Goal: Task Accomplishment & Management: Manage account settings

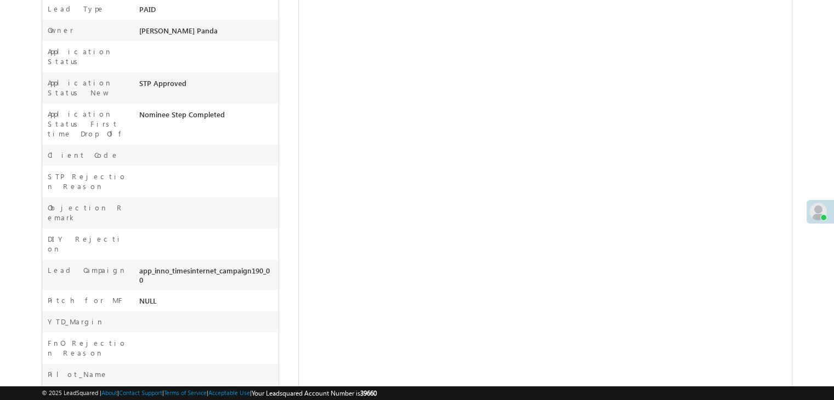
scroll to position [330, 0]
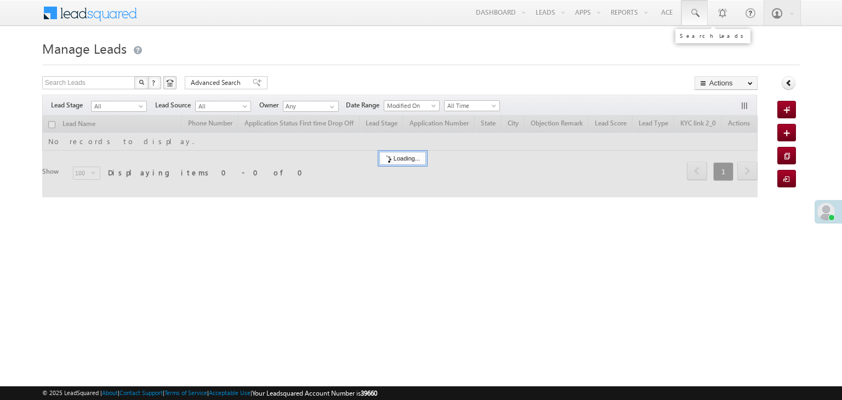
click at [695, 13] on span at bounding box center [694, 13] width 11 height 11
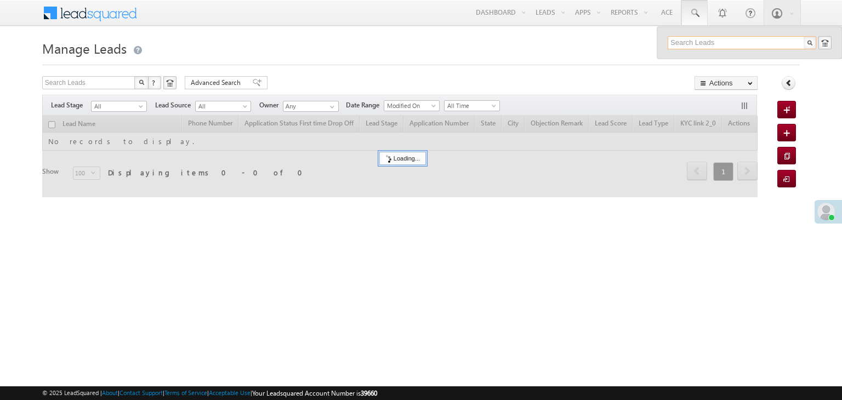
paste input "EQ28734644"
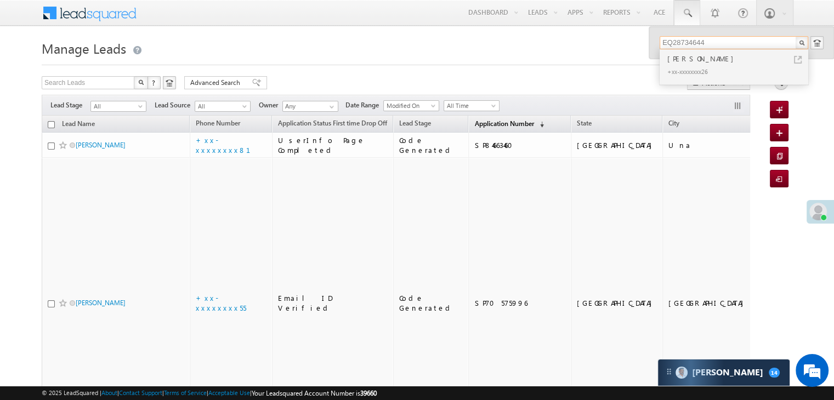
click at [484, 123] on span "Application Number" at bounding box center [503, 124] width 59 height 8
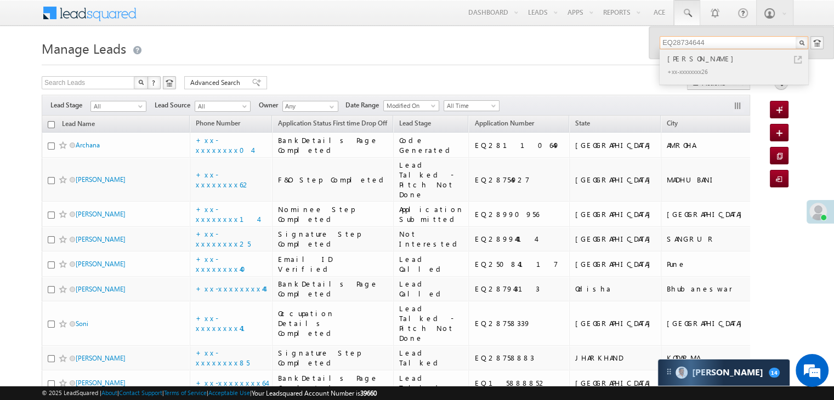
type input "EQ28734644"
click at [692, 57] on div "Ram rajbhar" at bounding box center [738, 59] width 147 height 12
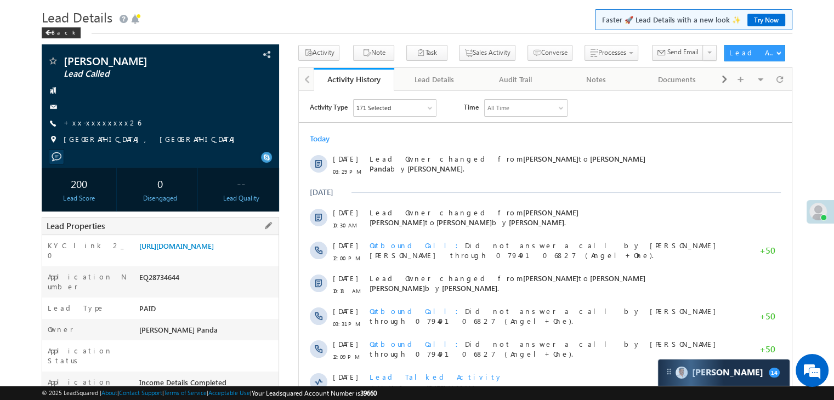
scroll to position [110, 0]
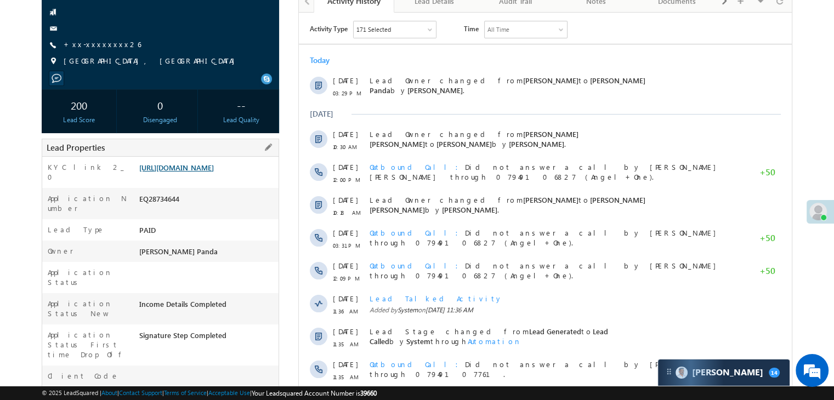
click at [214, 172] on link "[URL][DOMAIN_NAME]" at bounding box center [176, 167] width 75 height 9
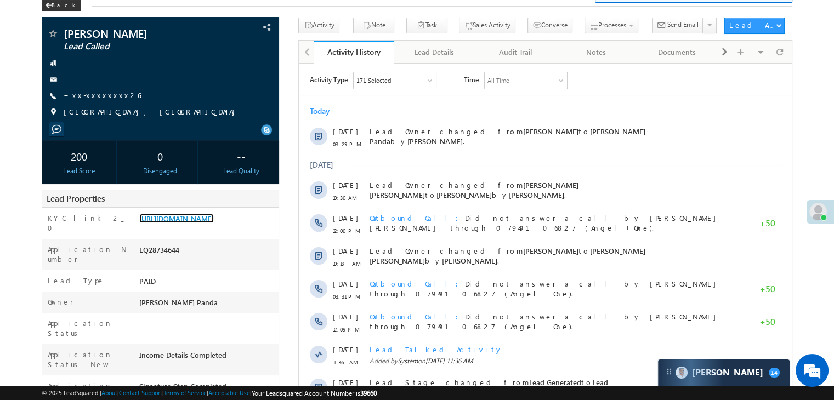
scroll to position [0, 0]
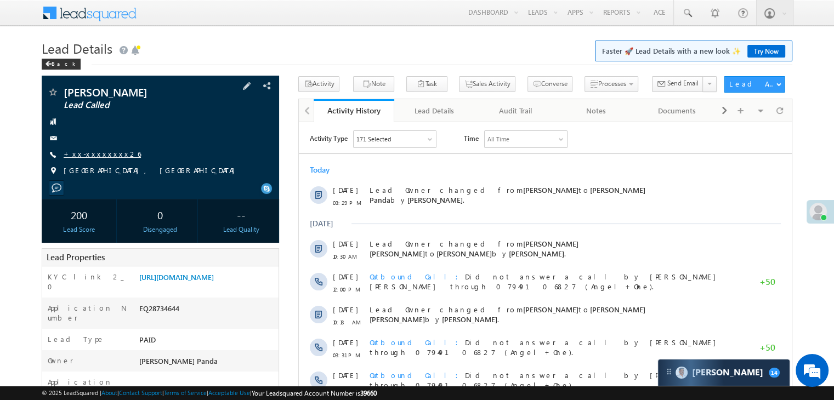
click at [97, 156] on link "+xx-xxxxxxxx26" at bounding box center [102, 153] width 77 height 9
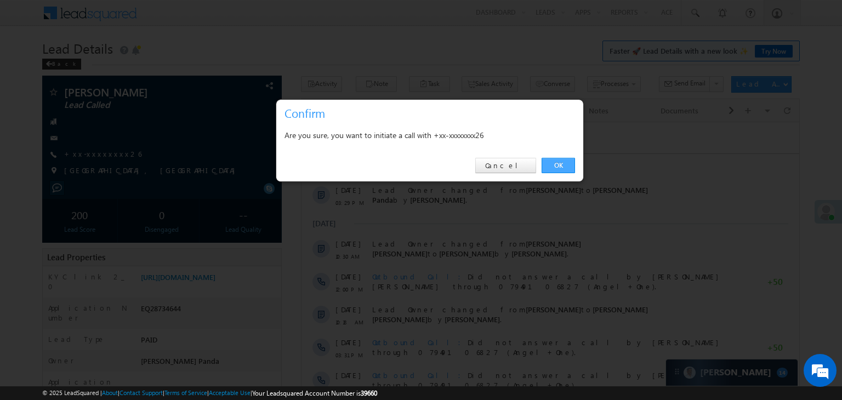
click at [558, 162] on link "OK" at bounding box center [558, 165] width 33 height 15
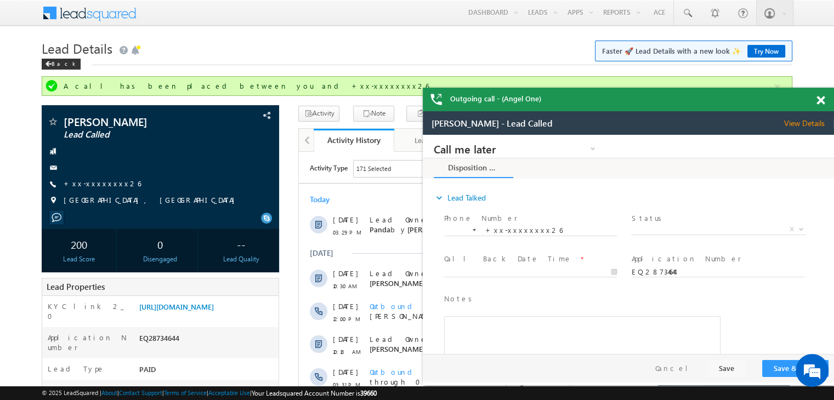
click at [818, 103] on span at bounding box center [821, 100] width 8 height 9
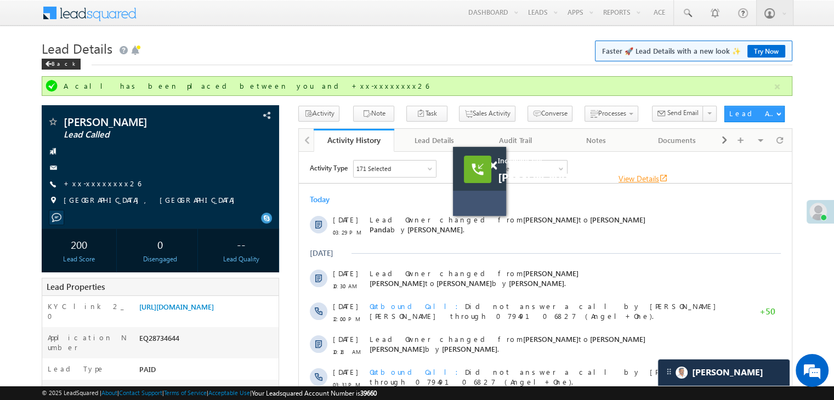
click at [619, 178] on link "View Details open_in_new" at bounding box center [643, 178] width 49 height 10
click at [684, 12] on span at bounding box center [687, 13] width 11 height 11
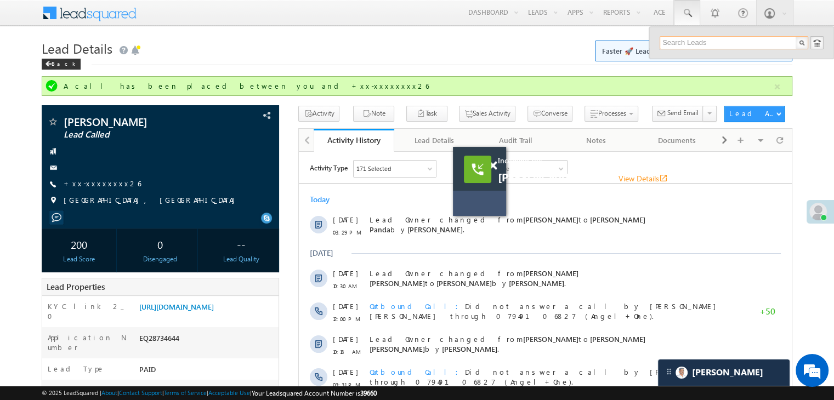
paste input "EQ25133065"
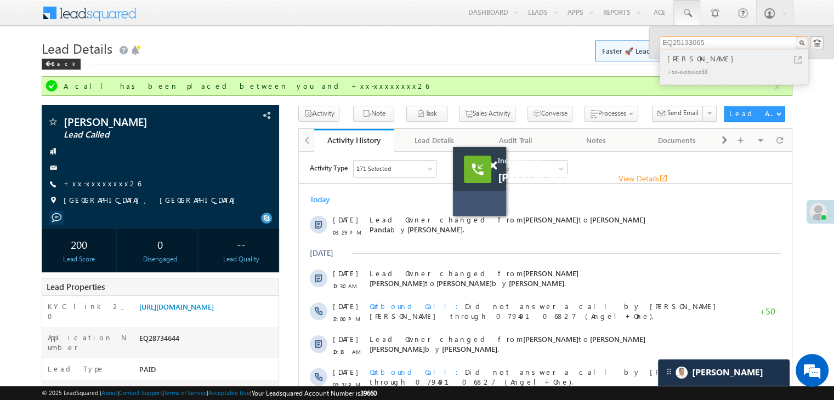
type input "EQ25133065"
click at [687, 61] on div "RAMBALAK RAY" at bounding box center [738, 59] width 147 height 12
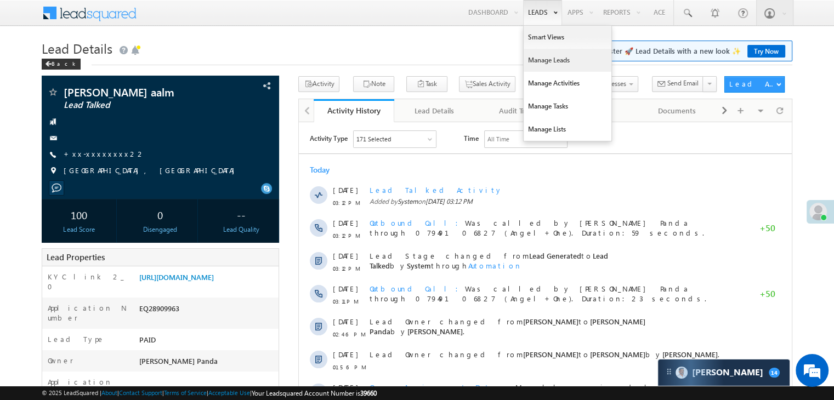
click at [534, 56] on link "Manage Leads" at bounding box center [568, 60] width 88 height 23
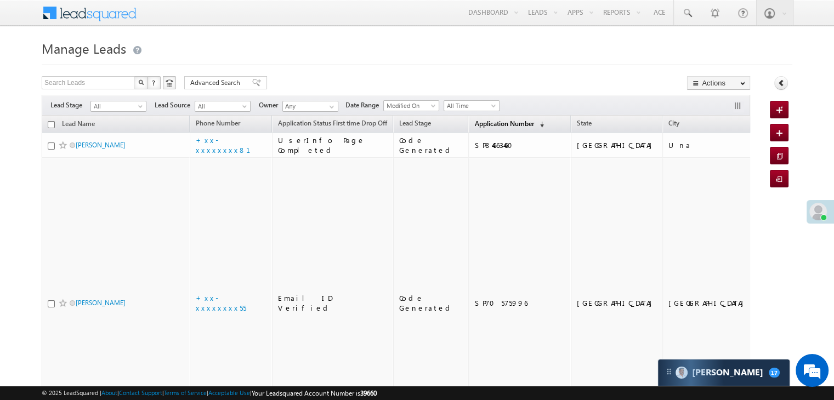
click at [481, 124] on span "Application Number" at bounding box center [503, 124] width 59 height 8
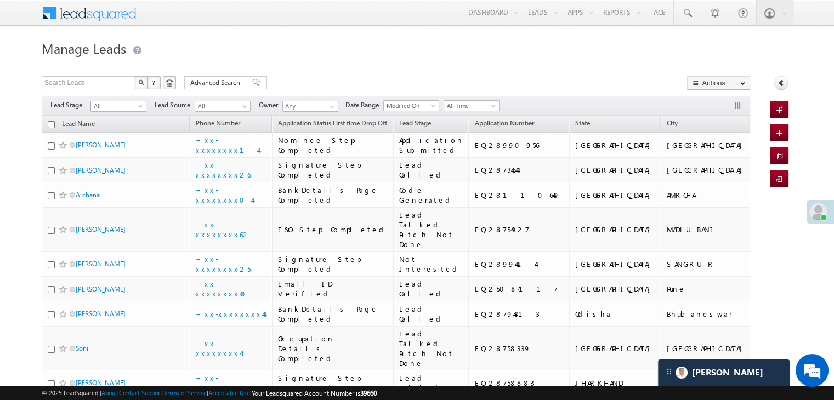
click at [137, 108] on span at bounding box center [141, 108] width 9 height 9
click at [691, 13] on span at bounding box center [687, 13] width 11 height 11
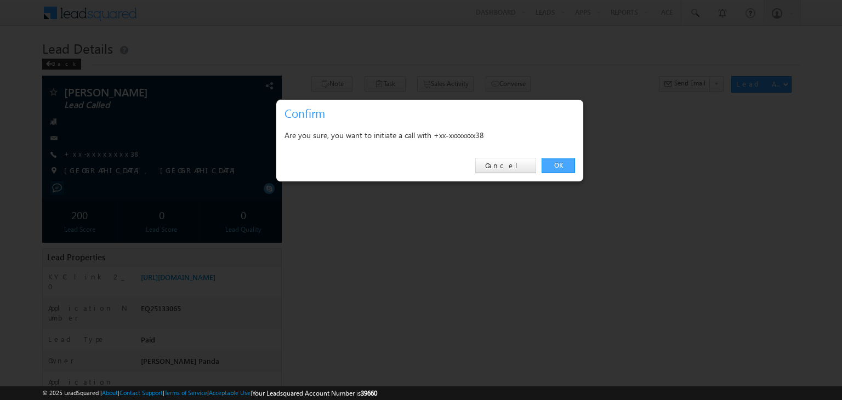
click at [560, 167] on link "OK" at bounding box center [558, 165] width 33 height 15
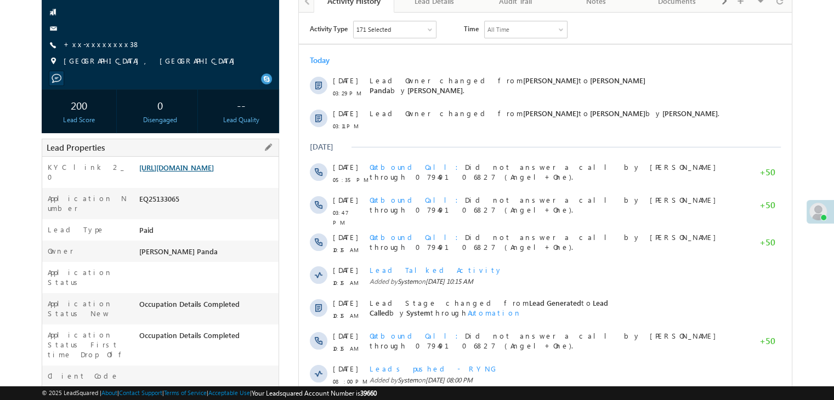
click at [214, 172] on link "[URL][DOMAIN_NAME]" at bounding box center [176, 167] width 75 height 9
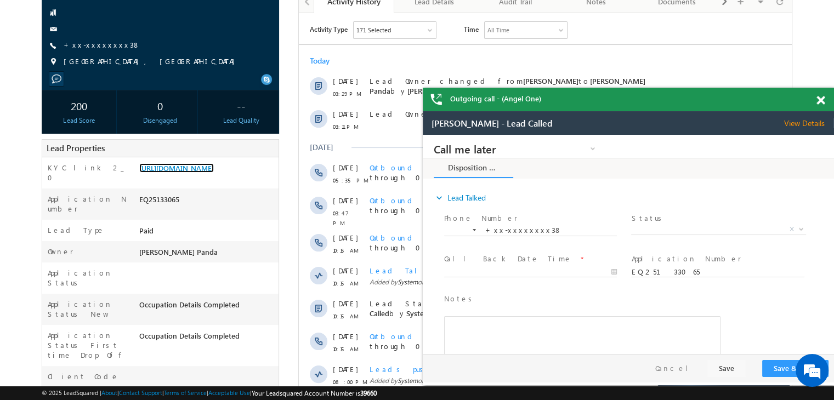
click at [819, 101] on span at bounding box center [821, 100] width 8 height 9
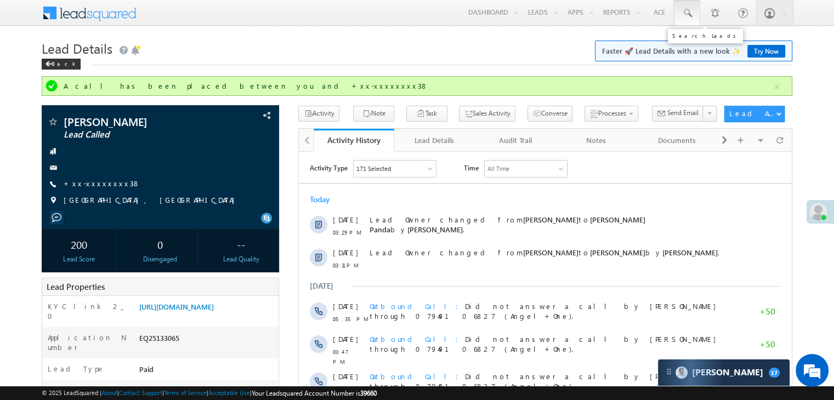
click at [692, 11] on span at bounding box center [687, 13] width 11 height 11
paste input "EQ28780636"
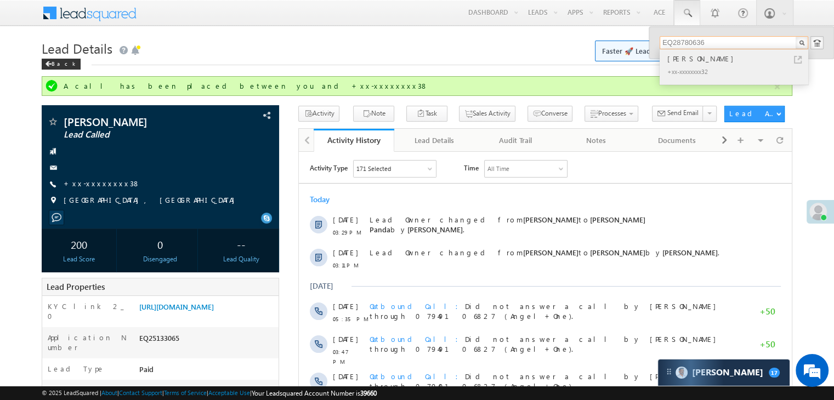
type input "EQ28780636"
click at [674, 59] on div "[PERSON_NAME]" at bounding box center [738, 59] width 147 height 12
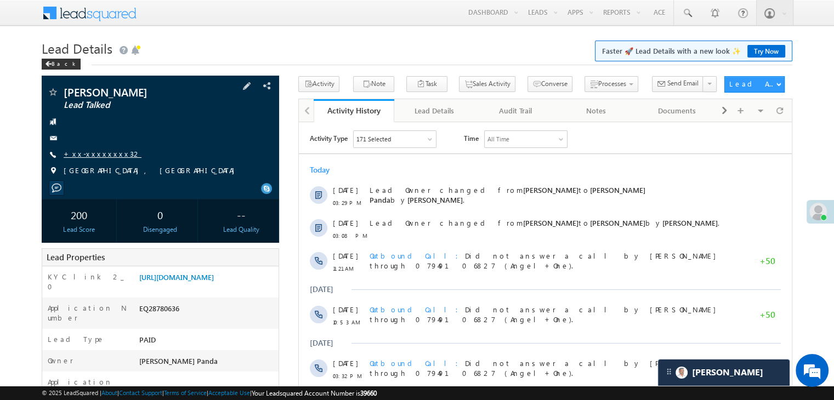
click at [101, 155] on link "+xx-xxxxxxxx32" at bounding box center [103, 153] width 78 height 9
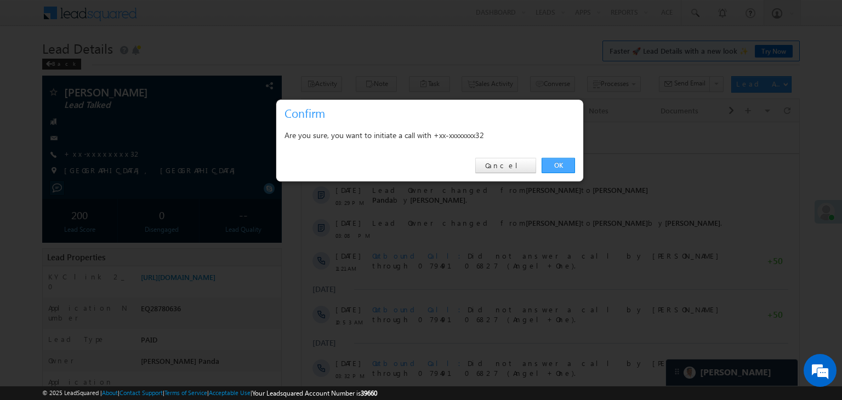
click at [554, 167] on link "OK" at bounding box center [558, 165] width 33 height 15
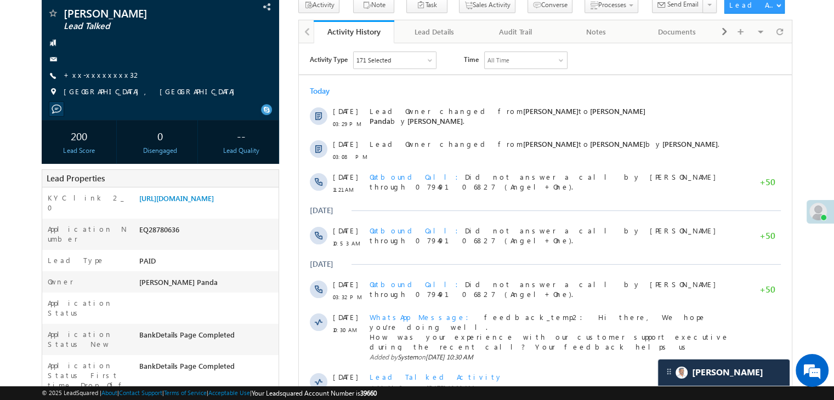
scroll to position [219, 0]
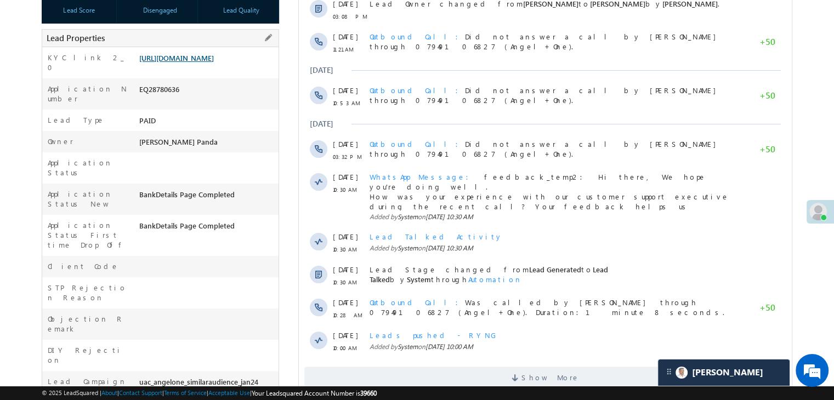
click at [205, 63] on link "[URL][DOMAIN_NAME]" at bounding box center [176, 57] width 75 height 9
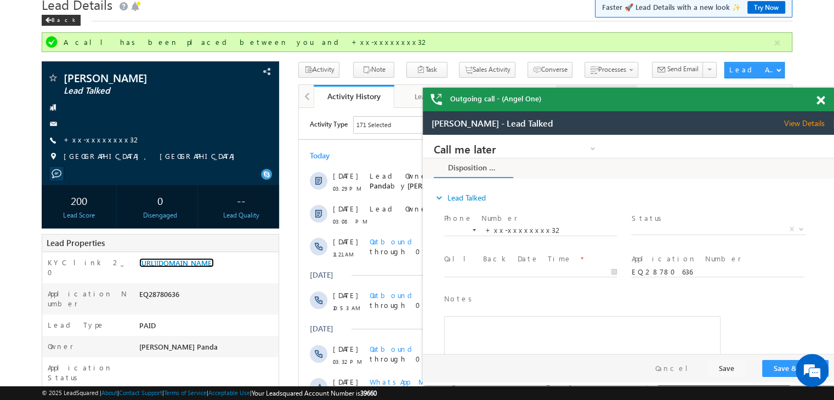
scroll to position [0, 0]
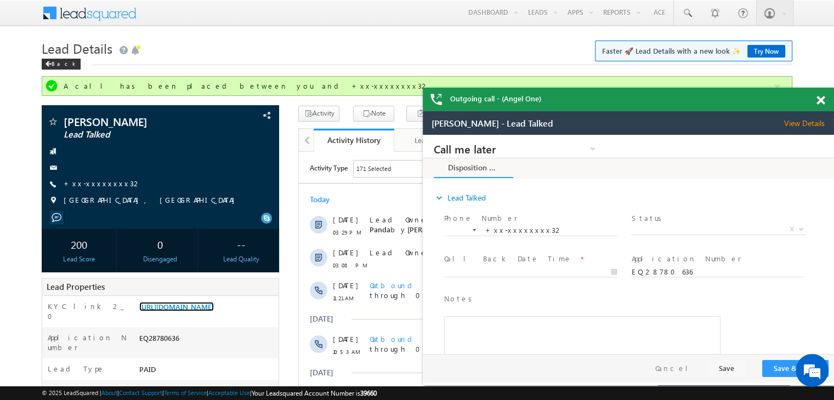
click at [821, 101] on span at bounding box center [821, 100] width 8 height 9
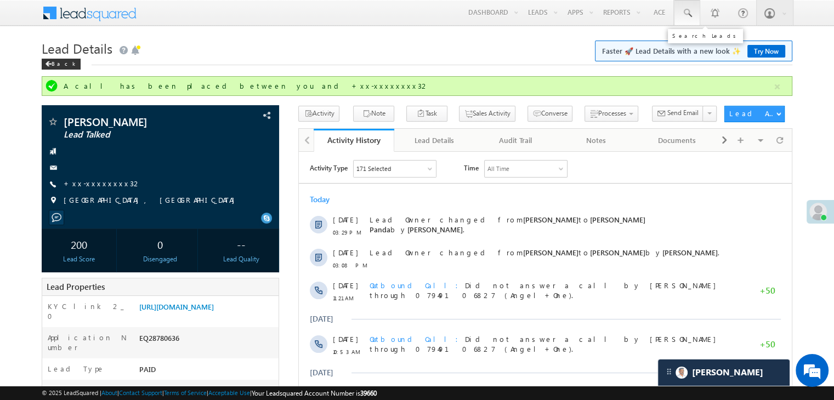
click at [686, 8] on span at bounding box center [687, 13] width 11 height 11
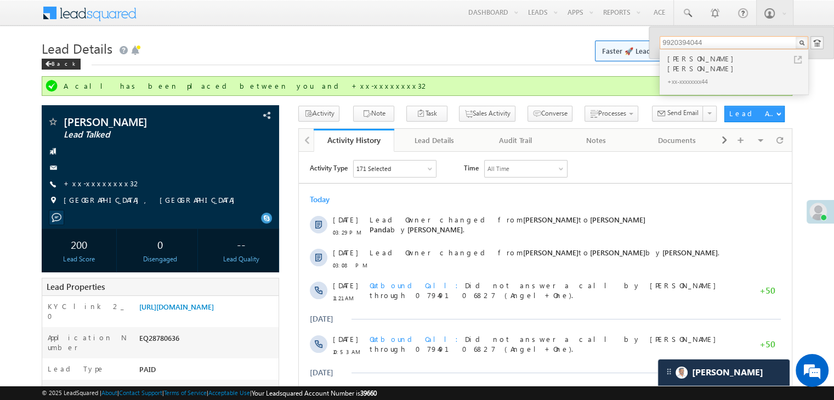
click at [667, 40] on input "9920394044" at bounding box center [734, 42] width 149 height 13
paste input "EQ28674970"
type input "EQ28674970"
click at [689, 59] on div "[PERSON_NAME]" at bounding box center [738, 59] width 147 height 12
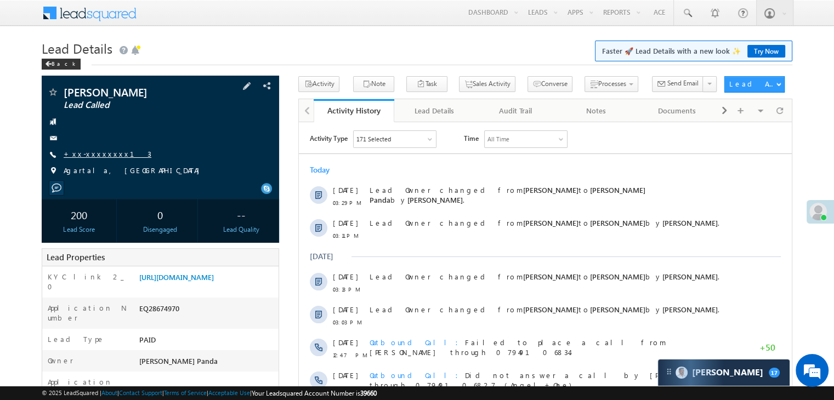
click at [99, 155] on link "+xx-xxxxxxxx13" at bounding box center [108, 153] width 88 height 9
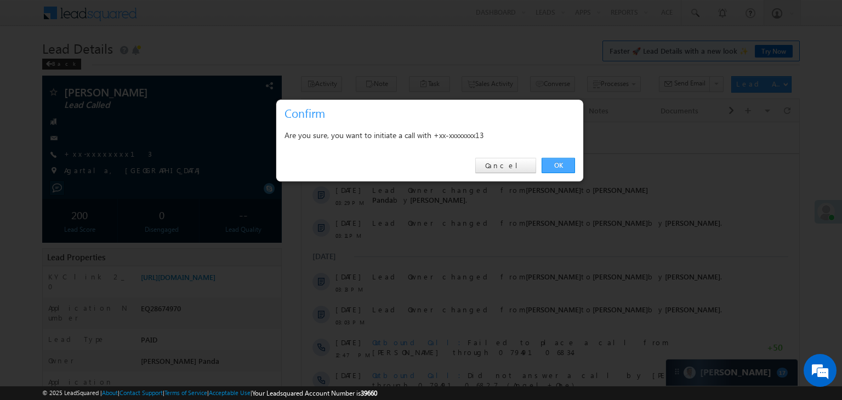
click at [566, 163] on link "OK" at bounding box center [558, 165] width 33 height 15
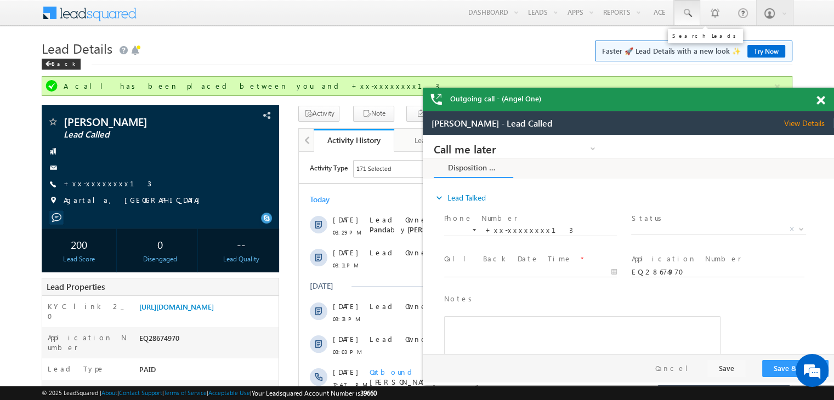
click at [684, 12] on span at bounding box center [687, 13] width 11 height 11
paste input "EQ28381589"
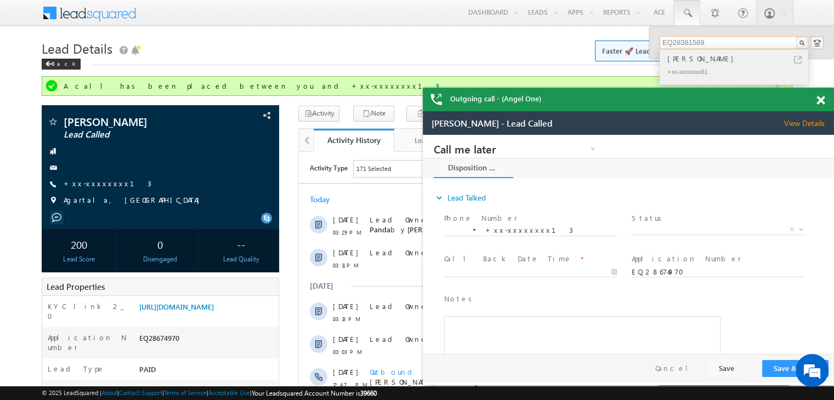
type input "EQ28381589"
click at [697, 58] on div "Ganesh Patil" at bounding box center [738, 59] width 147 height 12
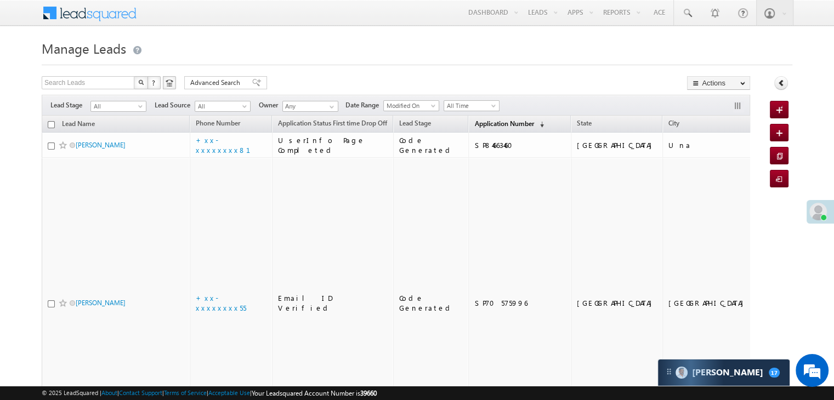
click at [487, 126] on span "Application Number" at bounding box center [503, 124] width 59 height 8
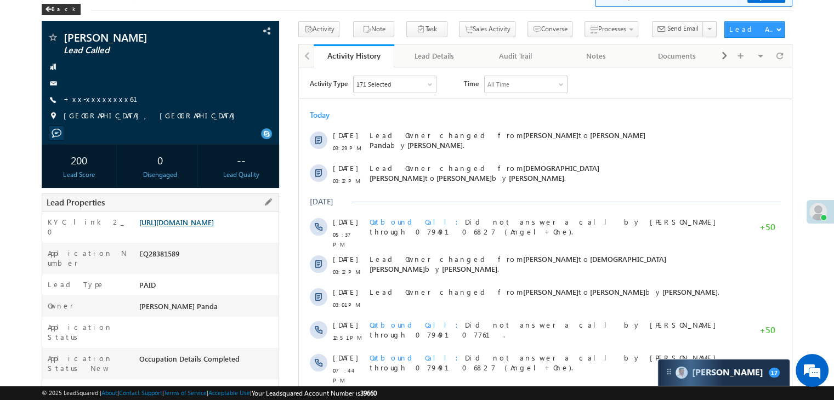
click at [193, 224] on link "https://angelbroking1-pk3em7sa.customui-test.leadsquared.com?leadId=f6a65159-af…" at bounding box center [176, 222] width 75 height 9
click at [91, 99] on link "+xx-xxxxxxxx61" at bounding box center [107, 98] width 87 height 9
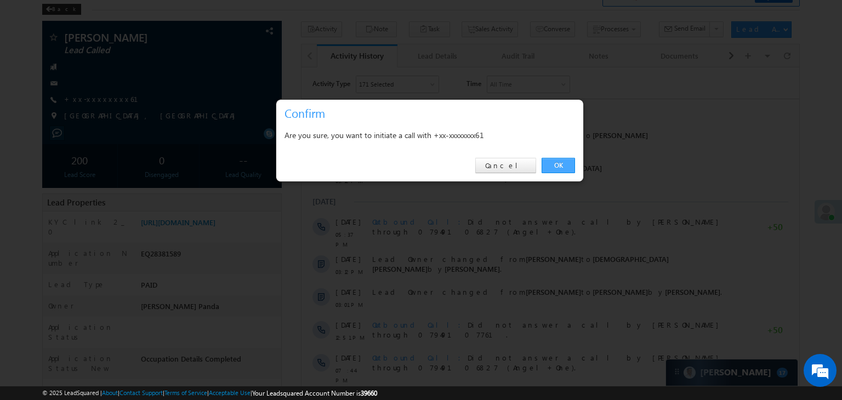
click at [557, 165] on link "OK" at bounding box center [558, 165] width 33 height 15
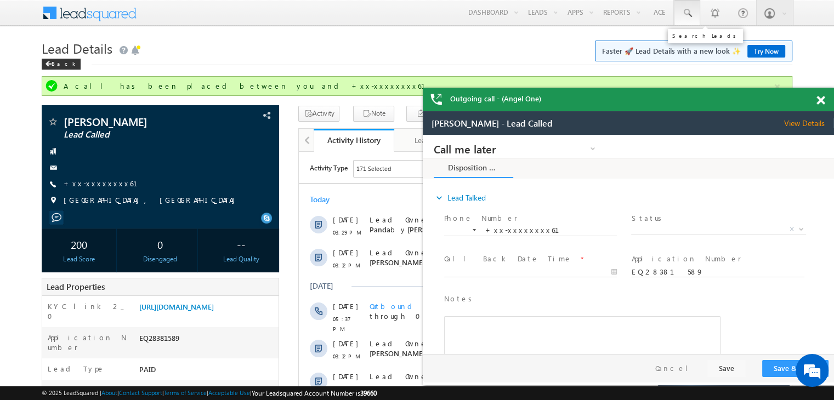
drag, startPoint x: 687, startPoint y: 11, endPoint x: 684, endPoint y: 20, distance: 9.7
click at [687, 11] on span at bounding box center [687, 13] width 11 height 11
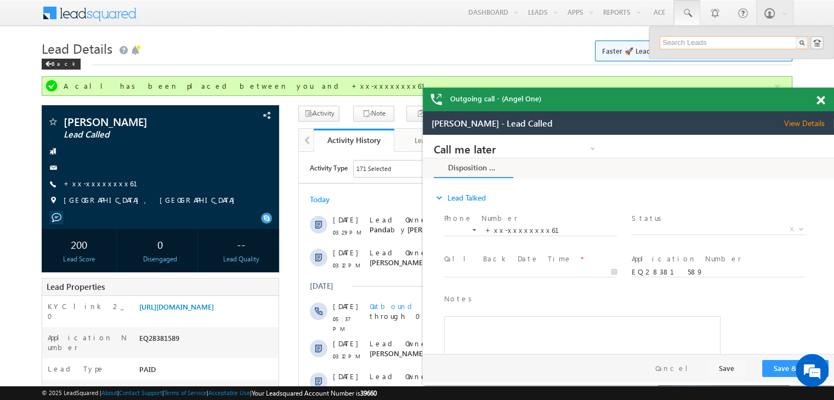
paste input "EQ28738805"
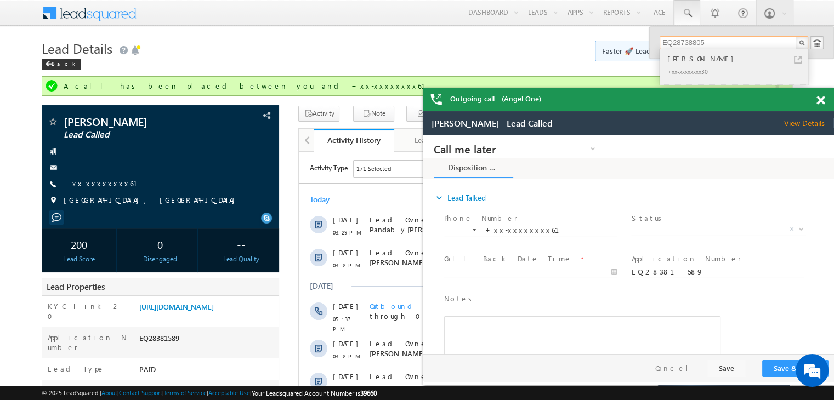
type input "EQ28738805"
click at [689, 60] on div "Arvind Kumar" at bounding box center [738, 59] width 147 height 12
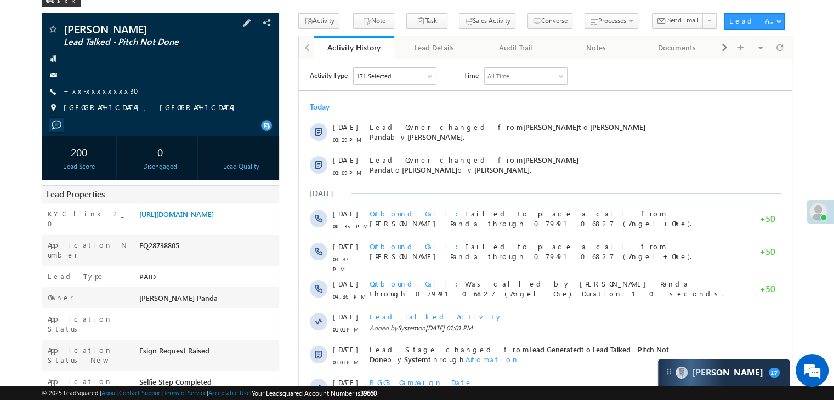
scroll to position [110, 0]
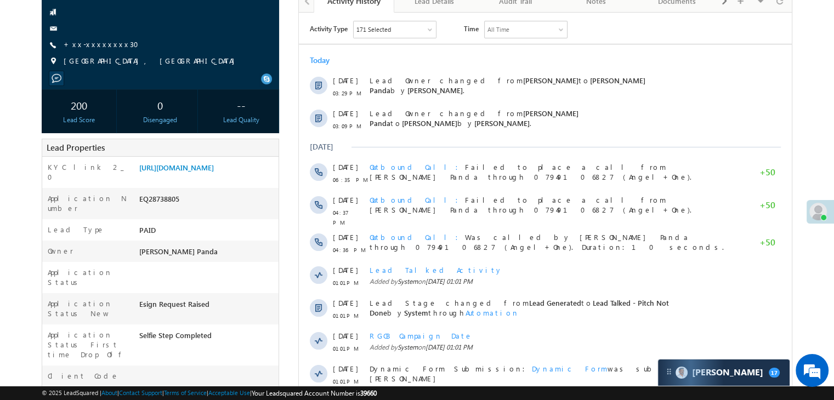
click at [94, 50] on span "+xx-xxxxxxxx30" at bounding box center [105, 44] width 82 height 11
click at [94, 46] on link "+xx-xxxxxxxx30" at bounding box center [105, 43] width 82 height 9
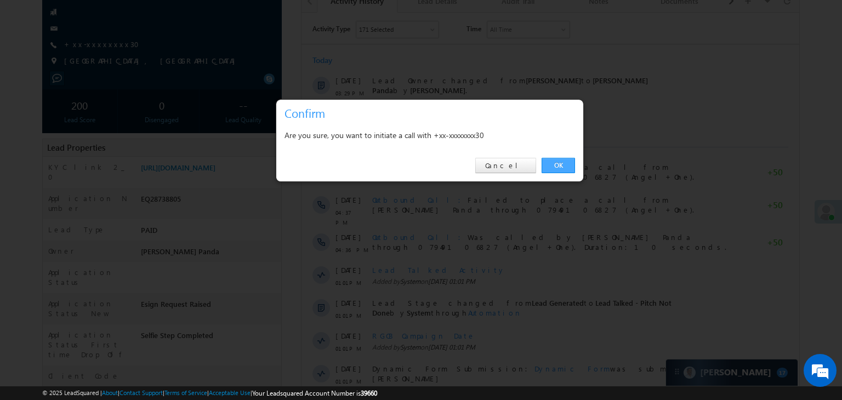
drag, startPoint x: 559, startPoint y: 165, endPoint x: 169, endPoint y: 52, distance: 406.5
click at [559, 165] on link "OK" at bounding box center [558, 165] width 33 height 15
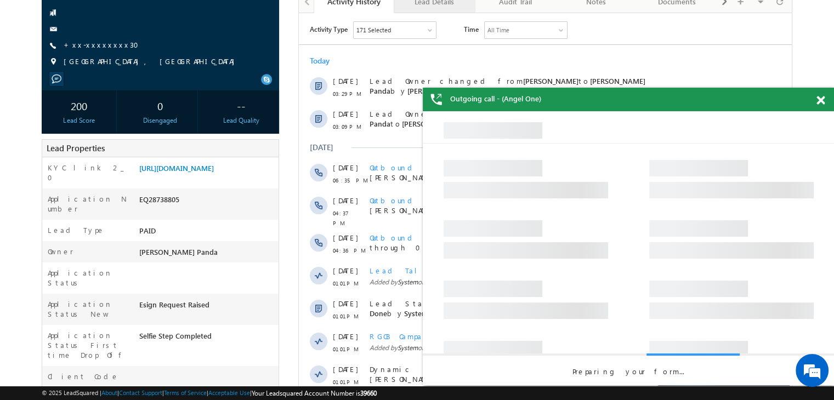
scroll to position [0, 0]
click at [214, 173] on link "https://angelbroking1-pk3em7sa.customui-test.leadsquared.com?leadId=49de1170-99…" at bounding box center [176, 167] width 75 height 9
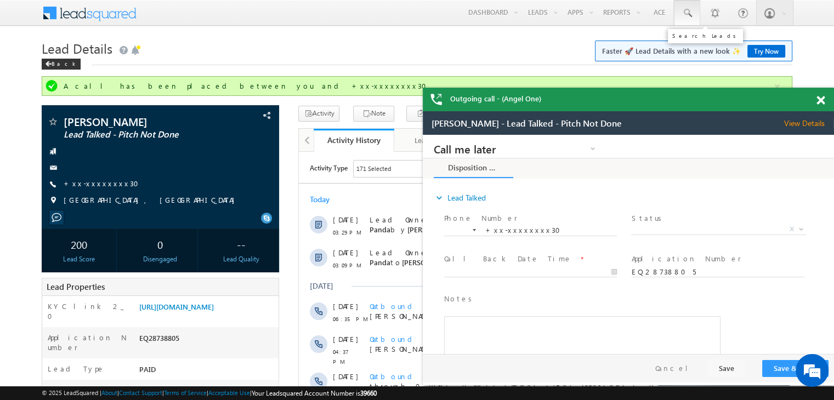
click at [688, 12] on span at bounding box center [687, 13] width 11 height 11
paste input "EQ28728558"
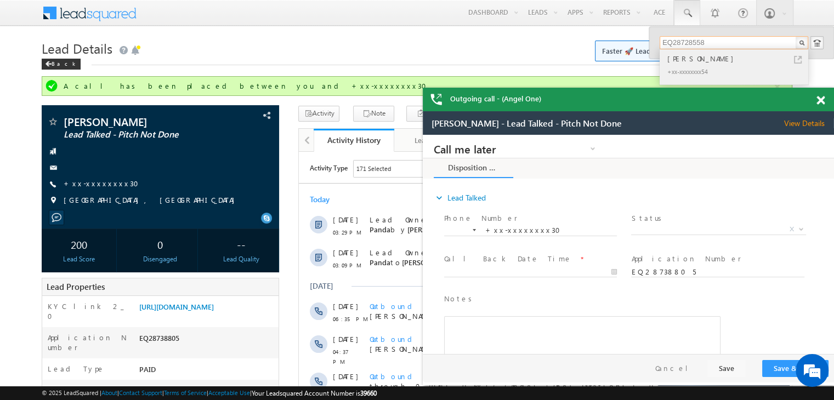
type input "EQ28728558"
click at [676, 58] on div "Monu Kumar" at bounding box center [738, 59] width 147 height 12
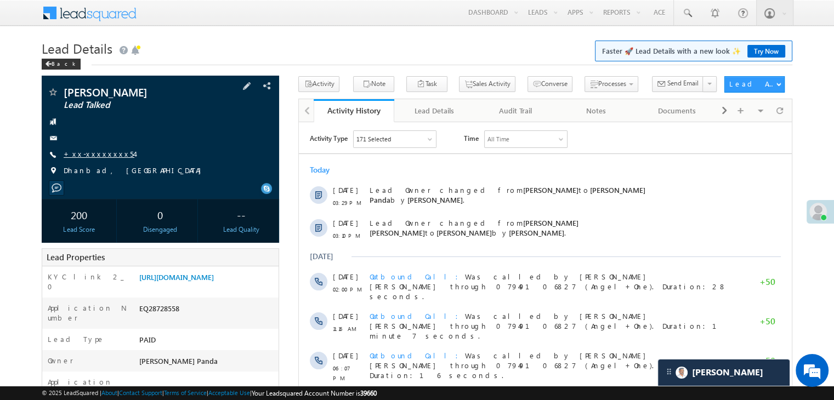
click at [90, 155] on link "+xx-xxxxxxxx54" at bounding box center [99, 153] width 71 height 9
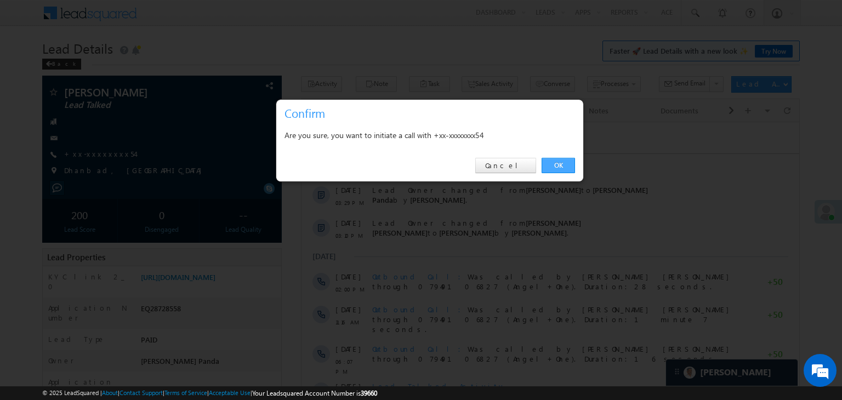
click at [552, 166] on link "OK" at bounding box center [558, 165] width 33 height 15
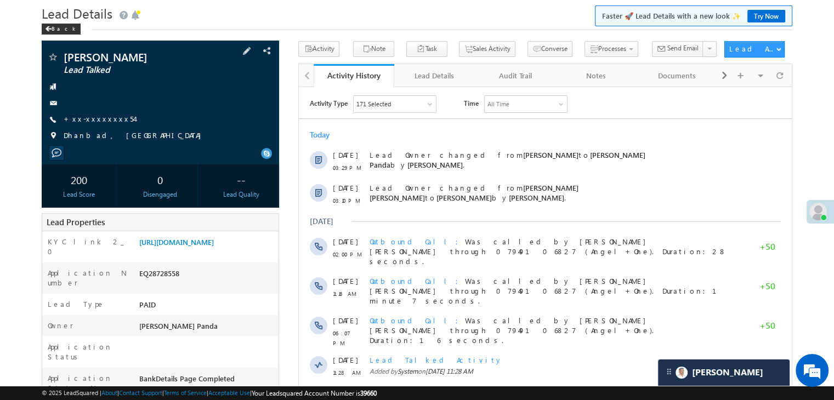
scroll to position [165, 0]
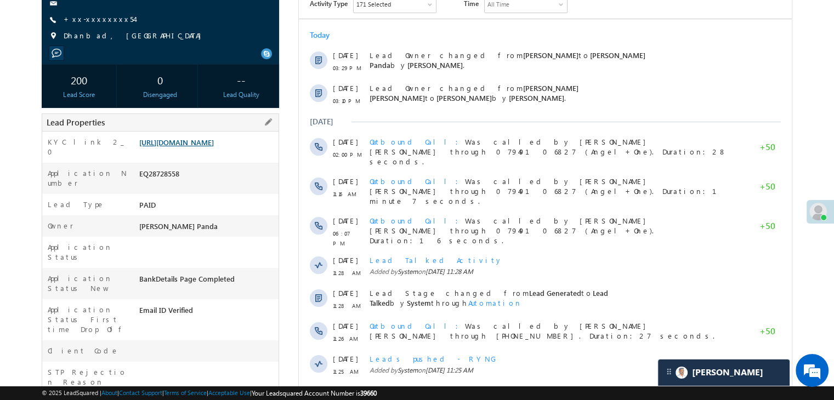
click at [206, 138] on link "https://angelbroking1-pk3em7sa.customui-test.leadsquared.com?leadId=47176fe0-7d…" at bounding box center [176, 142] width 75 height 9
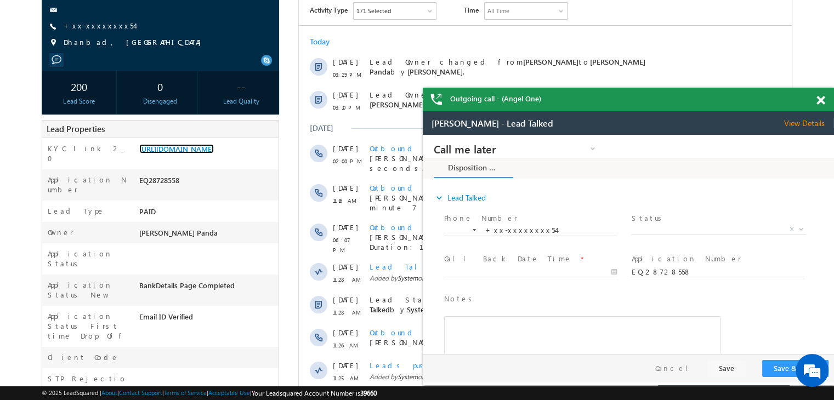
scroll to position [139, 0]
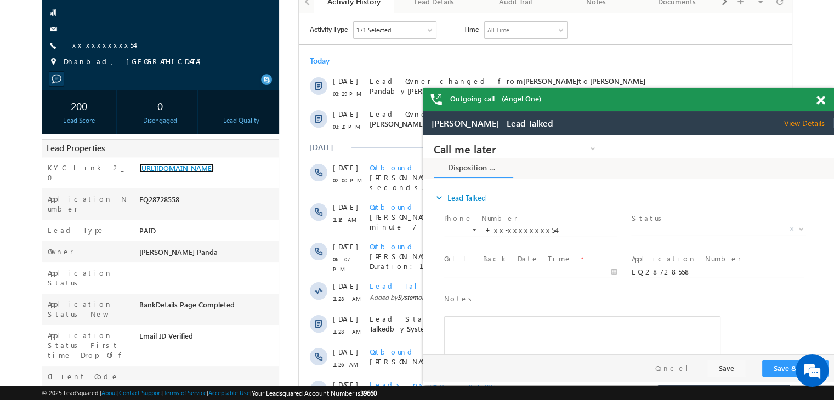
click at [821, 99] on span at bounding box center [821, 100] width 8 height 9
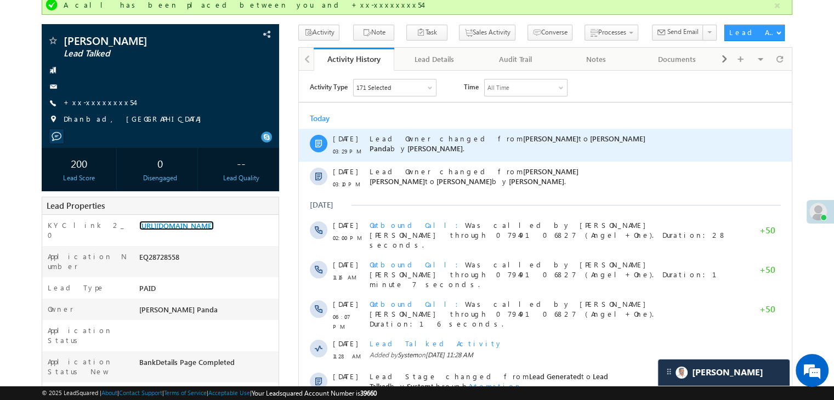
scroll to position [0, 0]
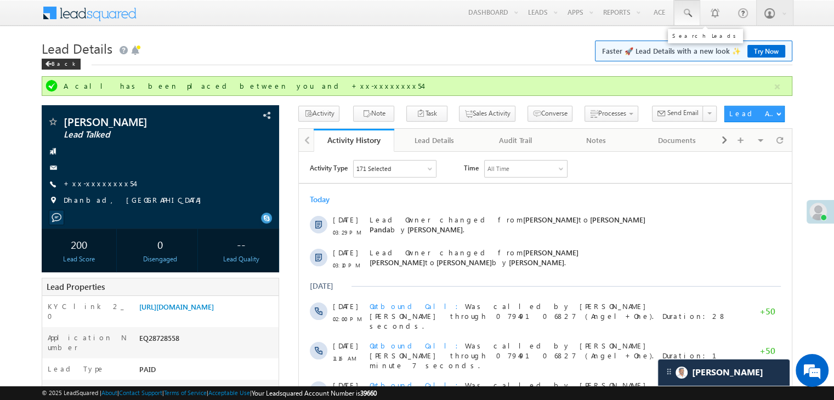
click at [687, 9] on span at bounding box center [687, 13] width 11 height 11
paste input "EQ28807998"
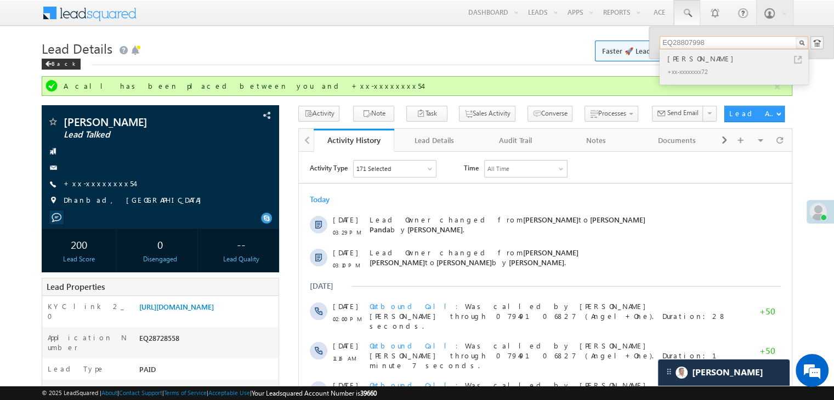
type input "EQ28807998"
click at [676, 60] on div "[PERSON_NAME]" at bounding box center [738, 59] width 147 height 12
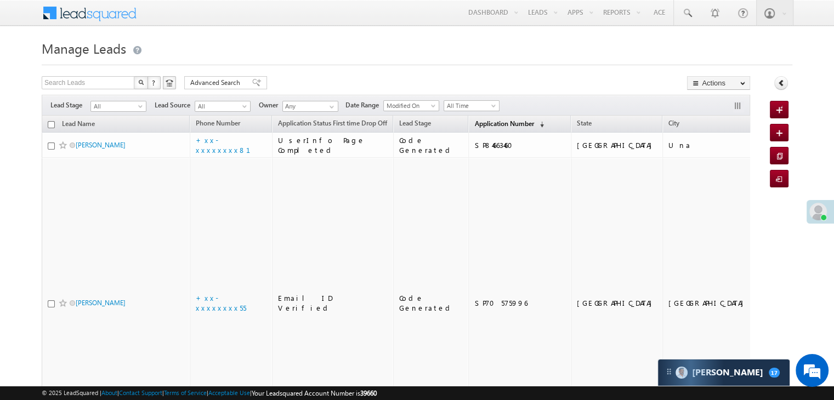
click at [485, 125] on span "Application Number" at bounding box center [503, 124] width 59 height 8
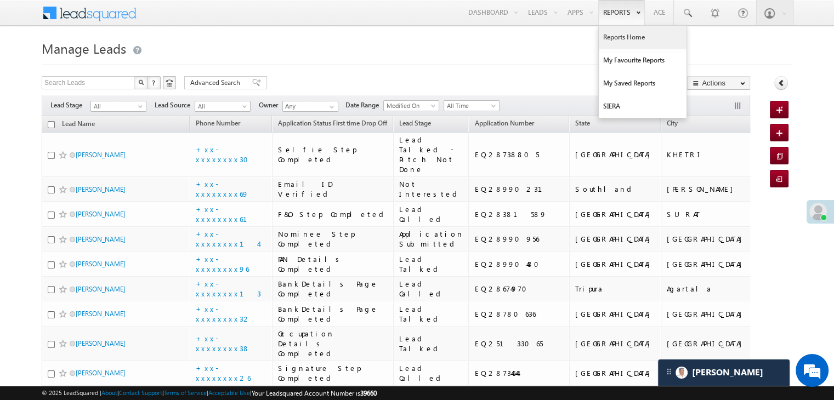
click at [625, 36] on link "Reports Home" at bounding box center [643, 37] width 88 height 23
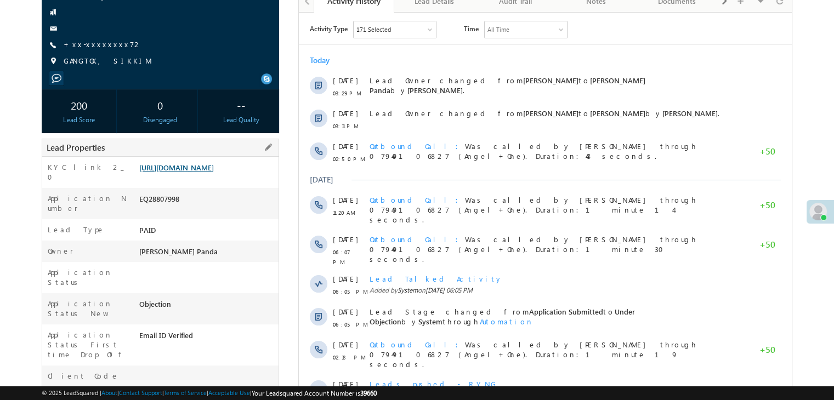
click at [189, 172] on link "[URL][DOMAIN_NAME]" at bounding box center [176, 167] width 75 height 9
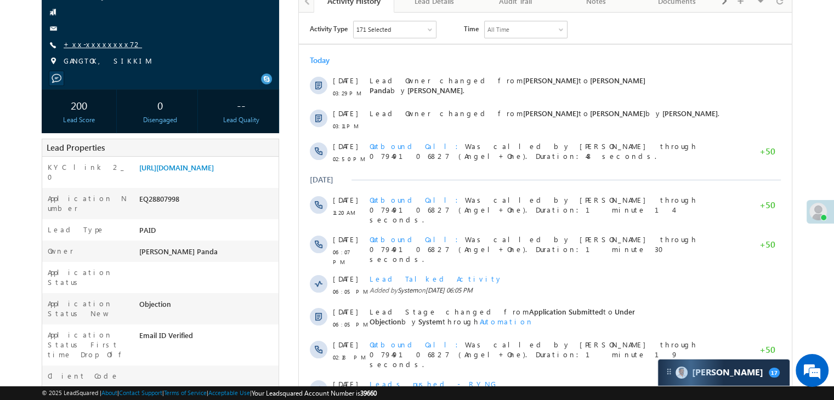
click at [87, 45] on link "+xx-xxxxxxxx72" at bounding box center [103, 43] width 78 height 9
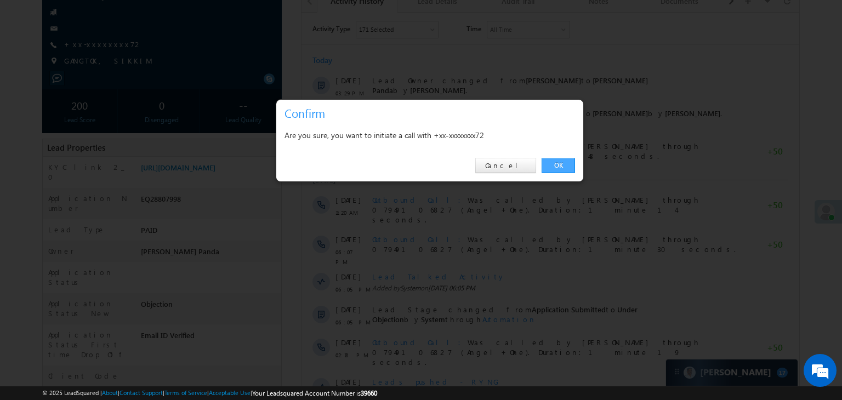
click at [561, 167] on link "OK" at bounding box center [558, 165] width 33 height 15
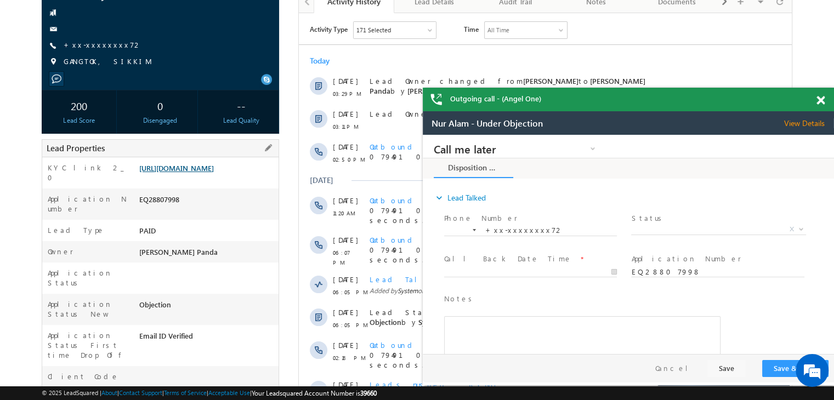
click at [200, 173] on link "https://angelbroking1-pk3em7sa.customui-test.leadsquared.com?leadId=854fdaf2-af…" at bounding box center [176, 167] width 75 height 9
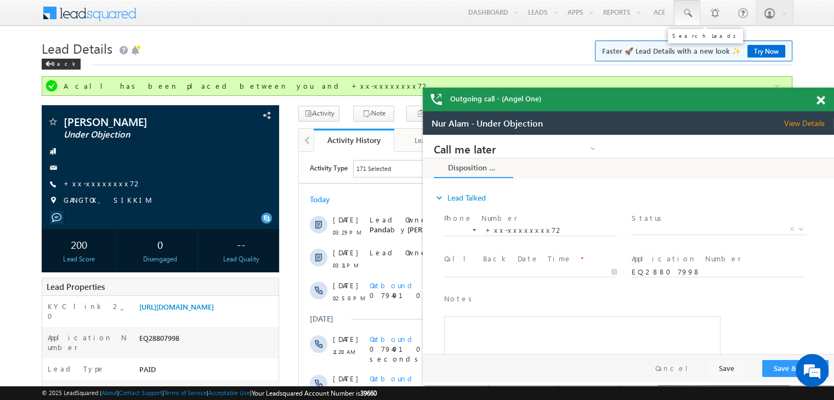
click at [685, 12] on span at bounding box center [687, 13] width 11 height 11
paste input "EQ28896330"
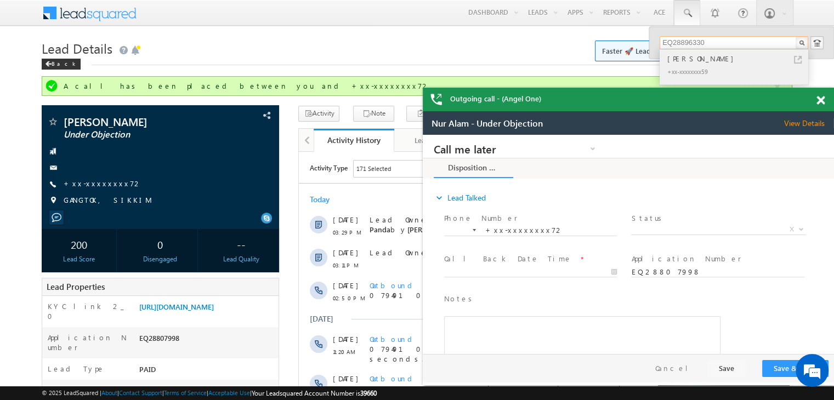
type input "EQ28896330"
click at [683, 63] on div "Vanshika Chaudhary" at bounding box center [738, 59] width 147 height 12
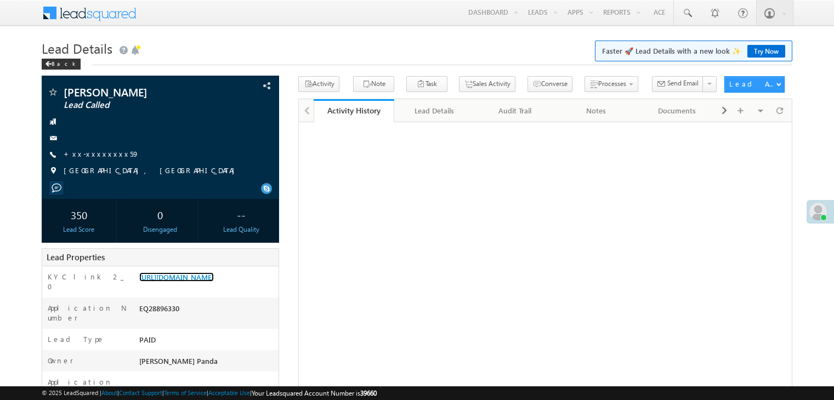
click at [202, 282] on link "[URL][DOMAIN_NAME]" at bounding box center [176, 277] width 75 height 9
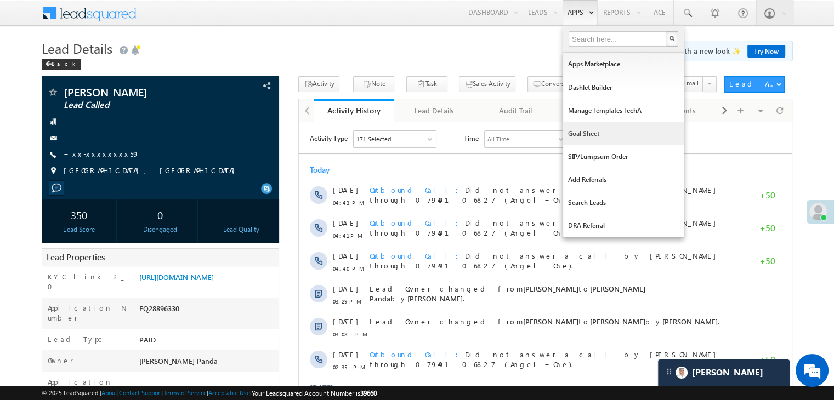
click at [586, 133] on link "Goal Sheet" at bounding box center [623, 133] width 121 height 23
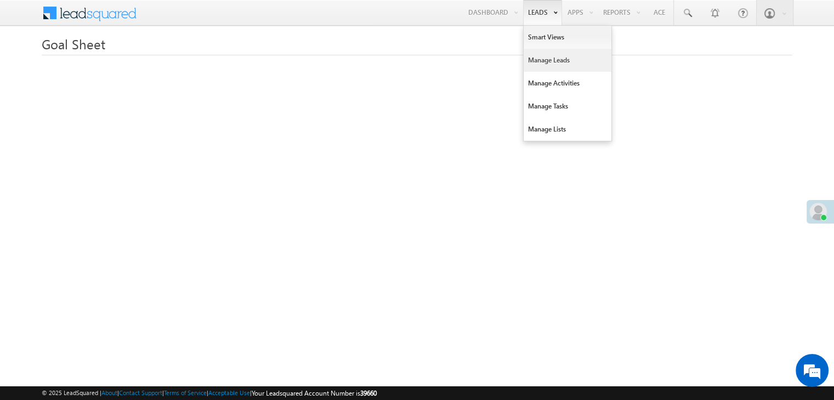
click at [545, 63] on link "Manage Leads" at bounding box center [568, 60] width 88 height 23
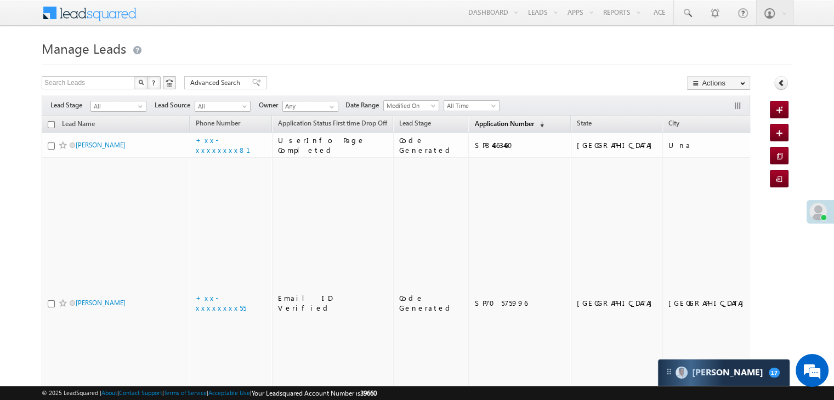
click at [476, 121] on span "Application Number" at bounding box center [503, 124] width 59 height 8
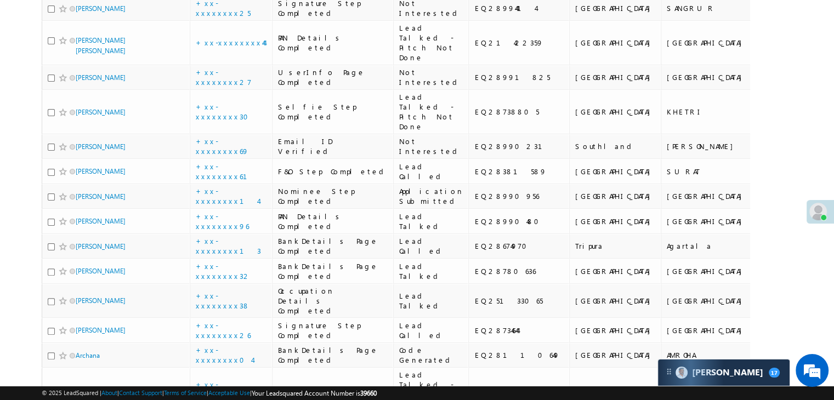
scroll to position [274, 0]
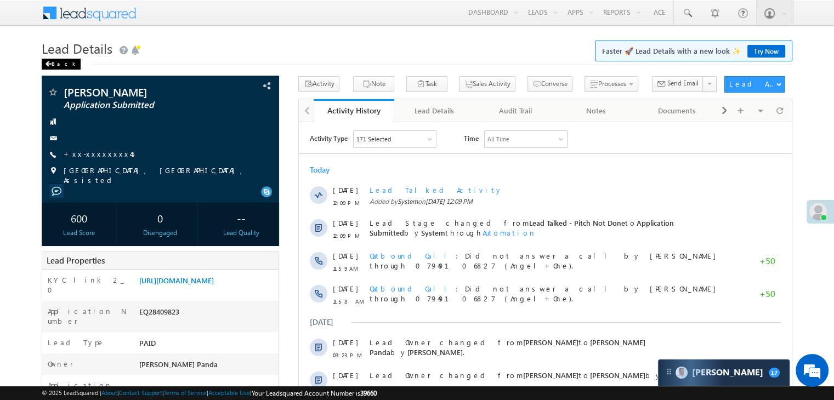
click at [53, 64] on div "Back" at bounding box center [61, 64] width 39 height 11
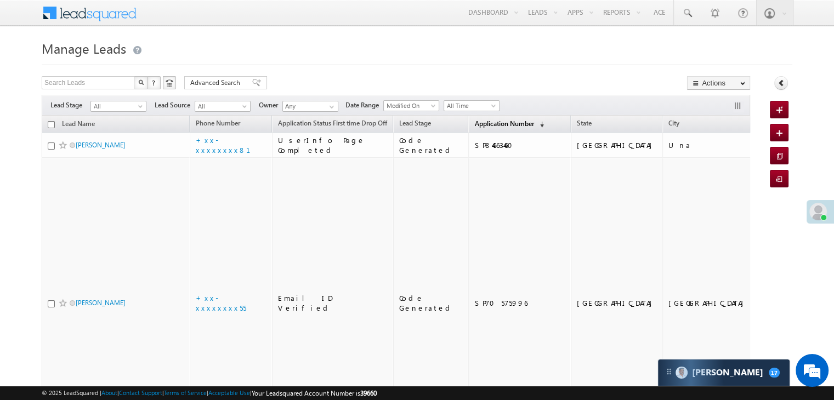
click at [474, 123] on span "Application Number" at bounding box center [503, 124] width 59 height 8
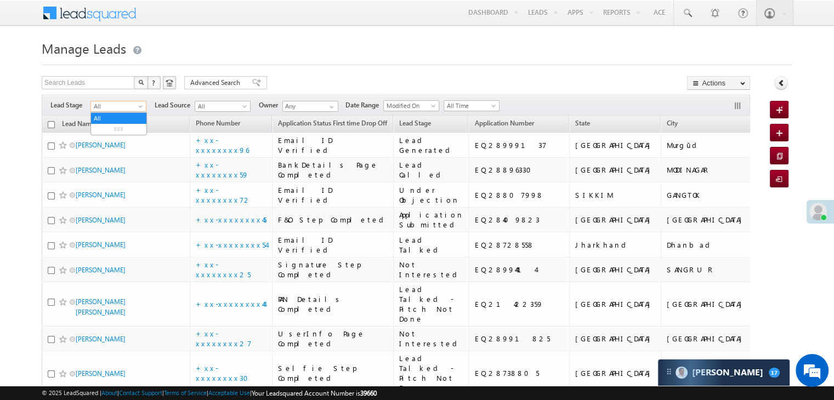
click at [143, 108] on span at bounding box center [141, 108] width 9 height 9
click at [123, 132] on link "Lead Generated" at bounding box center [118, 130] width 55 height 10
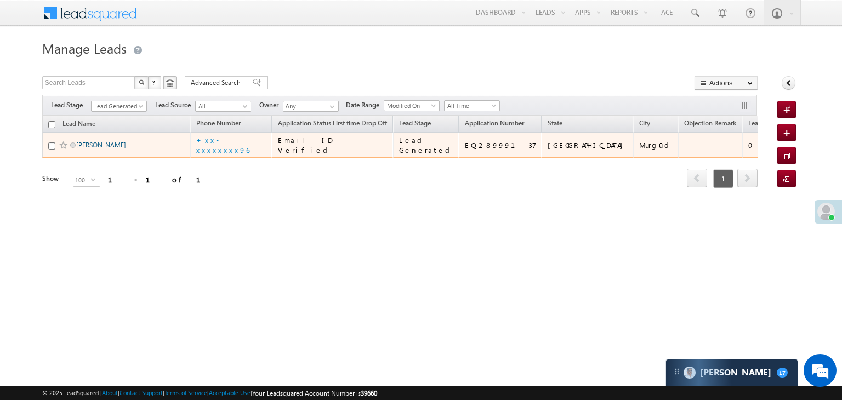
click at [105, 149] on link "Prem jadhav" at bounding box center [101, 145] width 50 height 8
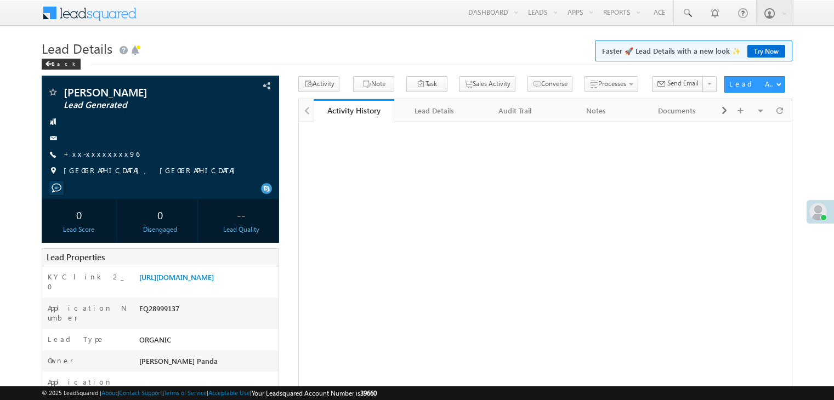
click at [102, 149] on link "+xx-xxxxxxxx96" at bounding box center [102, 153] width 76 height 9
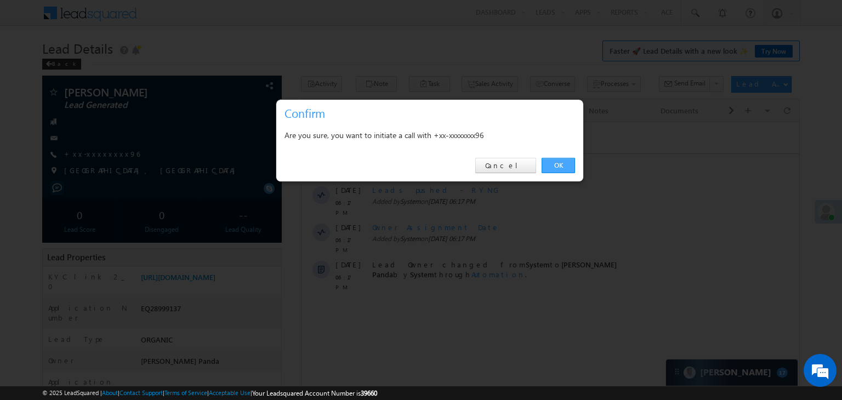
click at [553, 163] on link "OK" at bounding box center [558, 165] width 33 height 15
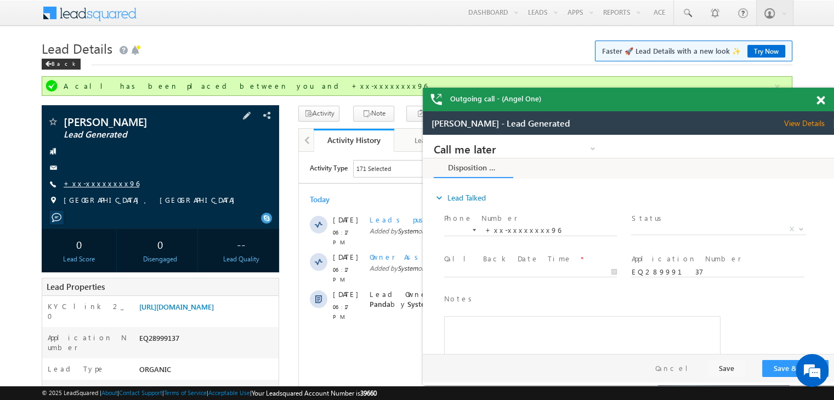
click at [89, 184] on link "+xx-xxxxxxxx96" at bounding box center [102, 183] width 76 height 9
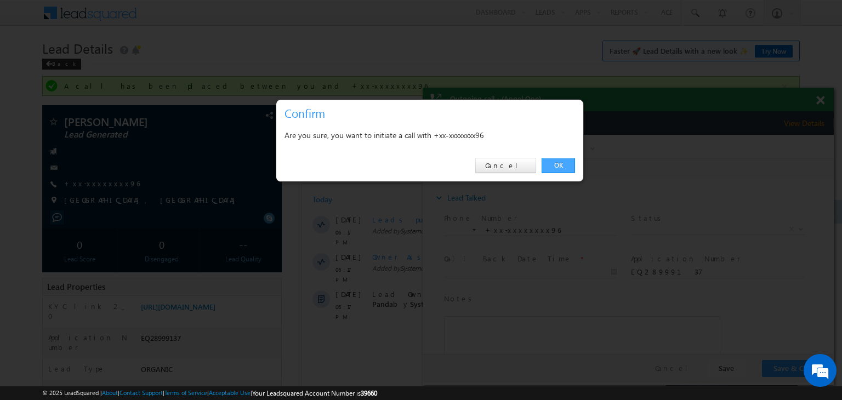
click at [566, 163] on link "OK" at bounding box center [558, 165] width 33 height 15
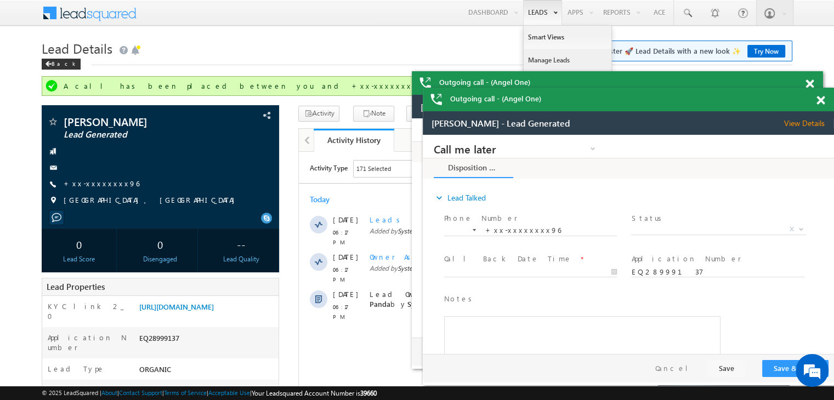
click at [540, 59] on link "Manage Leads" at bounding box center [568, 60] width 88 height 23
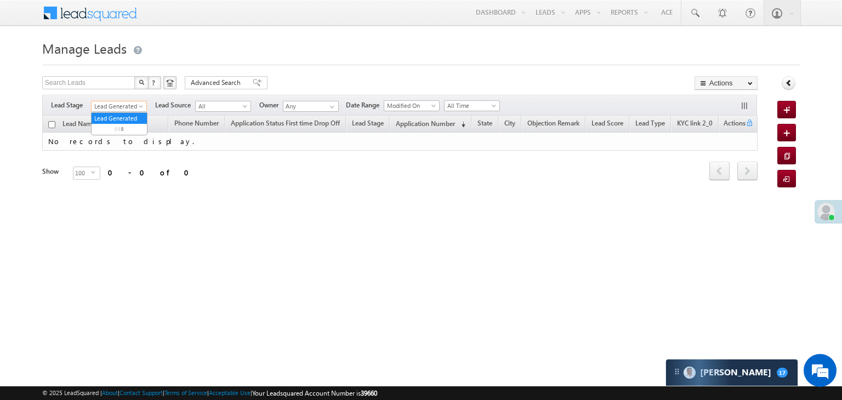
click at [144, 104] on span at bounding box center [142, 108] width 9 height 9
click at [120, 118] on link "All" at bounding box center [119, 119] width 55 height 10
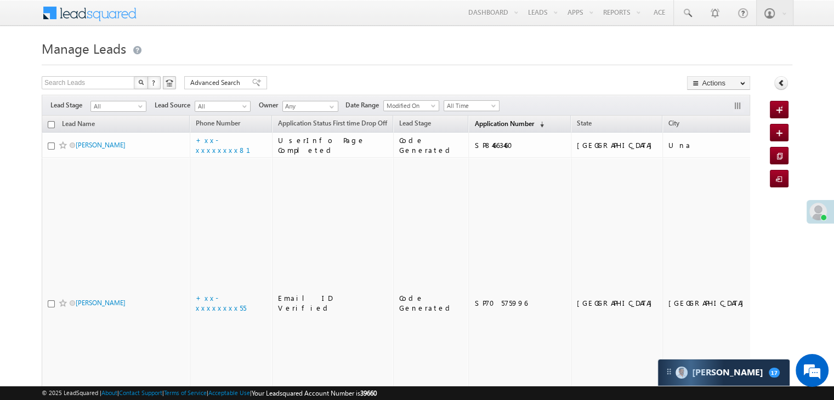
click at [476, 128] on link "Application Number (sorted descending)" at bounding box center [509, 124] width 81 height 14
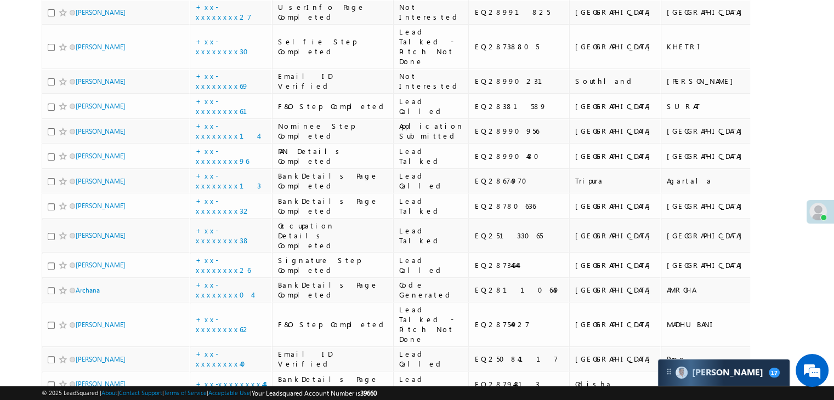
scroll to position [329, 0]
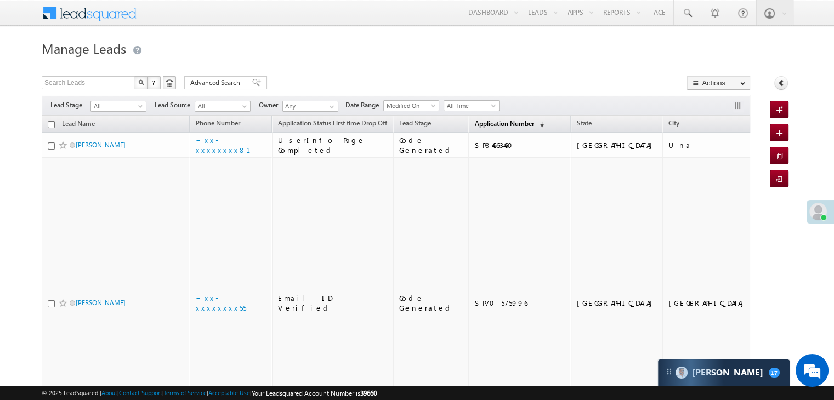
click at [474, 123] on span "Application Number" at bounding box center [503, 124] width 59 height 8
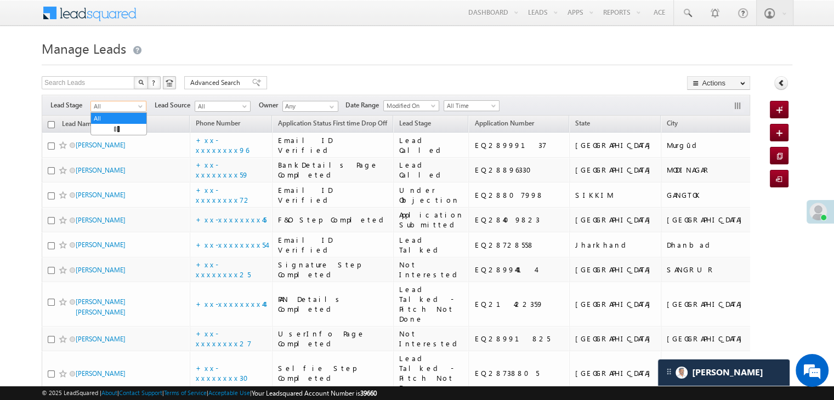
click at [138, 105] on span at bounding box center [141, 108] width 9 height 9
click at [121, 134] on link "Lead Generated" at bounding box center [118, 130] width 55 height 10
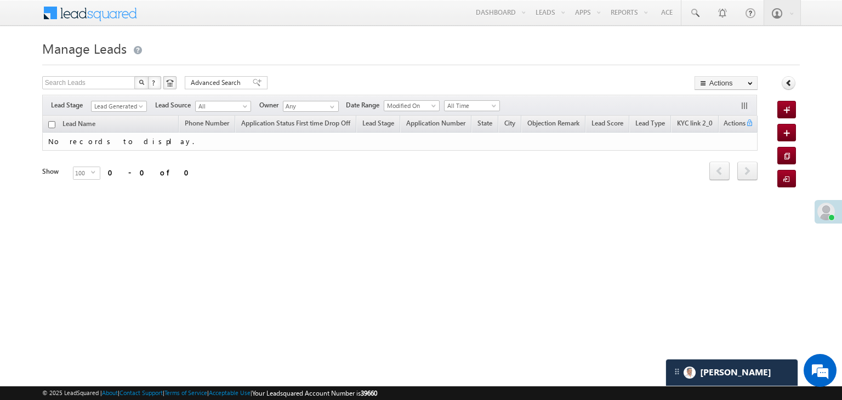
click at [822, 207] on span at bounding box center [827, 212] width 18 height 18
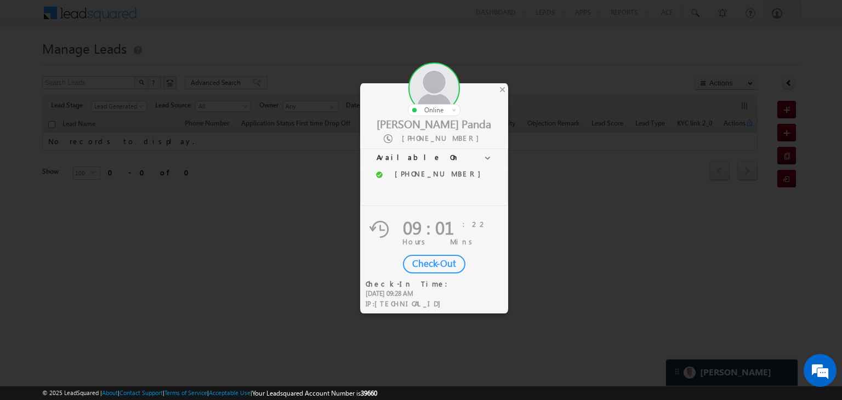
click at [441, 262] on div "Check-Out" at bounding box center [434, 264] width 63 height 19
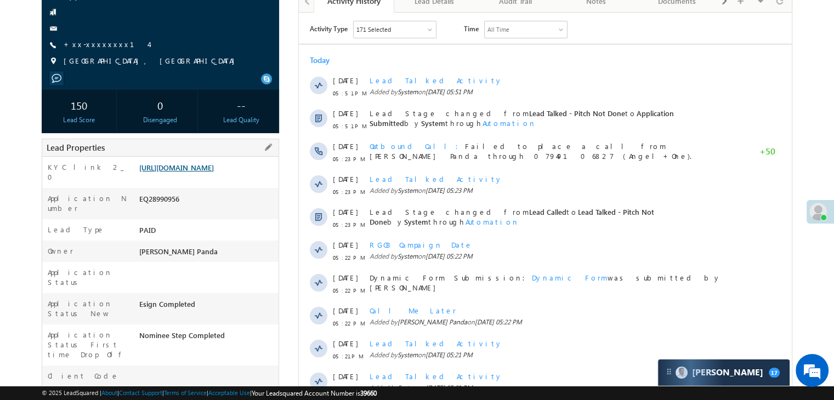
click at [203, 172] on link "[URL][DOMAIN_NAME]" at bounding box center [176, 167] width 75 height 9
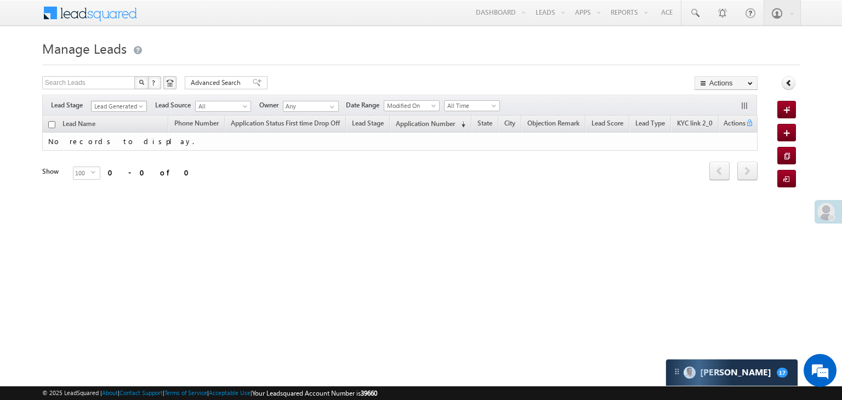
click at [142, 104] on span at bounding box center [142, 108] width 9 height 9
click at [127, 116] on link "All" at bounding box center [119, 119] width 55 height 10
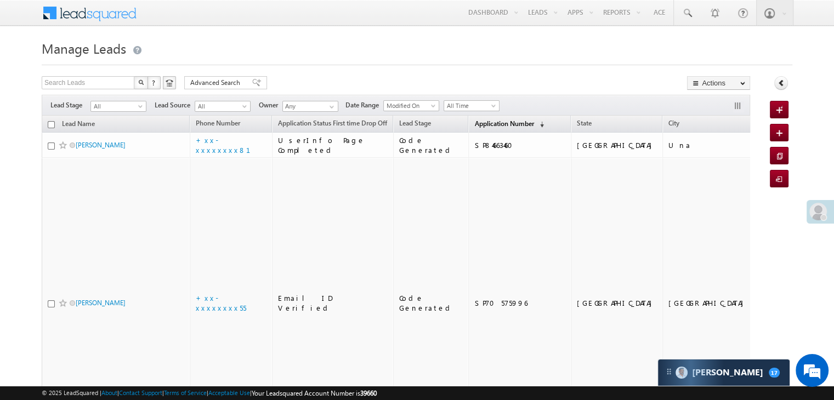
click at [474, 121] on span "Application Number" at bounding box center [503, 124] width 59 height 8
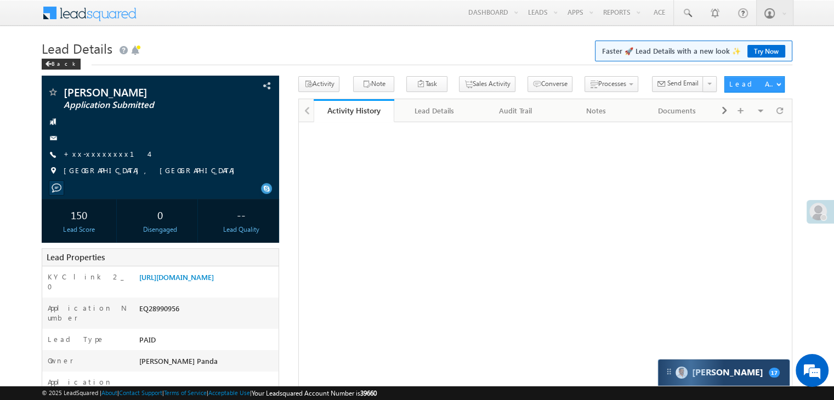
click at [721, 376] on div "[PERSON_NAME] 17" at bounding box center [724, 373] width 132 height 26
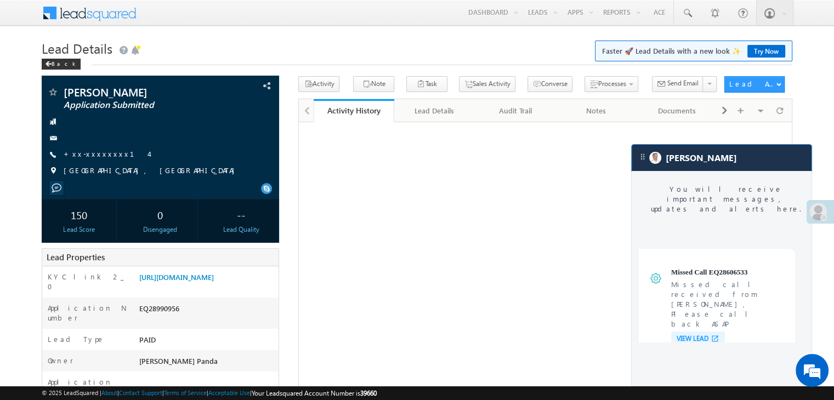
scroll to position [4344, 0]
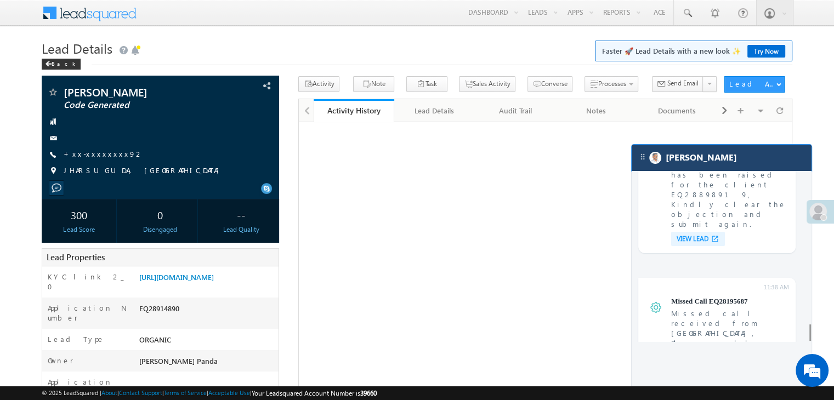
click at [705, 159] on div "[PERSON_NAME]" at bounding box center [722, 158] width 180 height 26
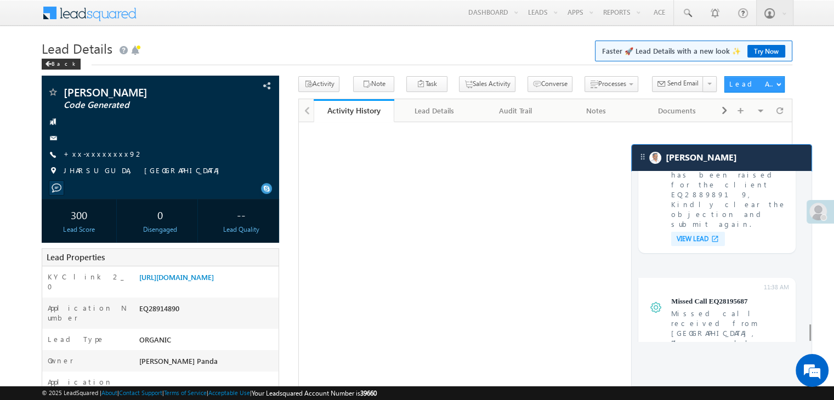
scroll to position [4355, 0]
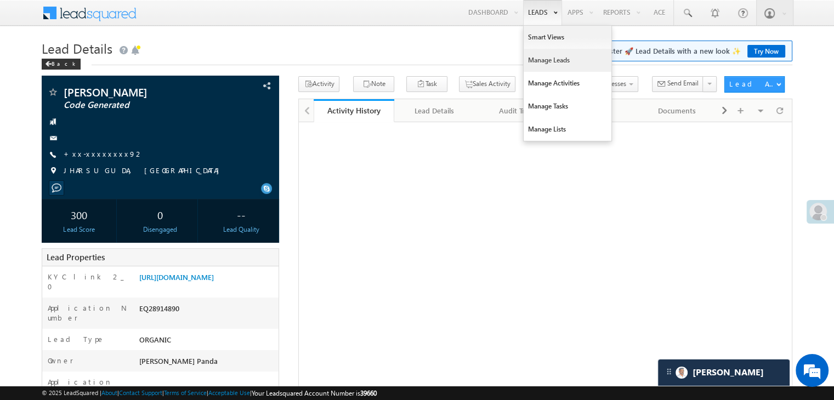
click at [545, 60] on link "Manage Leads" at bounding box center [568, 60] width 88 height 23
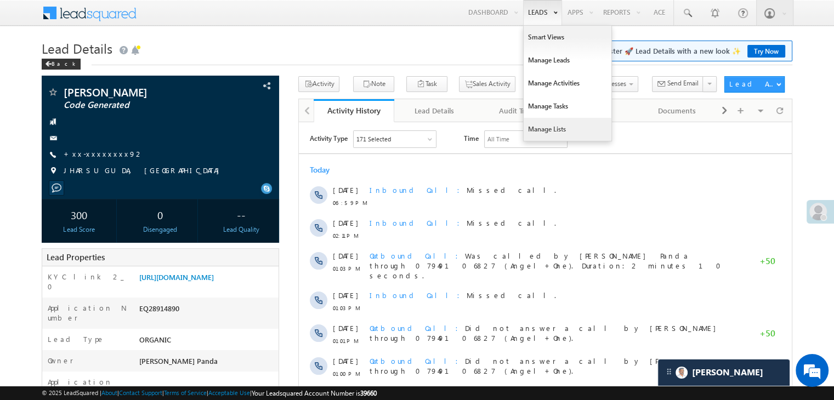
scroll to position [0, 0]
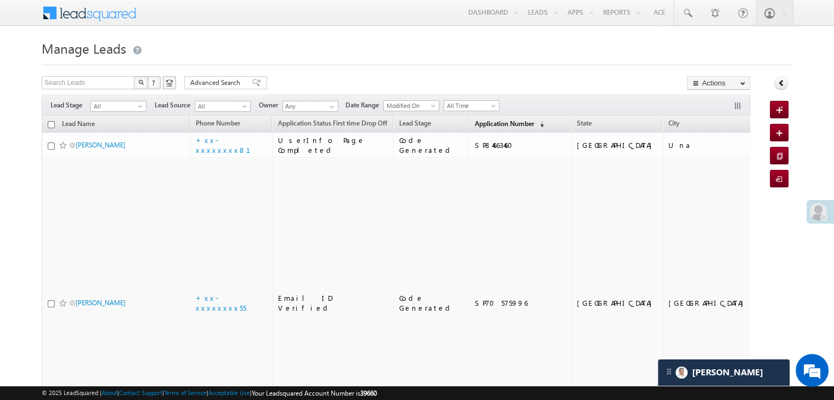
click at [474, 121] on span "Application Number" at bounding box center [503, 124] width 59 height 8
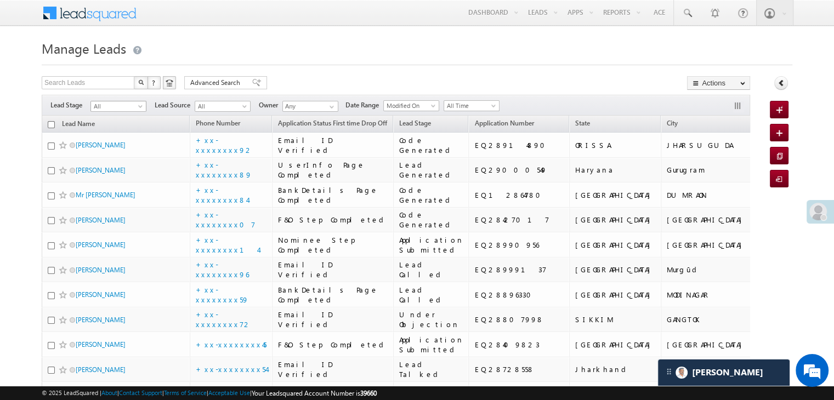
click at [139, 107] on span at bounding box center [141, 108] width 9 height 9
click at [121, 126] on link "Lead Generated" at bounding box center [118, 130] width 55 height 10
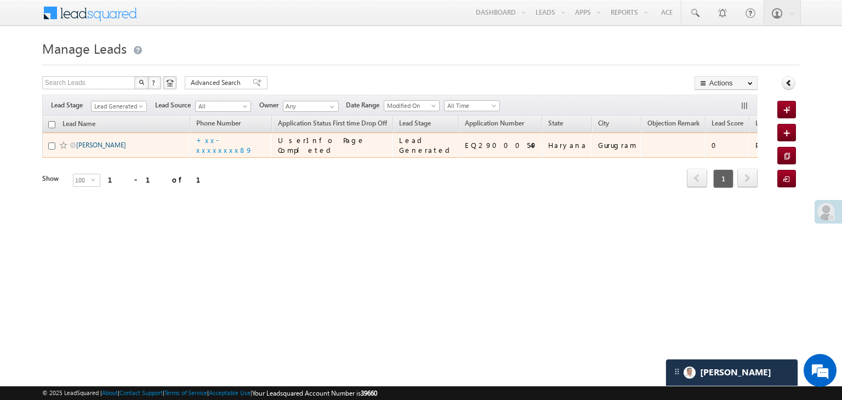
click at [94, 149] on link "[PERSON_NAME]" at bounding box center [101, 145] width 50 height 8
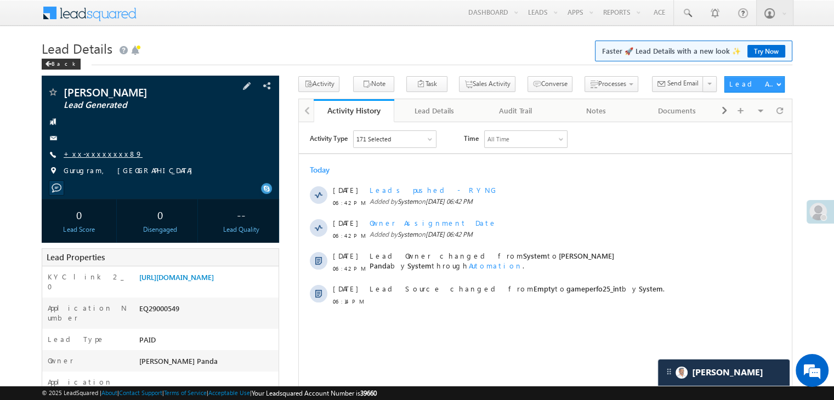
click at [101, 155] on link "+xx-xxxxxxxx89" at bounding box center [103, 153] width 79 height 9
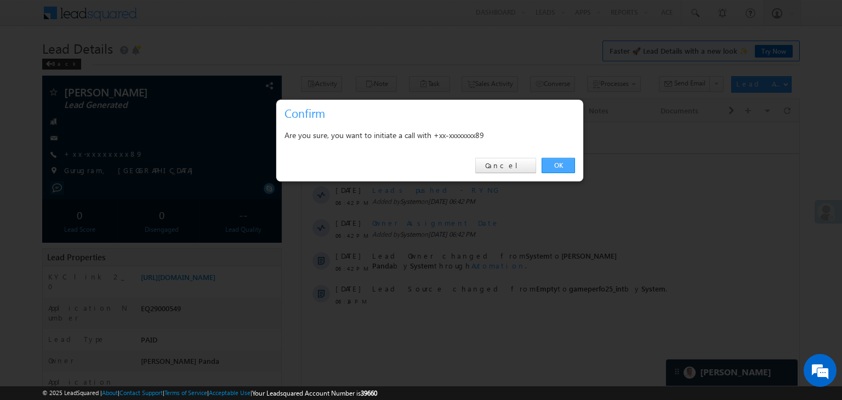
click at [553, 161] on link "OK" at bounding box center [558, 165] width 33 height 15
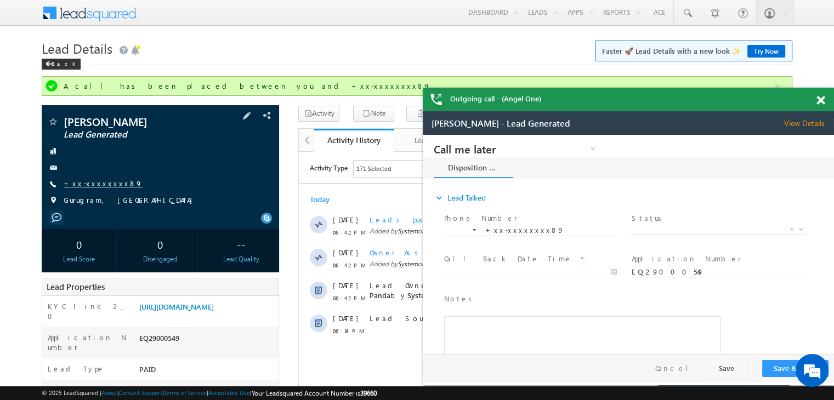
click at [90, 183] on link "+xx-xxxxxxxx89" at bounding box center [103, 183] width 79 height 9
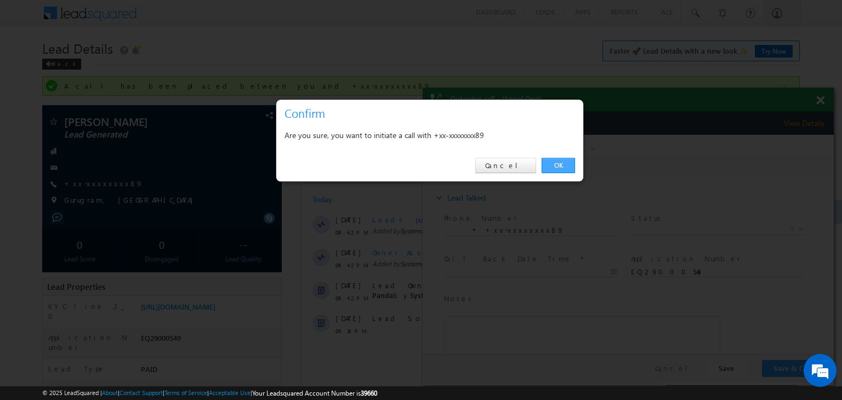
click at [557, 164] on link "OK" at bounding box center [558, 165] width 33 height 15
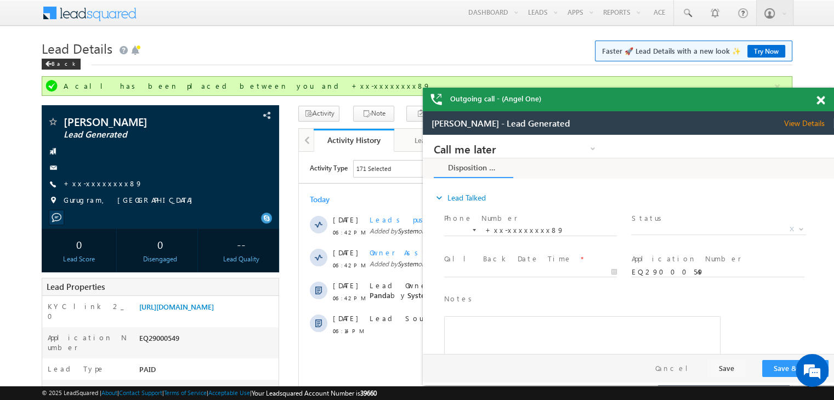
click at [821, 100] on span at bounding box center [821, 100] width 8 height 9
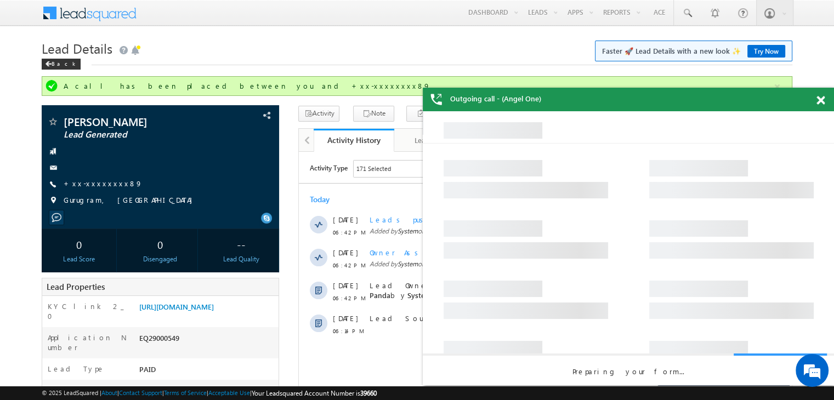
click at [824, 101] on span at bounding box center [821, 100] width 8 height 9
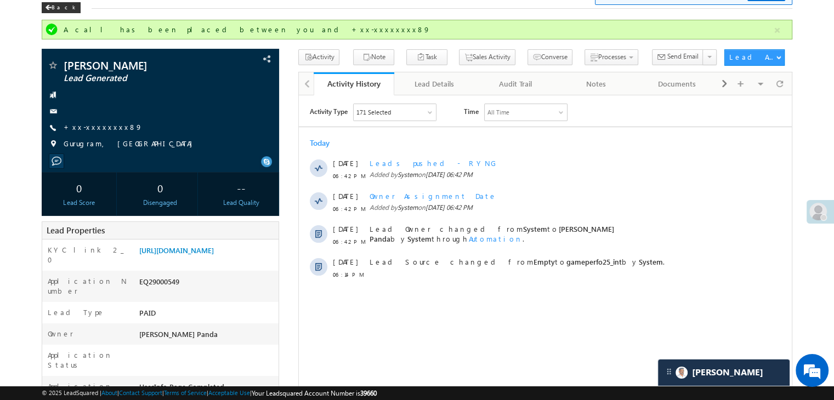
scroll to position [110, 0]
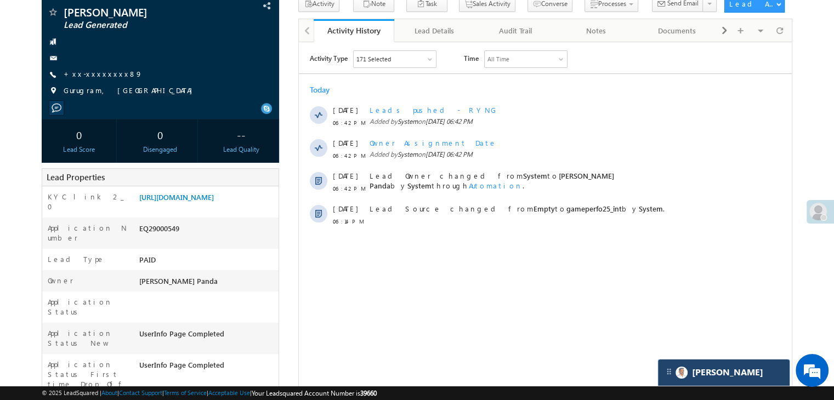
click at [746, 380] on div "[PERSON_NAME]" at bounding box center [724, 373] width 132 height 26
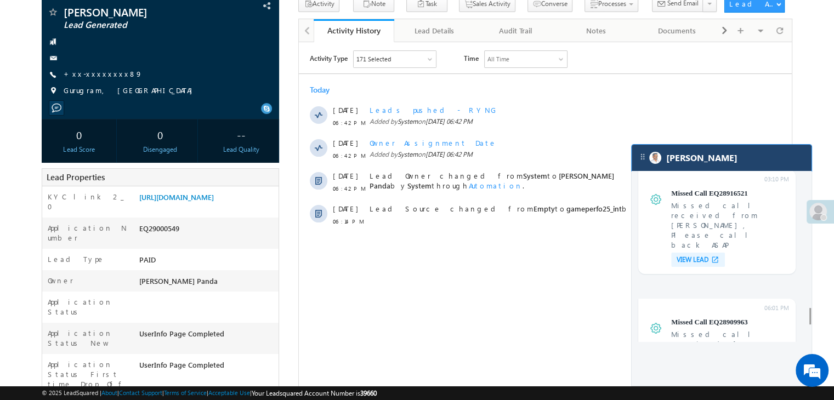
scroll to position [4293, 0]
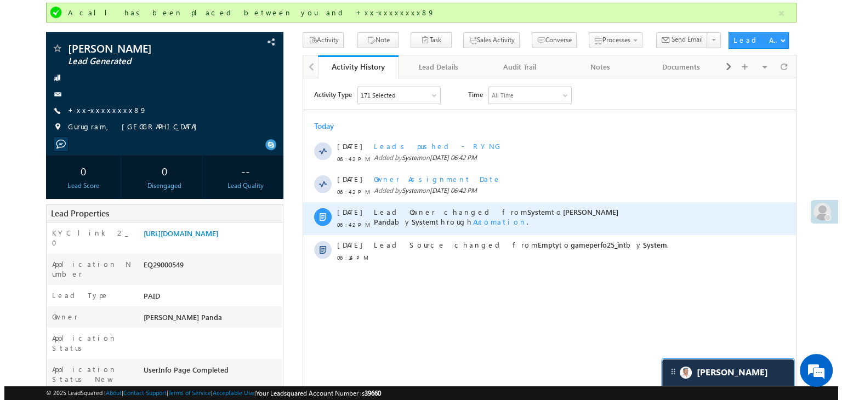
scroll to position [0, 0]
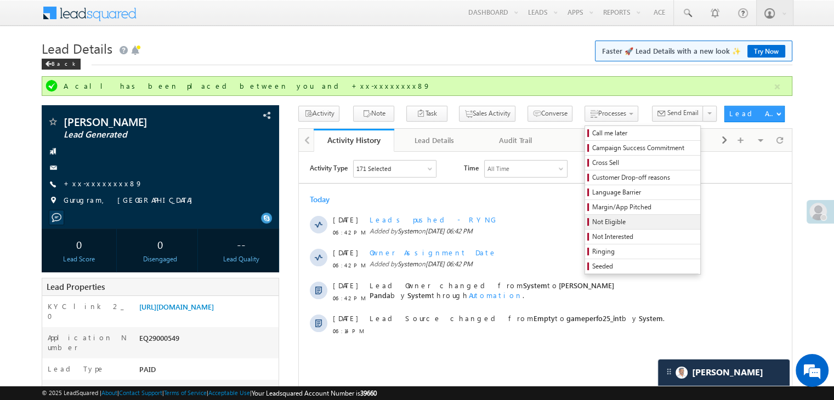
click at [592, 224] on span "Not Eligible" at bounding box center [644, 222] width 104 height 10
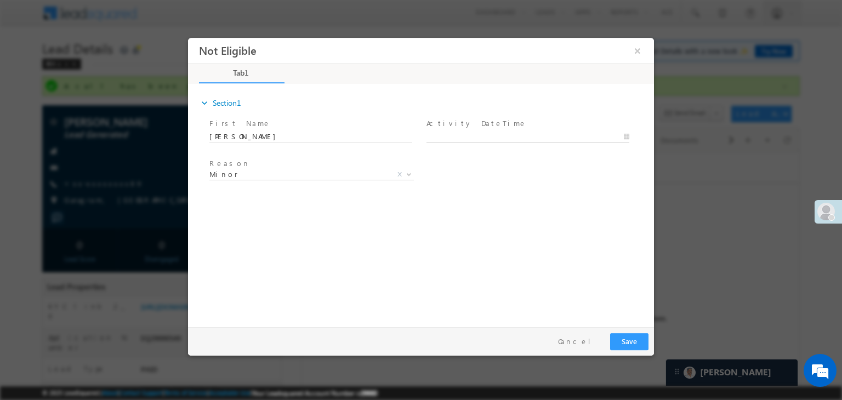
type input "09/15/25 7:10 PM"
click at [514, 132] on input "09/15/25 7:10 PM" at bounding box center [528, 137] width 203 height 11
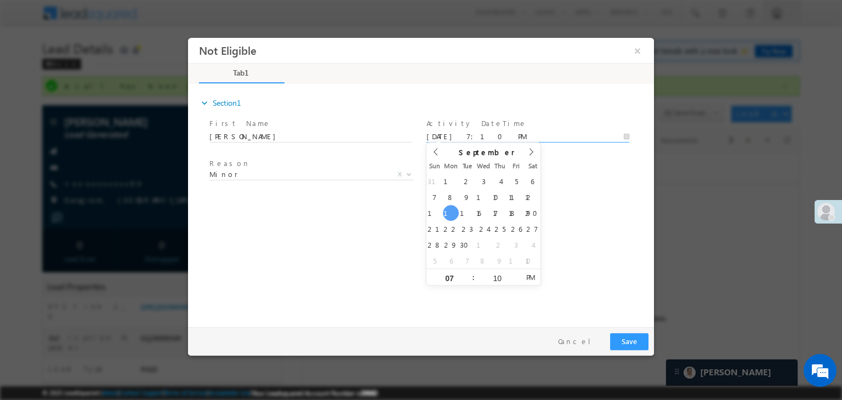
click at [596, 168] on div "Reason * Minor Existing Client Out of India DRA - FDS Termination DRA - Already…" at bounding box center [430, 176] width 447 height 41
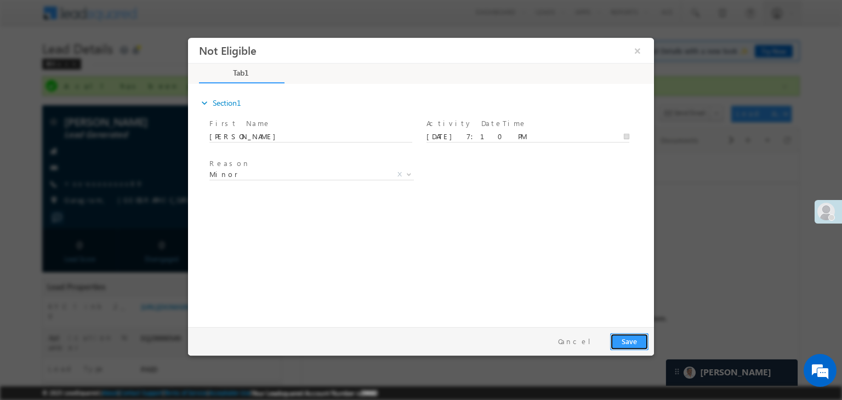
click at [637, 344] on button "Save" at bounding box center [629, 341] width 38 height 17
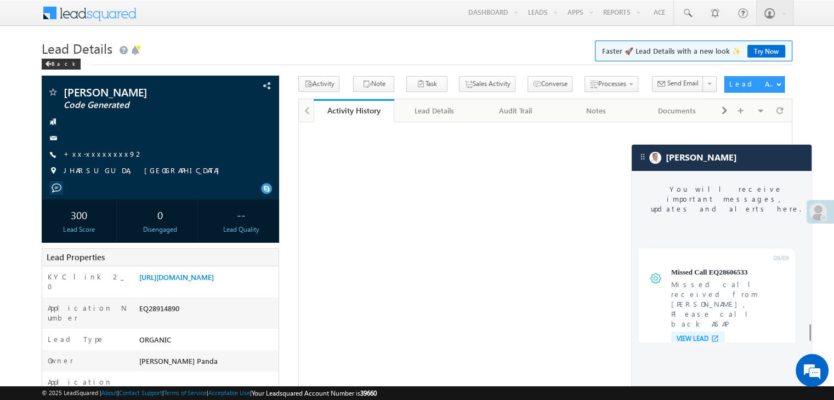
scroll to position [4293, 0]
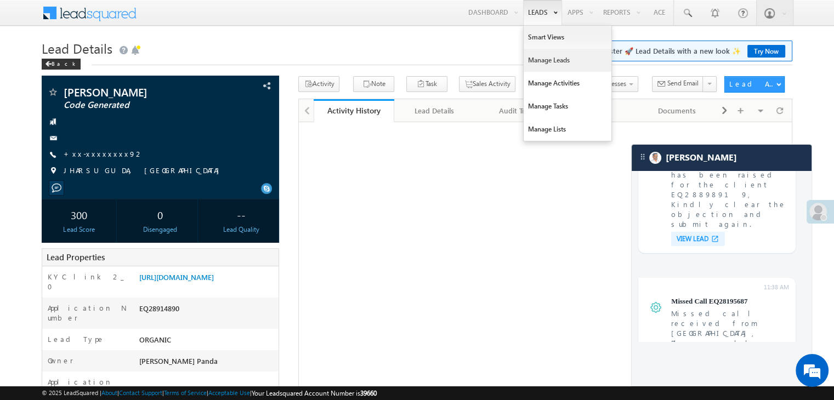
click at [541, 55] on link "Manage Leads" at bounding box center [568, 60] width 88 height 23
click at [540, 59] on link "Manage Leads" at bounding box center [568, 60] width 88 height 23
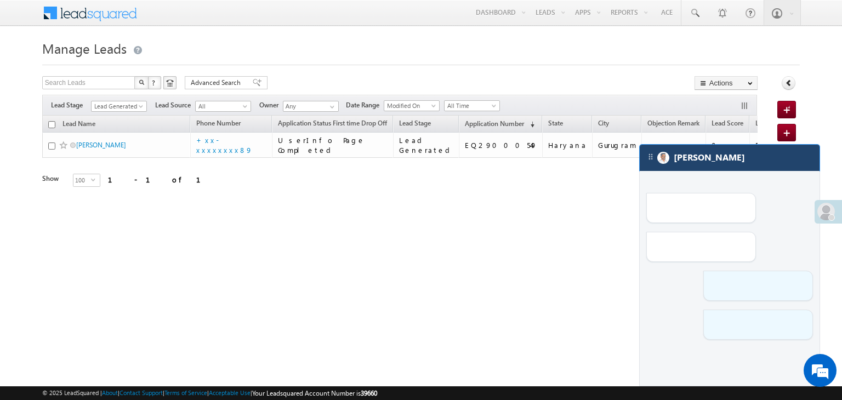
click at [744, 154] on div "[PERSON_NAME]" at bounding box center [730, 158] width 180 height 26
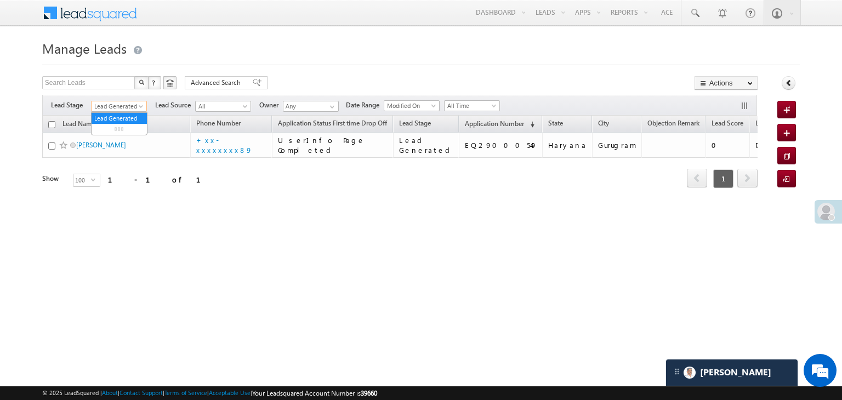
click at [140, 106] on span at bounding box center [142, 108] width 9 height 9
click at [101, 115] on link "All" at bounding box center [119, 119] width 55 height 10
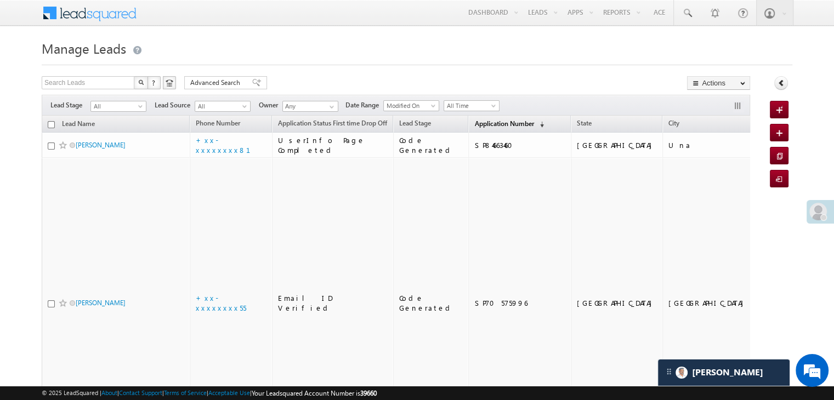
click at [476, 123] on span "Application Number" at bounding box center [503, 124] width 59 height 8
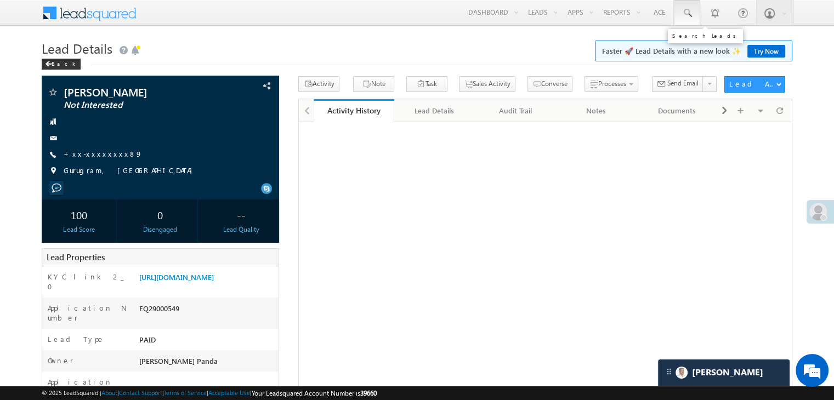
click at [684, 9] on span at bounding box center [687, 13] width 11 height 11
paste input "EQ14906644"
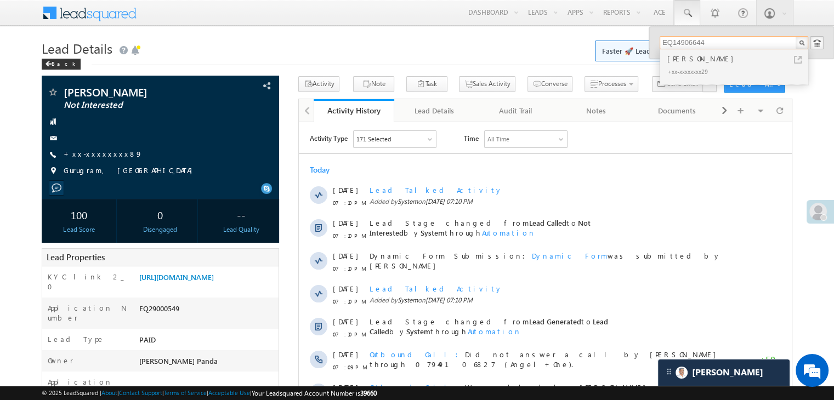
type input "EQ14906644"
click at [674, 62] on div "[PERSON_NAME]" at bounding box center [738, 59] width 147 height 12
click at [692, 58] on div "[PERSON_NAME]" at bounding box center [738, 59] width 147 height 12
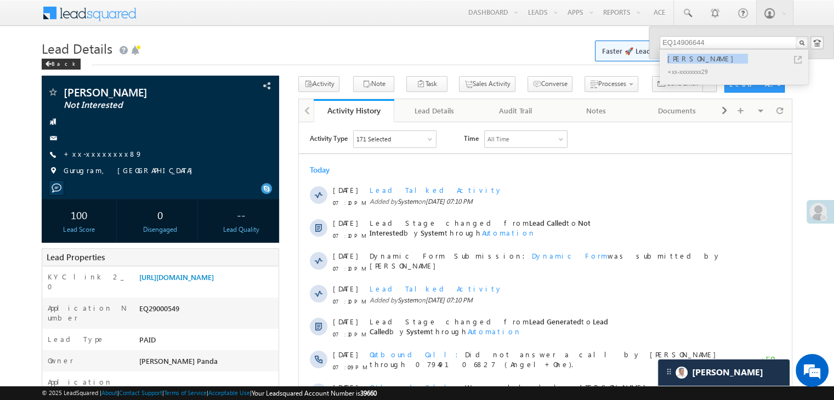
click at [692, 58] on div "[PERSON_NAME]" at bounding box center [738, 59] width 147 height 12
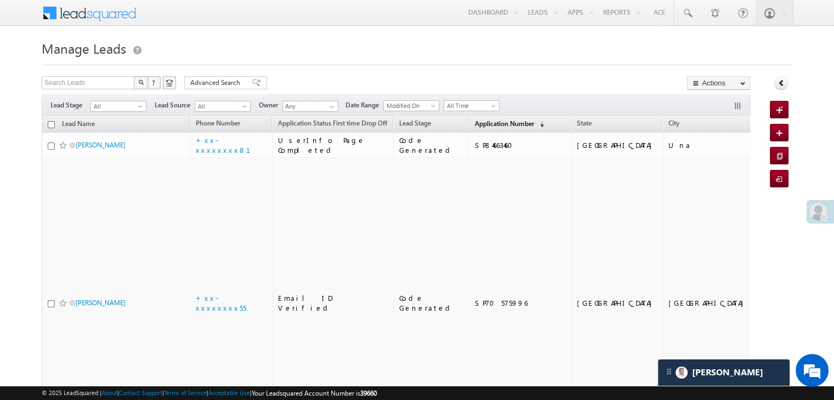
click at [478, 126] on span "Application Number" at bounding box center [503, 124] width 59 height 8
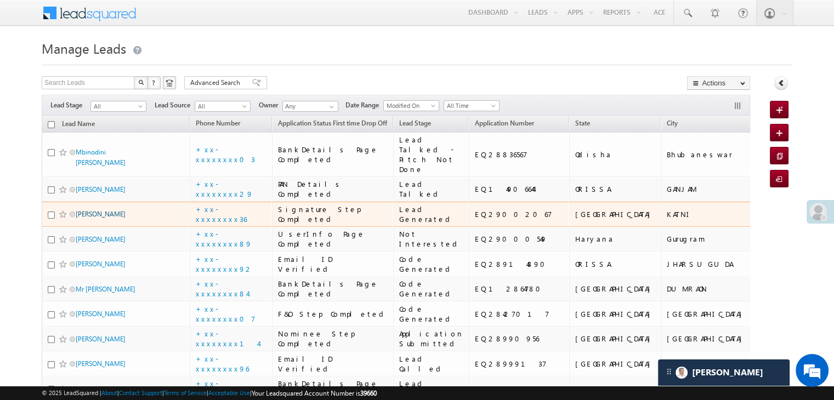
click at [105, 218] on link "[PERSON_NAME]" at bounding box center [101, 214] width 50 height 8
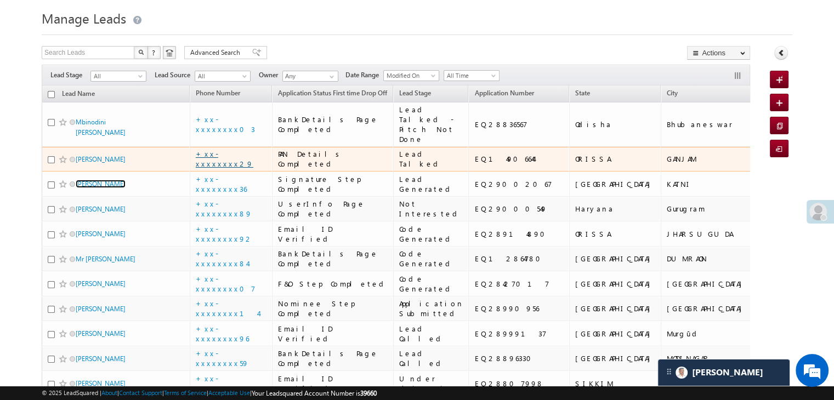
scroll to position [55, 0]
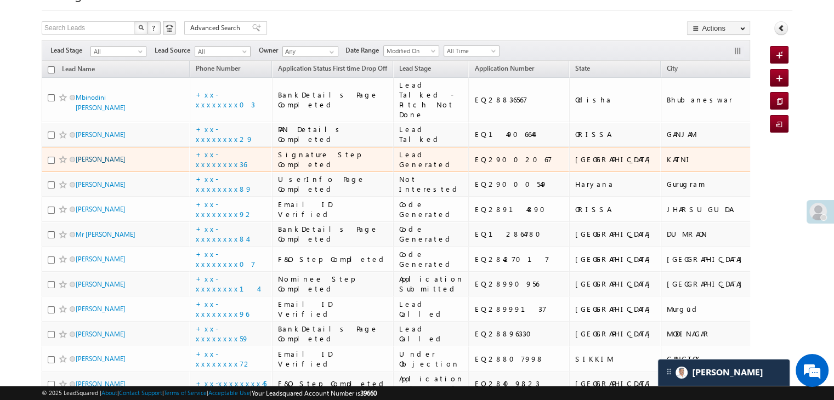
click at [105, 163] on link "[PERSON_NAME]" at bounding box center [101, 159] width 50 height 8
click at [87, 163] on link "[PERSON_NAME]" at bounding box center [101, 159] width 50 height 8
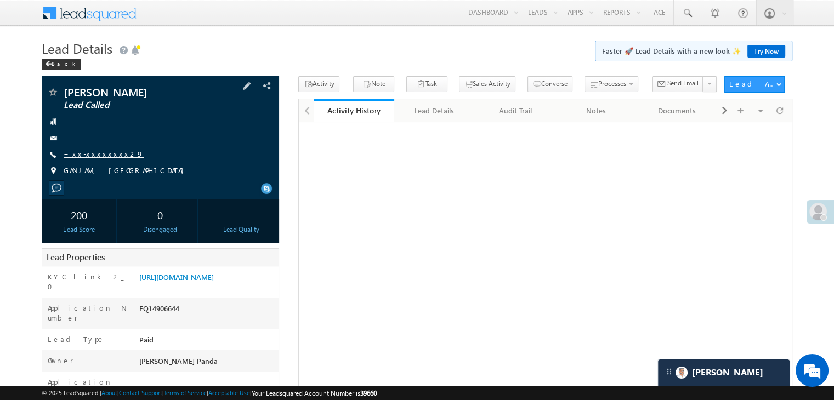
click at [95, 152] on link "+xx-xxxxxxxx29" at bounding box center [104, 153] width 80 height 9
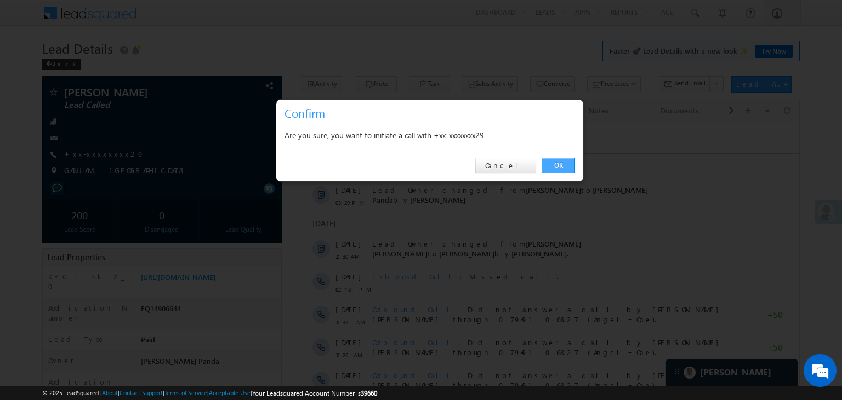
click at [566, 163] on link "OK" at bounding box center [558, 165] width 33 height 15
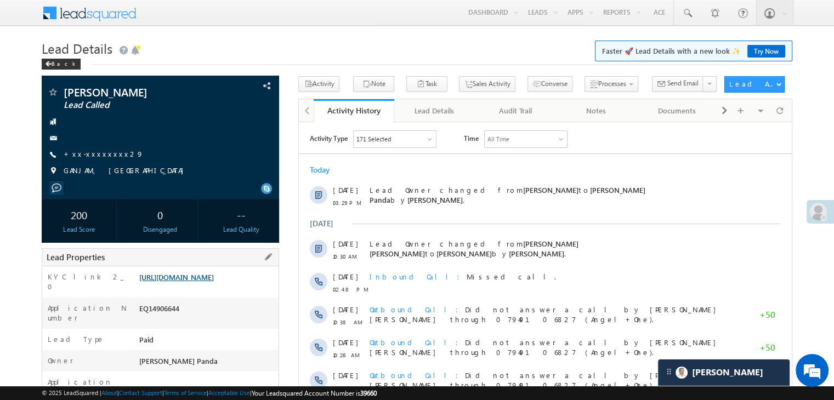
click at [214, 282] on link "[URL][DOMAIN_NAME]" at bounding box center [176, 277] width 75 height 9
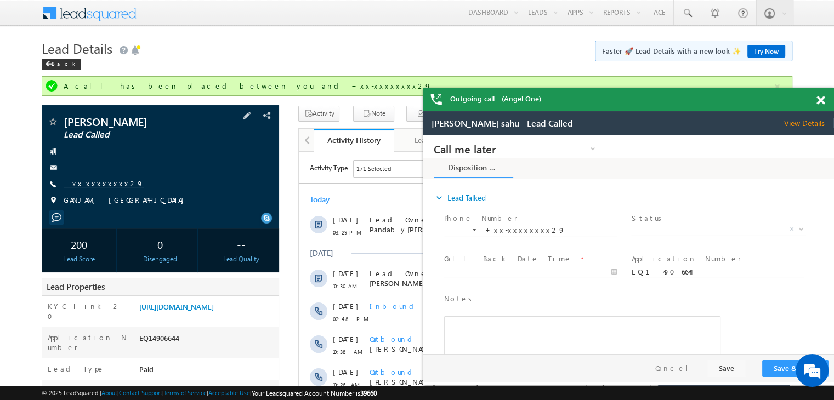
click at [95, 182] on link "+xx-xxxxxxxx29" at bounding box center [104, 183] width 80 height 9
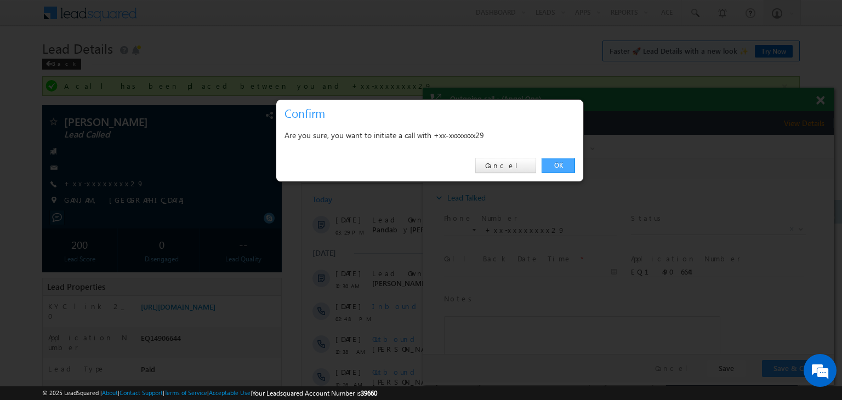
click at [554, 169] on link "OK" at bounding box center [558, 165] width 33 height 15
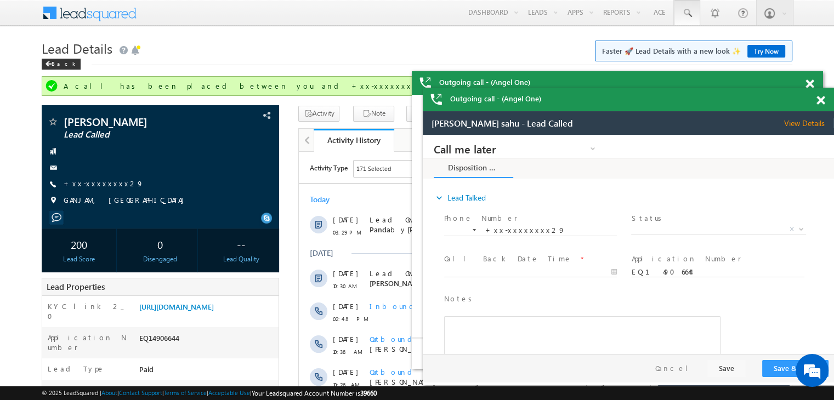
click at [687, 12] on span at bounding box center [687, 13] width 11 height 11
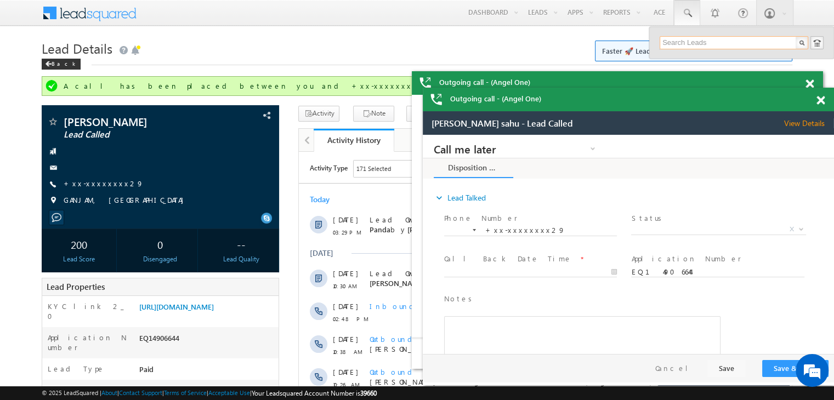
paste input "EQ28836567"
type input "EQ28836567"
click at [686, 58] on div "Mbinodini [PERSON_NAME]" at bounding box center [738, 64] width 147 height 22
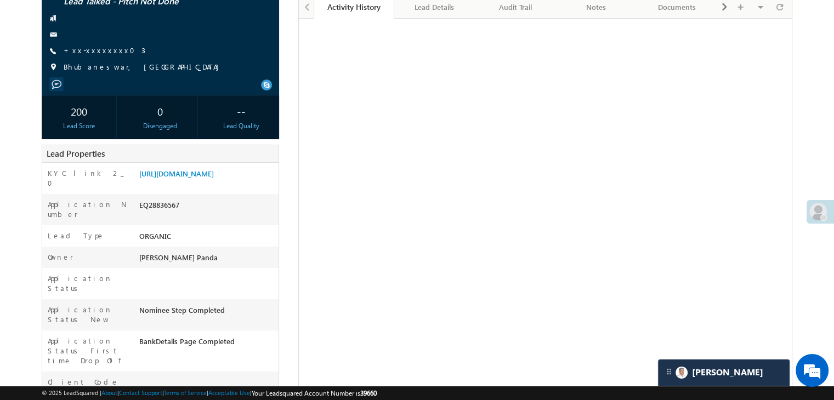
scroll to position [110, 0]
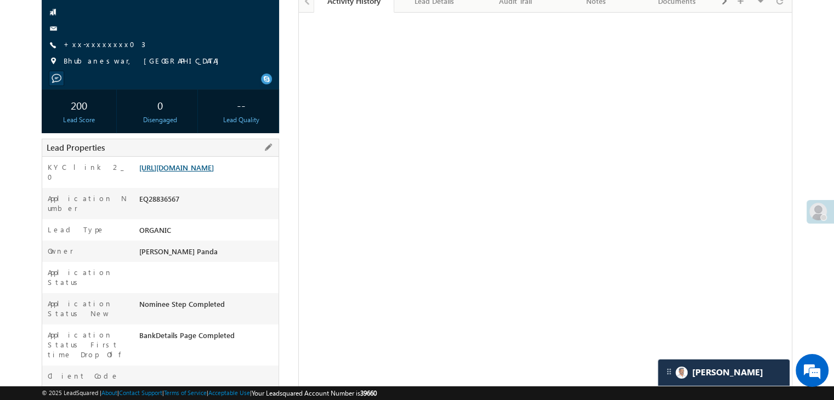
click at [214, 172] on link "[URL][DOMAIN_NAME]" at bounding box center [176, 167] width 75 height 9
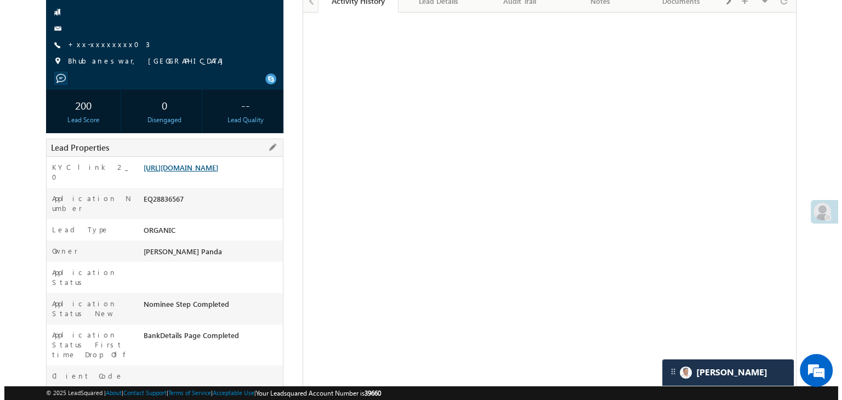
scroll to position [0, 0]
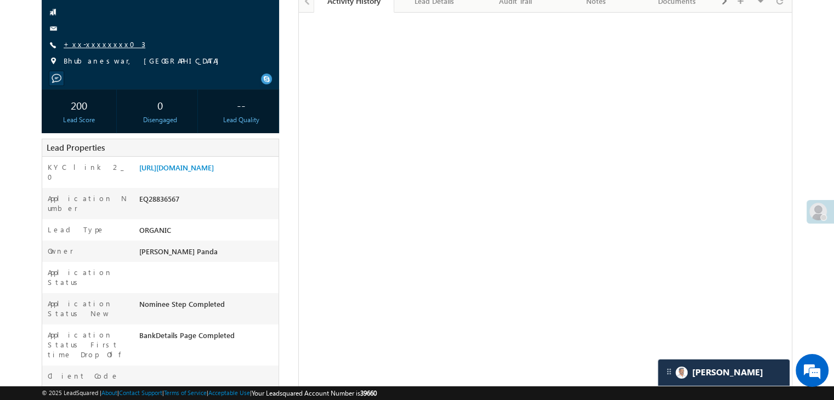
click at [87, 46] on link "+xx-xxxxxxxx03" at bounding box center [105, 43] width 82 height 9
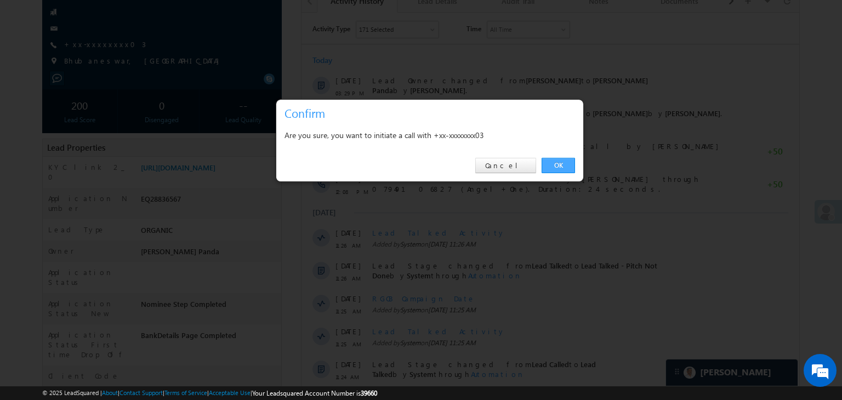
click at [563, 167] on link "OK" at bounding box center [558, 165] width 33 height 15
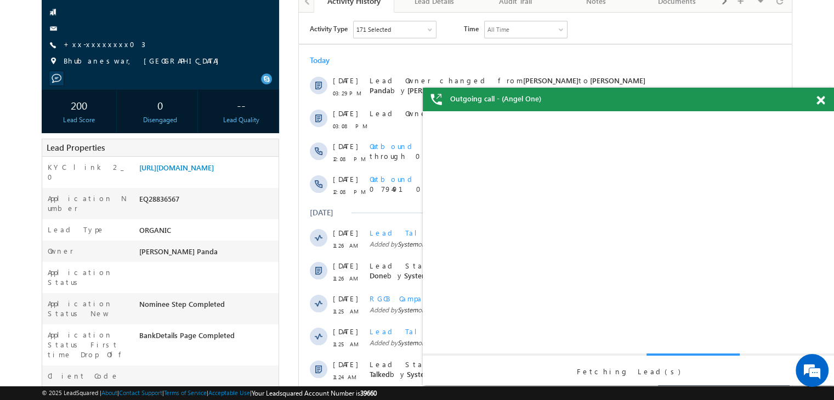
click at [823, 101] on span at bounding box center [821, 100] width 8 height 9
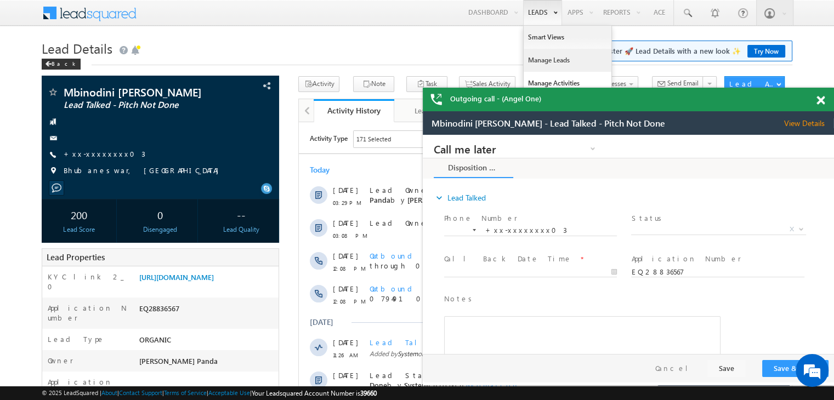
click at [542, 59] on link "Manage Leads" at bounding box center [568, 60] width 88 height 23
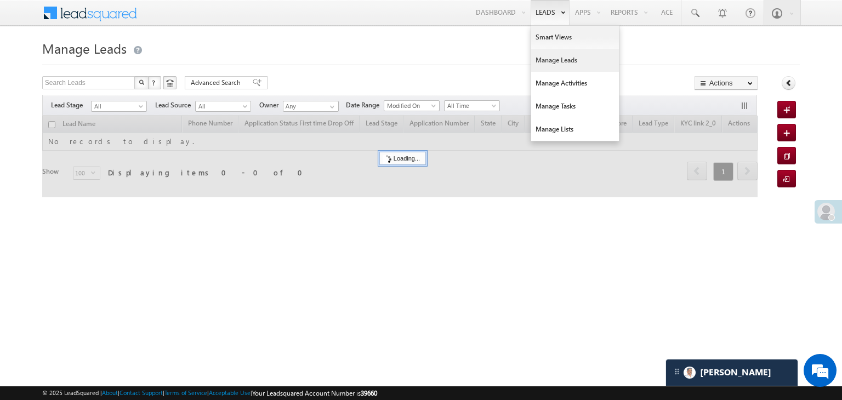
click at [549, 63] on link "Manage Leads" at bounding box center [575, 60] width 88 height 23
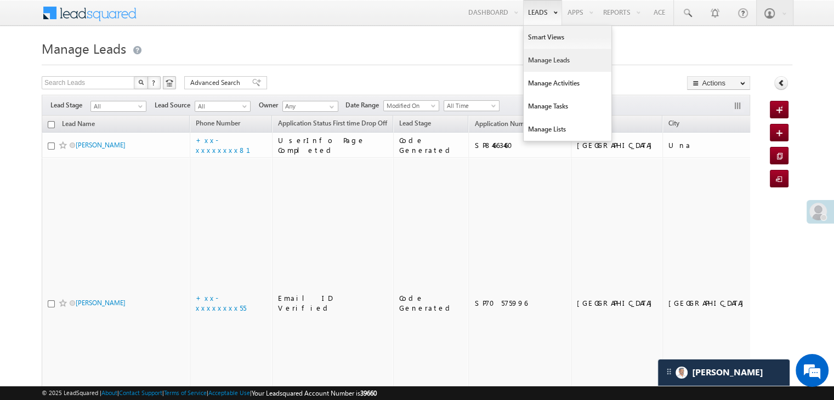
click at [548, 63] on link "Manage Leads" at bounding box center [568, 60] width 88 height 23
drag, startPoint x: 548, startPoint y: 63, endPoint x: 555, endPoint y: 63, distance: 6.6
click at [555, 63] on link "Manage Leads" at bounding box center [568, 60] width 88 height 23
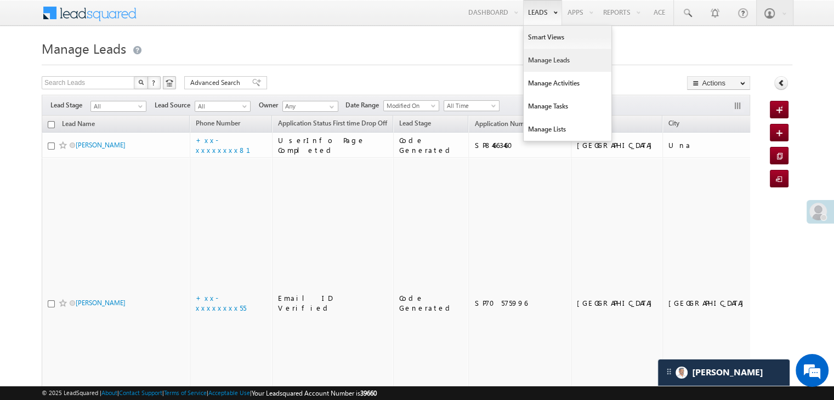
click at [556, 63] on link "Manage Leads" at bounding box center [568, 60] width 88 height 23
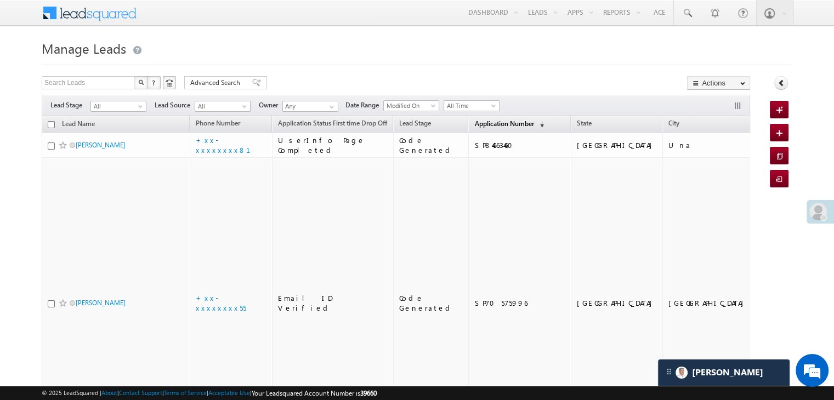
click at [478, 122] on span "Application Number" at bounding box center [503, 124] width 59 height 8
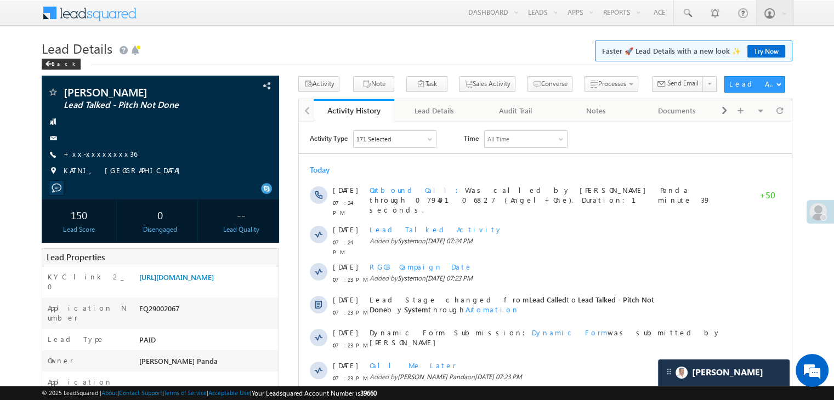
scroll to position [5350, 0]
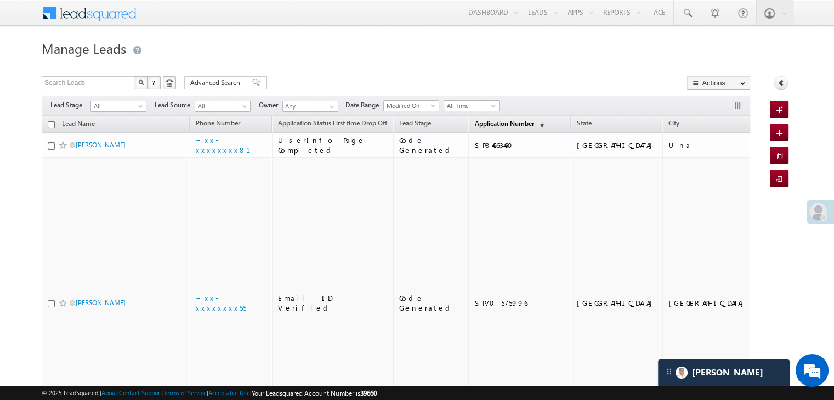
click at [484, 124] on span "Application Number" at bounding box center [503, 124] width 59 height 8
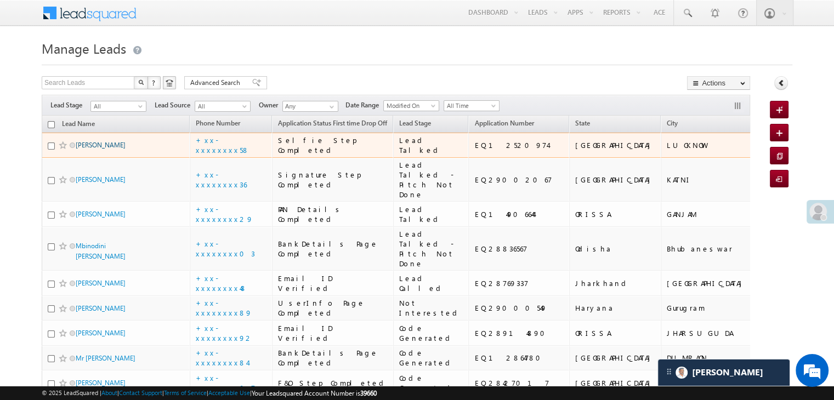
click at [108, 149] on link "[PERSON_NAME]" at bounding box center [101, 145] width 50 height 8
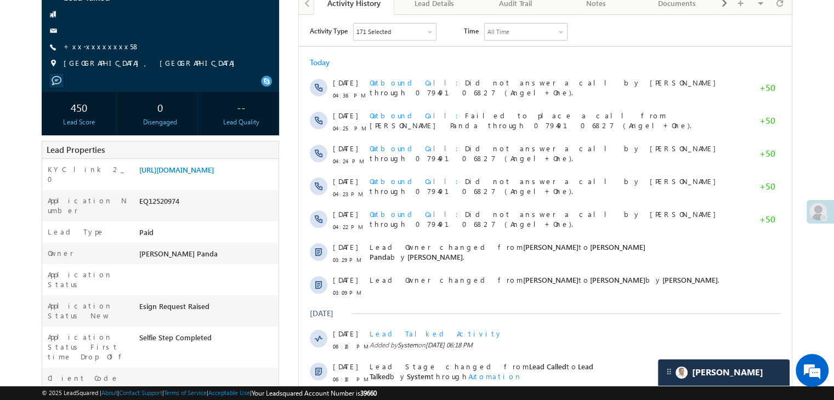
scroll to position [110, 0]
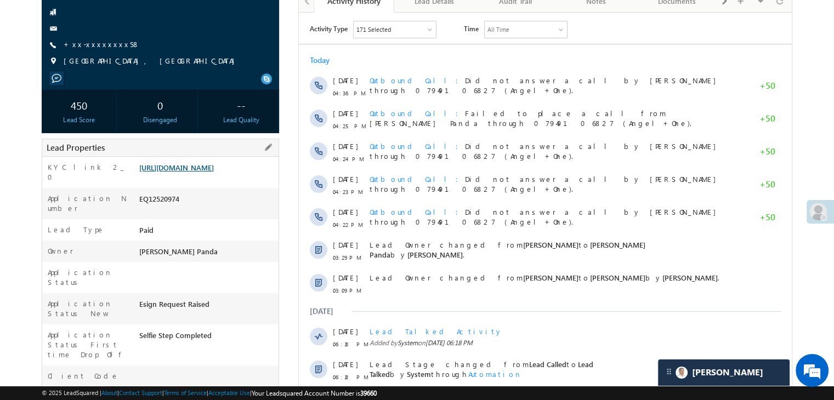
click at [202, 172] on link "[URL][DOMAIN_NAME]" at bounding box center [176, 167] width 75 height 9
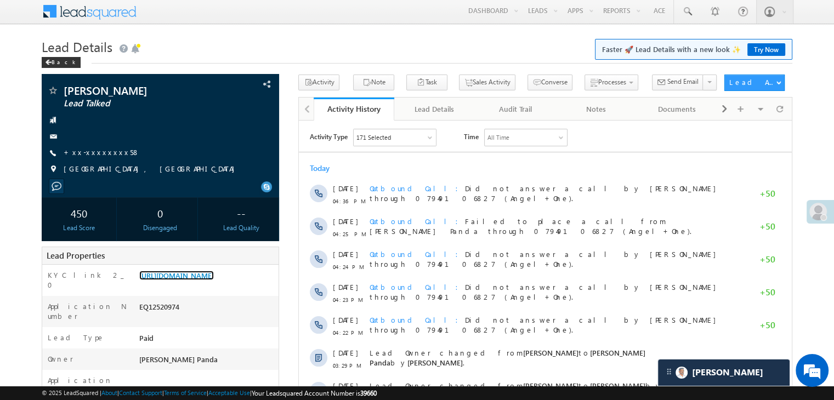
scroll to position [0, 0]
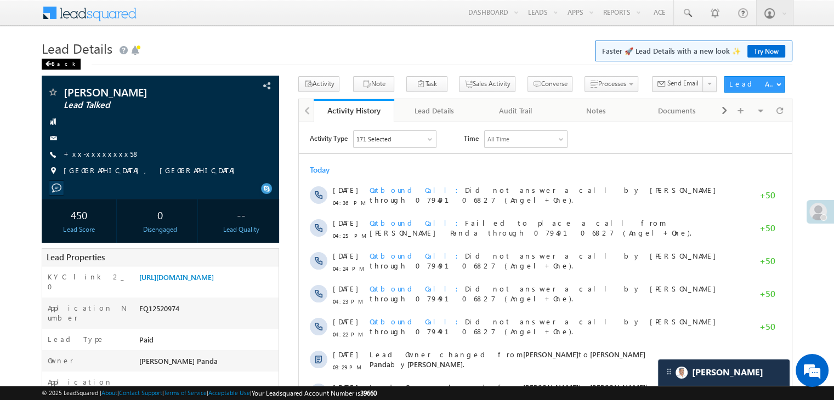
click at [46, 67] on span at bounding box center [48, 63] width 7 height 5
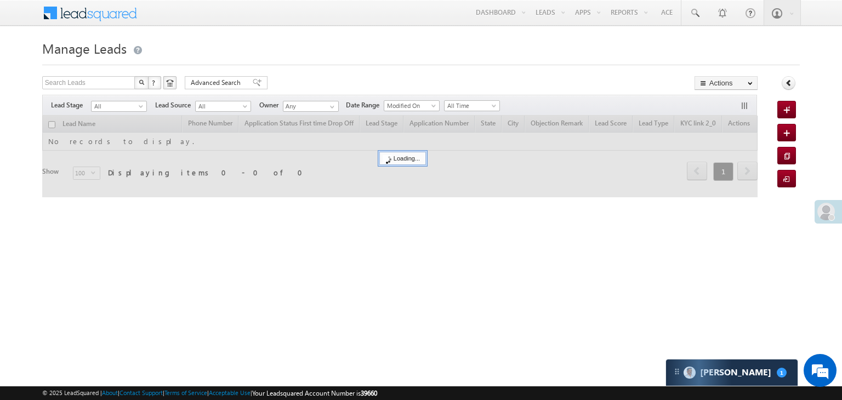
scroll to position [5350, 0]
click at [692, 13] on span at bounding box center [694, 13] width 11 height 11
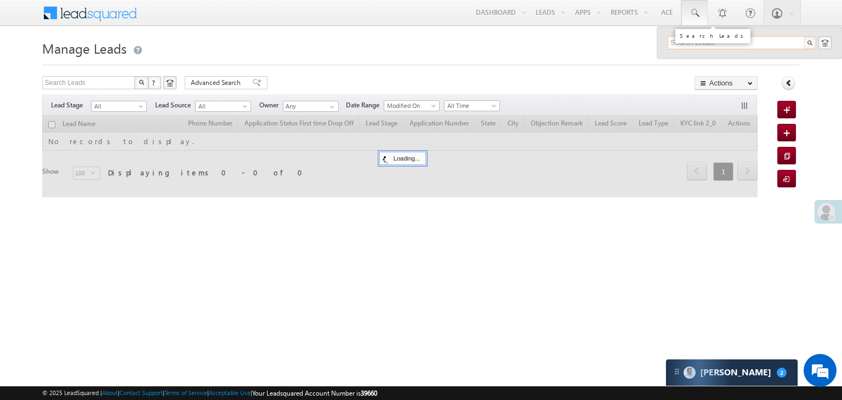
paste input "EQ28889315"
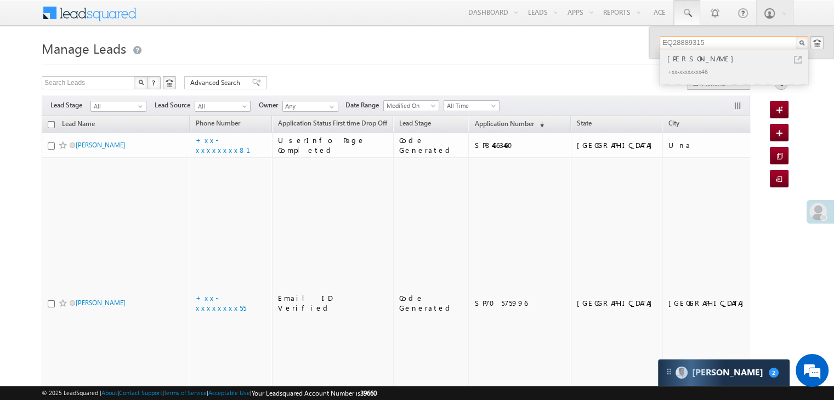
type input "EQ28889315"
click at [684, 63] on div "[PERSON_NAME]" at bounding box center [738, 59] width 147 height 12
click at [478, 123] on span "Application Number" at bounding box center [503, 124] width 59 height 8
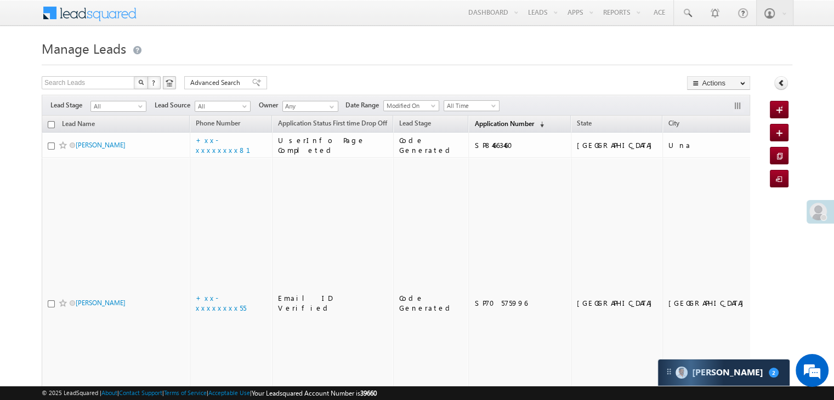
click at [474, 125] on span "Application Number" at bounding box center [503, 124] width 59 height 8
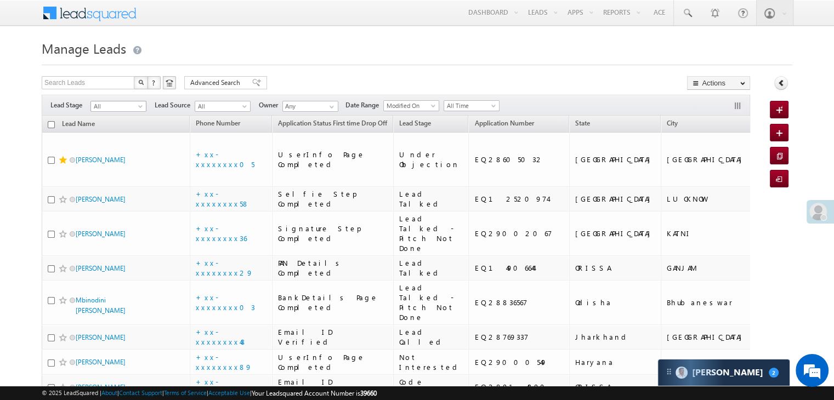
click at [142, 107] on span at bounding box center [141, 108] width 9 height 9
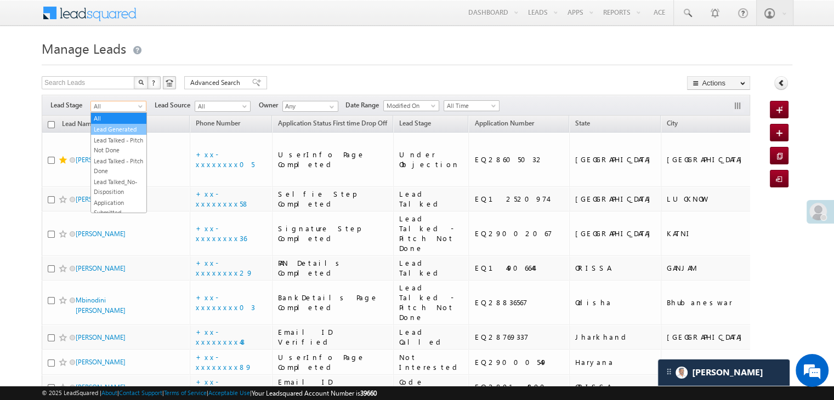
click at [120, 132] on link "Lead Generated" at bounding box center [118, 130] width 55 height 10
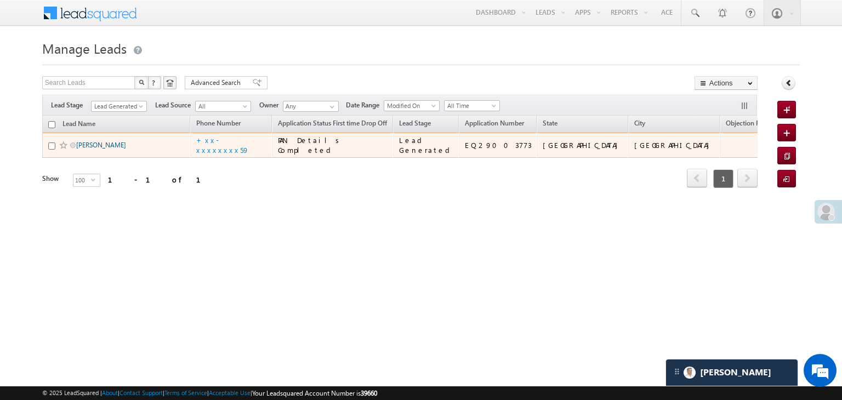
click at [99, 149] on link "[PERSON_NAME]" at bounding box center [101, 145] width 50 height 8
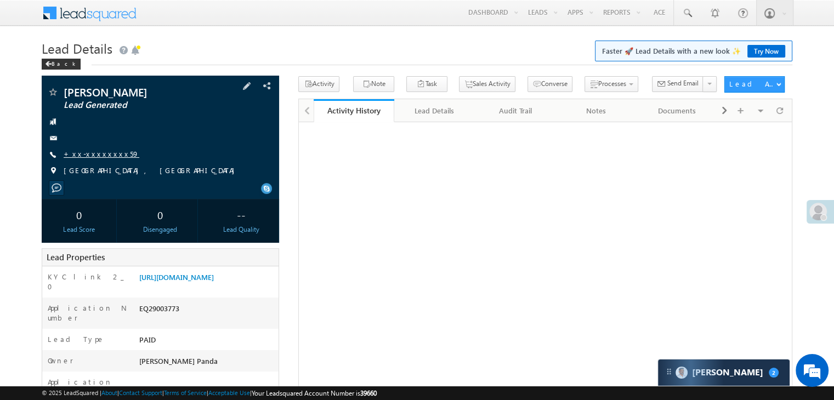
click at [100, 156] on link "+xx-xxxxxxxx59" at bounding box center [102, 153] width 76 height 9
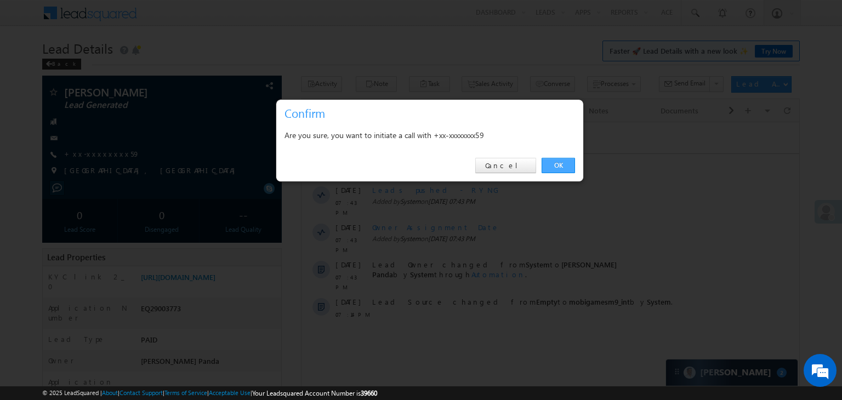
click at [562, 168] on link "OK" at bounding box center [558, 165] width 33 height 15
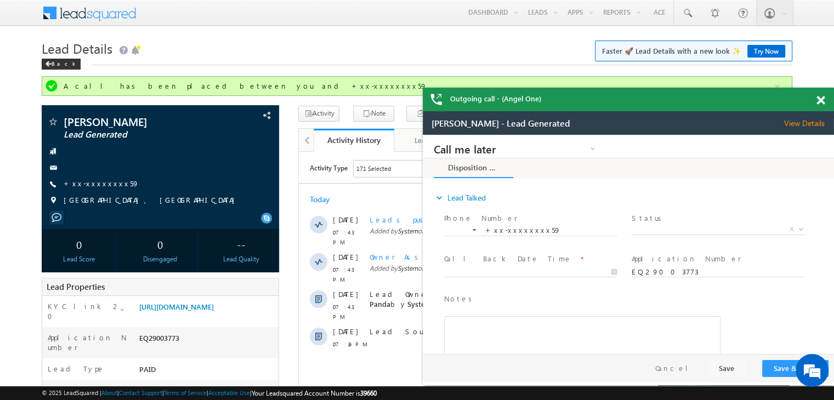
scroll to position [110, 0]
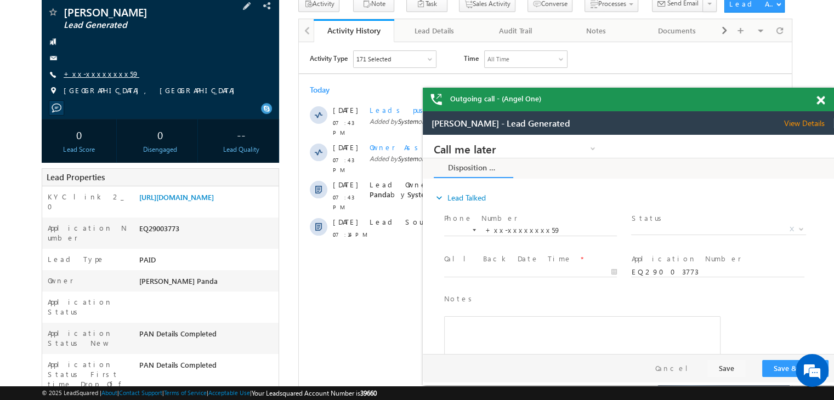
click at [97, 75] on link "+xx-xxxxxxxx59" at bounding box center [102, 73] width 76 height 9
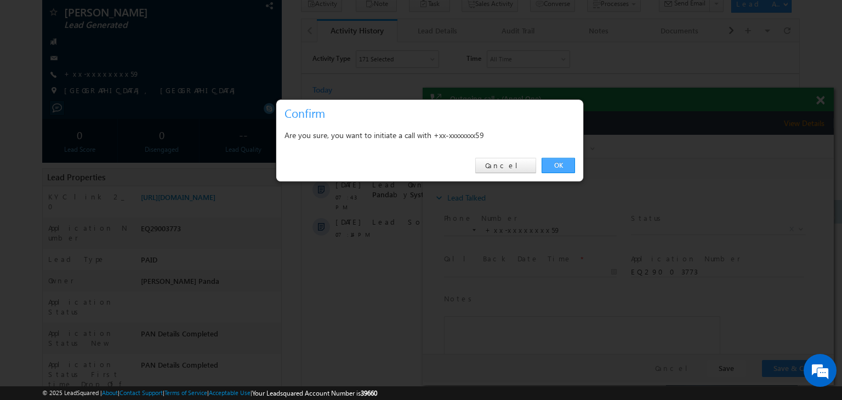
click at [560, 163] on link "OK" at bounding box center [558, 165] width 33 height 15
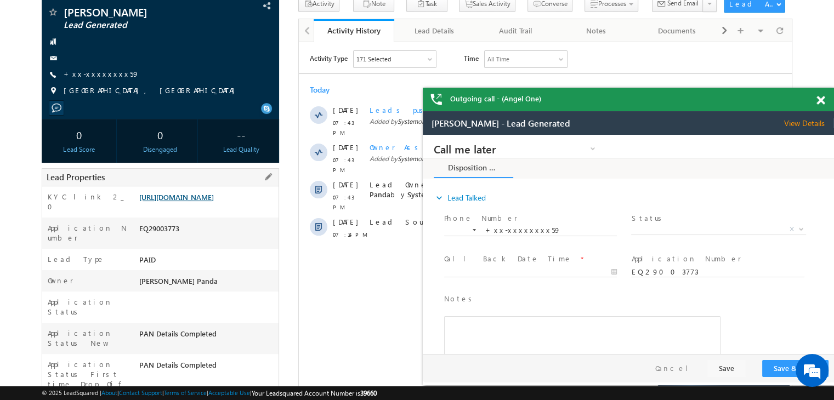
click at [214, 202] on link "[URL][DOMAIN_NAME]" at bounding box center [176, 197] width 75 height 9
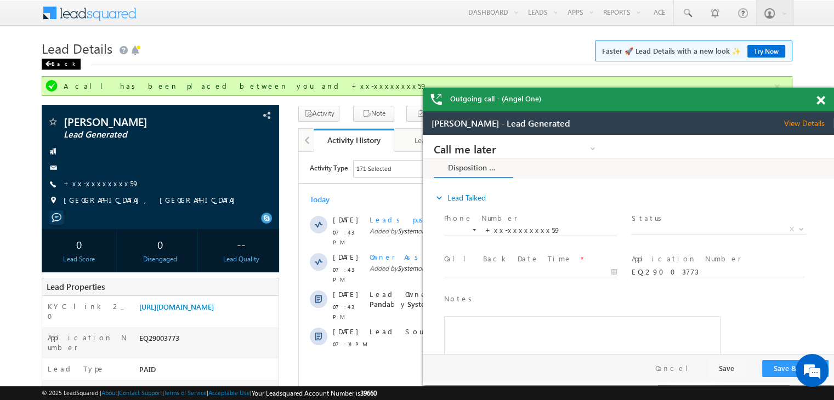
scroll to position [0, 0]
click at [58, 64] on div "Back" at bounding box center [61, 64] width 39 height 11
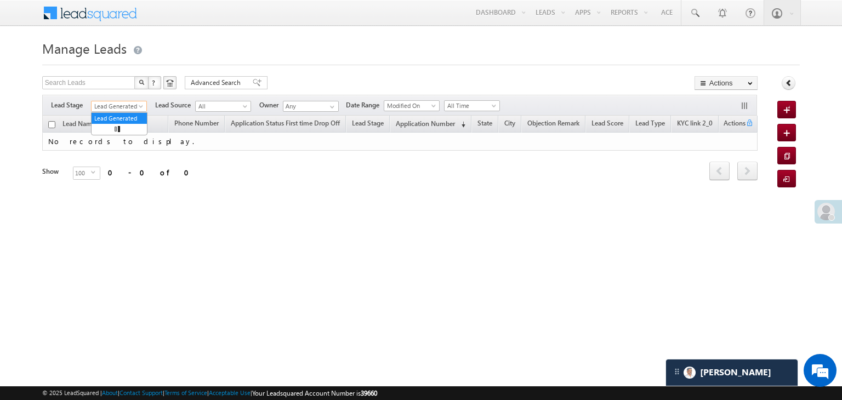
click at [134, 108] on span "Lead Generated" at bounding box center [118, 106] width 52 height 10
click at [698, 14] on span at bounding box center [694, 13] width 11 height 11
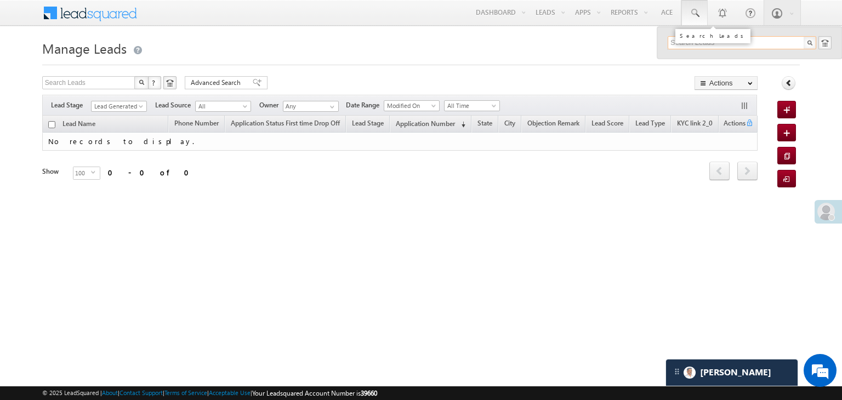
paste input "EQ28889315"
type input "EQ28889315"
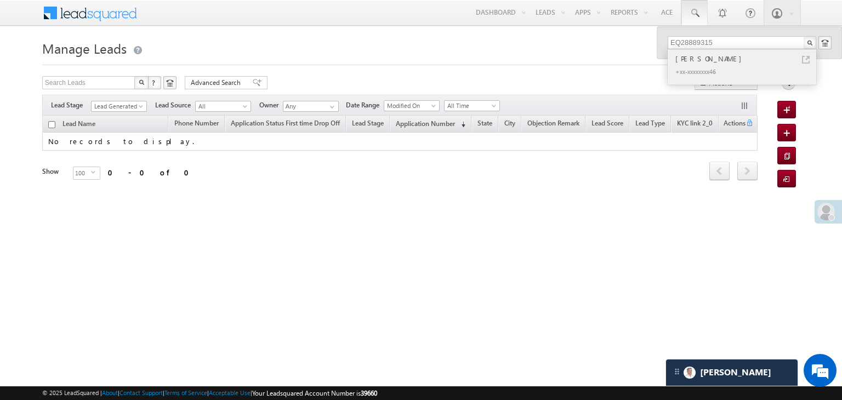
click at [684, 60] on div "Megha yadav" at bounding box center [747, 59] width 147 height 12
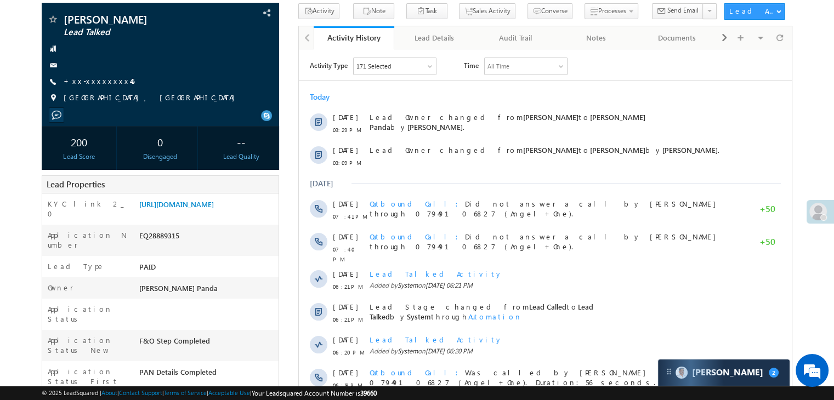
scroll to position [165, 0]
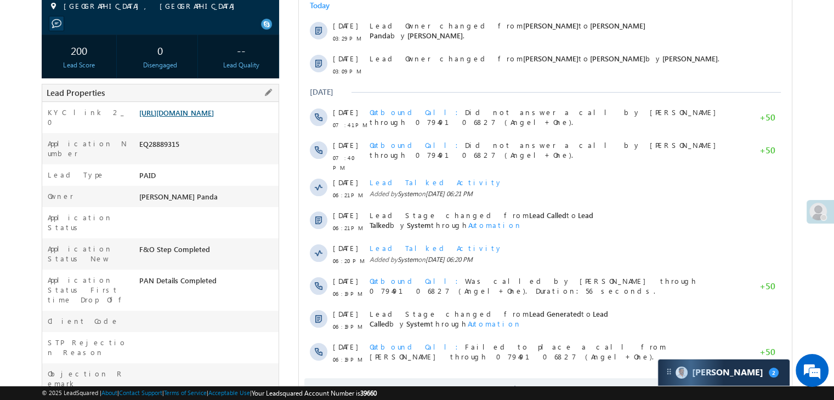
click at [182, 117] on link "[URL][DOMAIN_NAME]" at bounding box center [176, 112] width 75 height 9
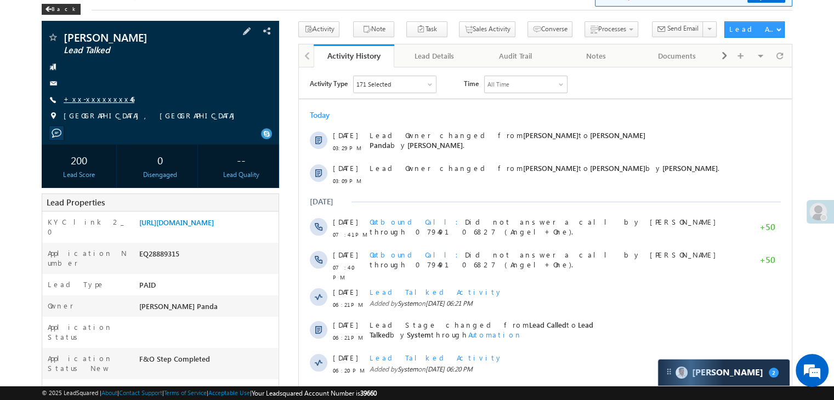
click at [104, 99] on link "+xx-xxxxxxxx46" at bounding box center [99, 98] width 71 height 9
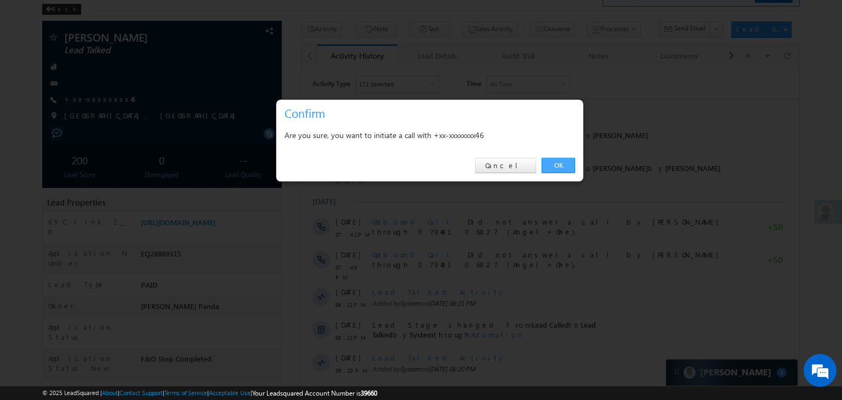
click at [557, 162] on link "OK" at bounding box center [558, 165] width 33 height 15
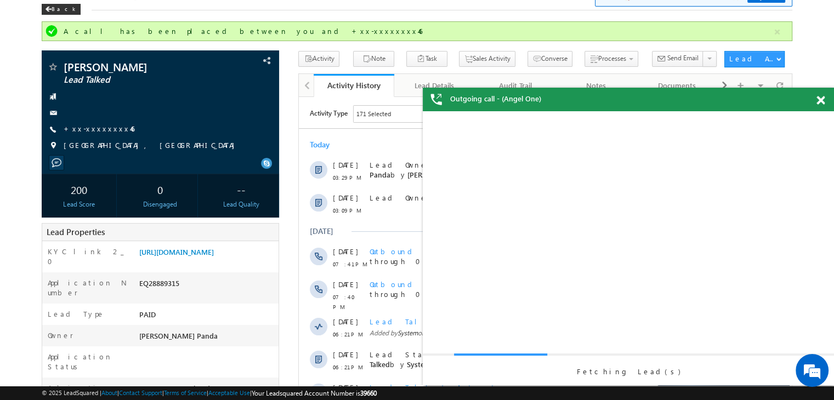
scroll to position [0, 0]
click at [821, 99] on span at bounding box center [821, 100] width 8 height 9
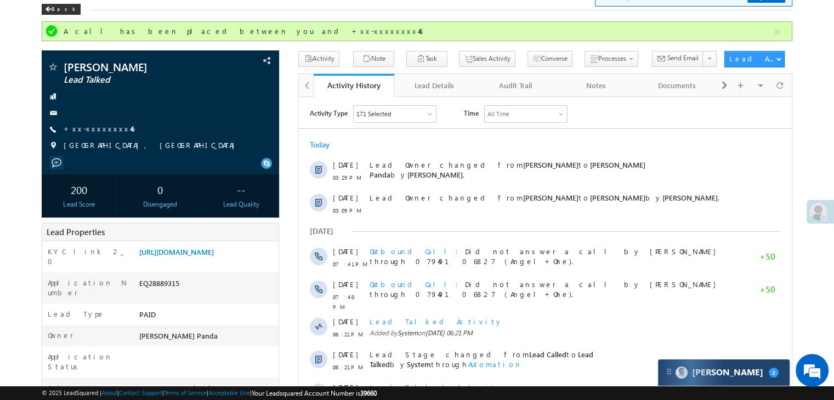
click at [751, 365] on div "[PERSON_NAME] 2" at bounding box center [724, 373] width 132 height 26
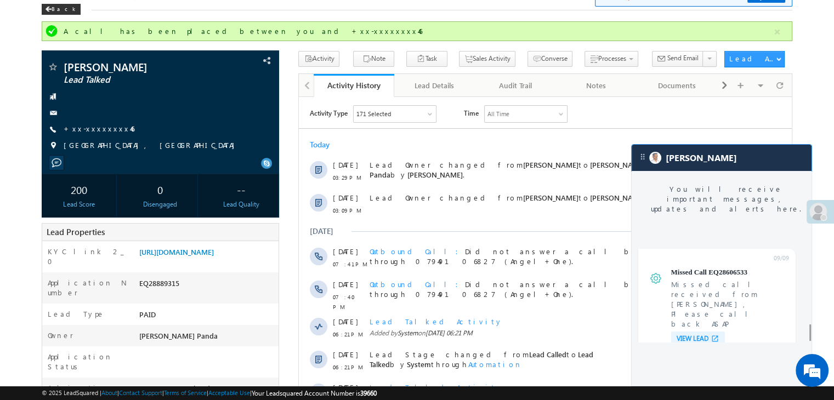
scroll to position [4340, 0]
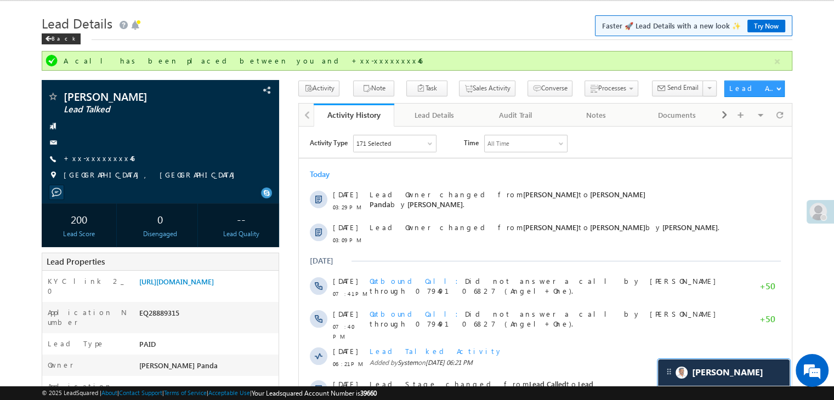
scroll to position [0, 0]
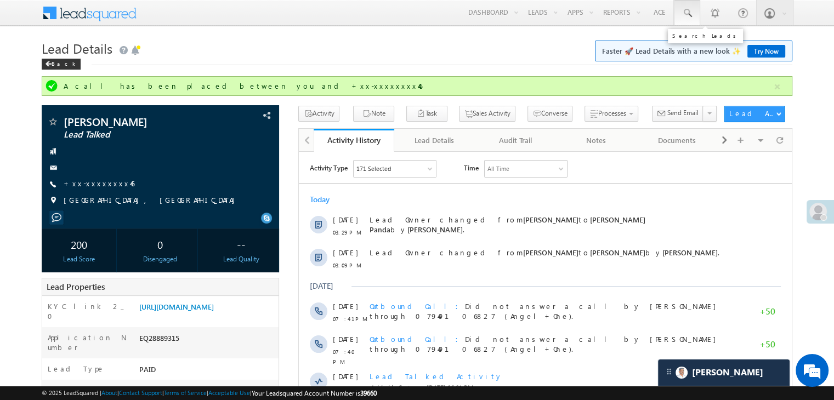
click at [685, 14] on span at bounding box center [687, 13] width 11 height 11
paste input "EQ28799342"
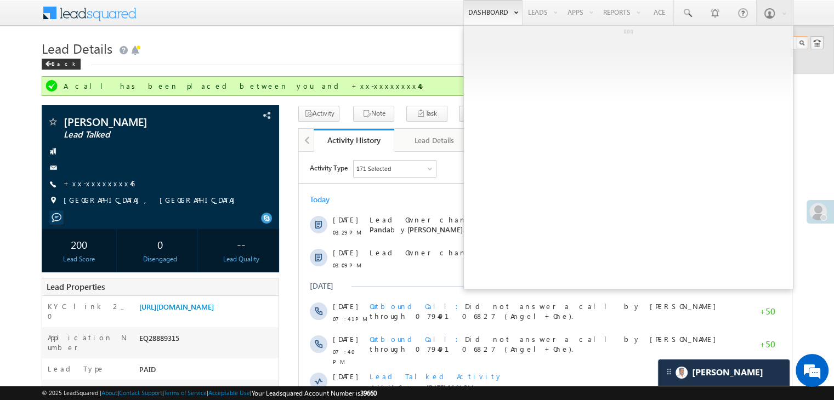
type input "EQ28799342"
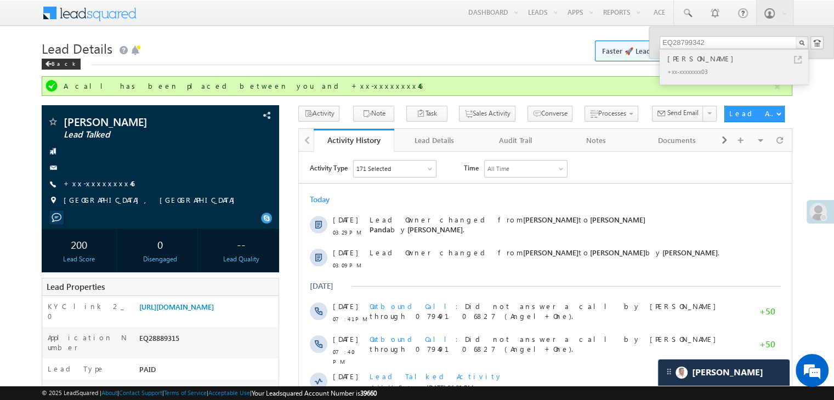
click at [704, 59] on div "Jeevan moreshwar nandgonkar" at bounding box center [738, 59] width 147 height 12
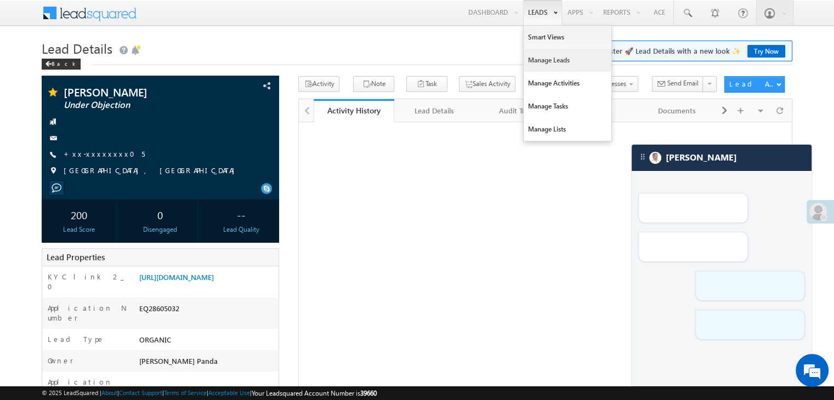
click at [553, 63] on link "Manage Leads" at bounding box center [568, 60] width 88 height 23
click at [544, 63] on link "Manage Leads" at bounding box center [568, 60] width 88 height 23
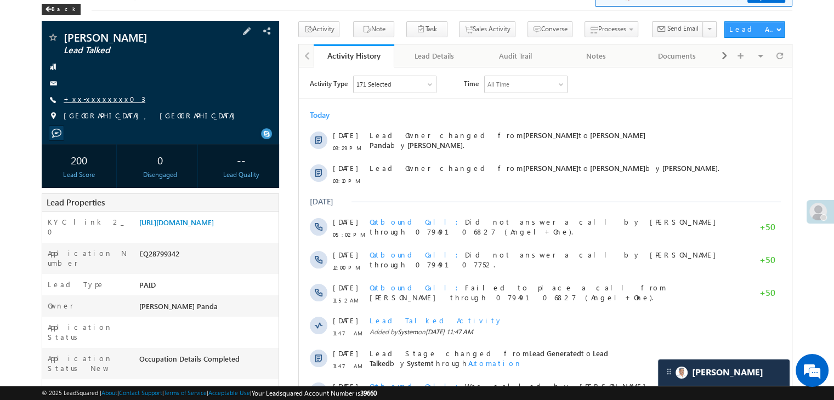
click at [101, 104] on link "+xx-xxxxxxxx03" at bounding box center [105, 98] width 82 height 9
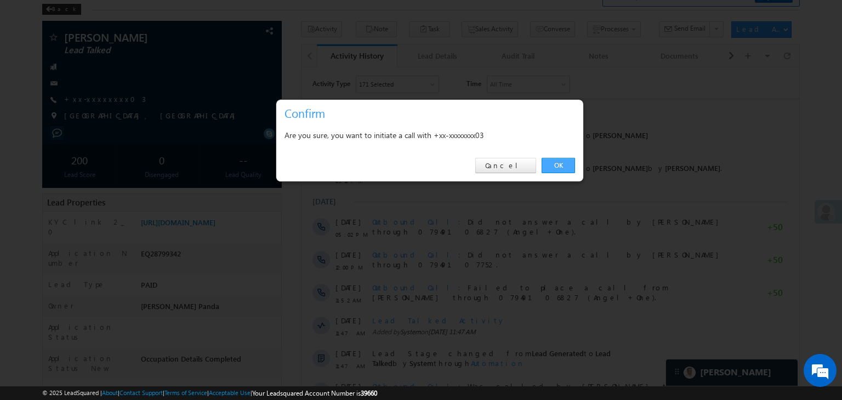
click at [554, 163] on link "OK" at bounding box center [558, 165] width 33 height 15
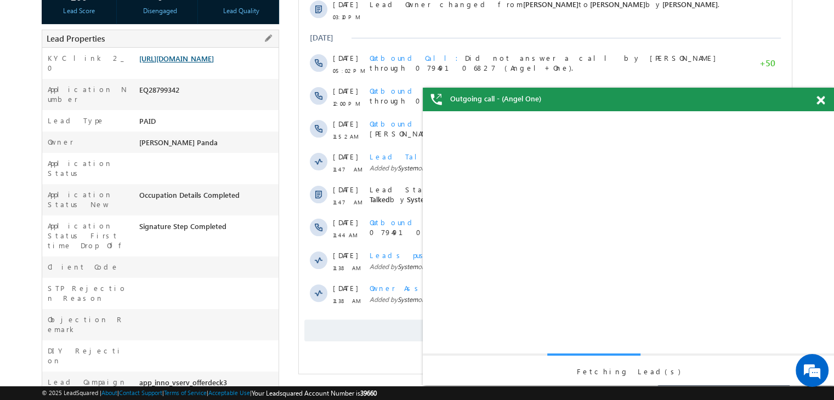
click at [214, 63] on link "https://angelbroking1-pk3em7sa.customui-test.leadsquared.com?leadId=09d52fd0-b5…" at bounding box center [176, 58] width 75 height 9
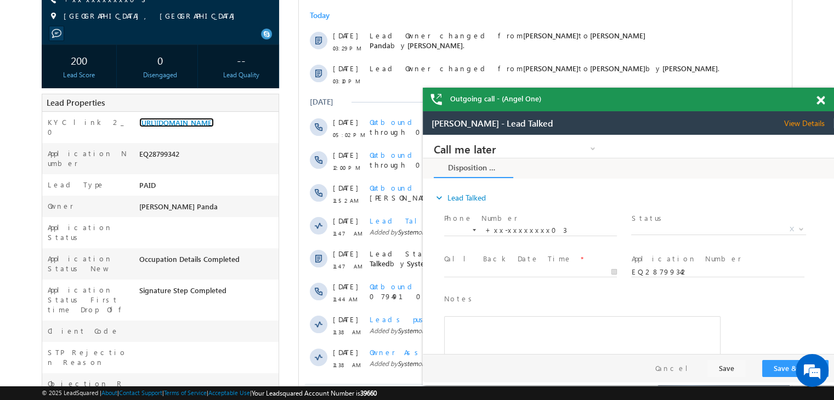
scroll to position [84, 0]
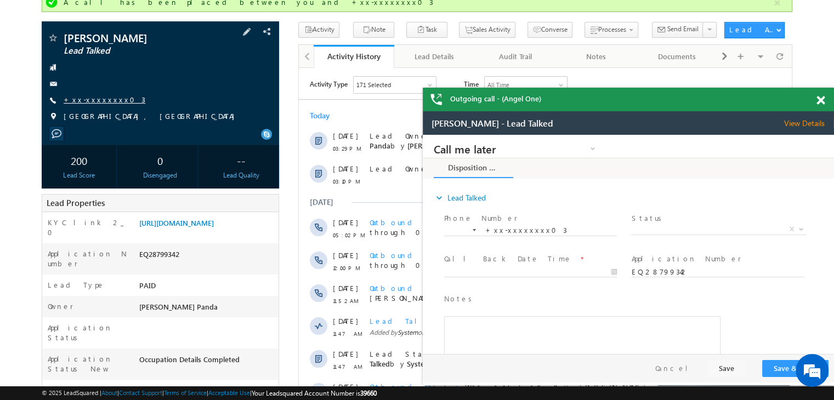
click at [93, 104] on link "+xx-xxxxxxxx03" at bounding box center [105, 99] width 82 height 9
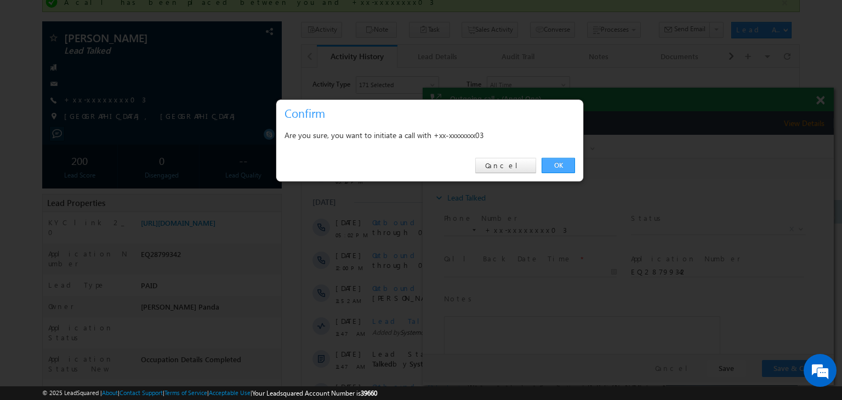
click at [557, 165] on link "OK" at bounding box center [558, 165] width 33 height 15
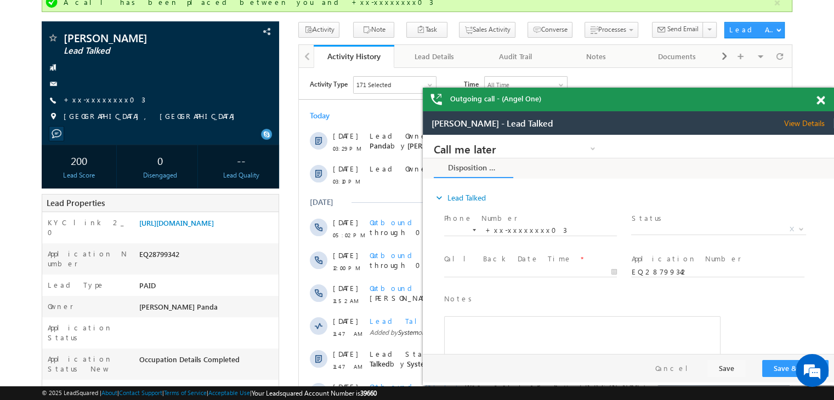
scroll to position [0, 0]
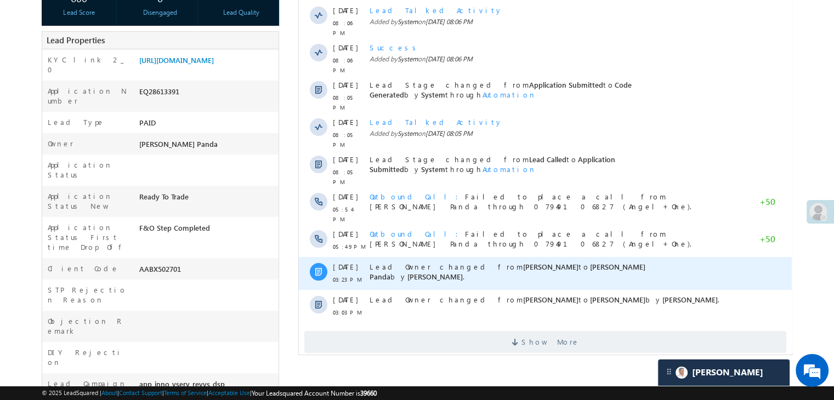
scroll to position [219, 0]
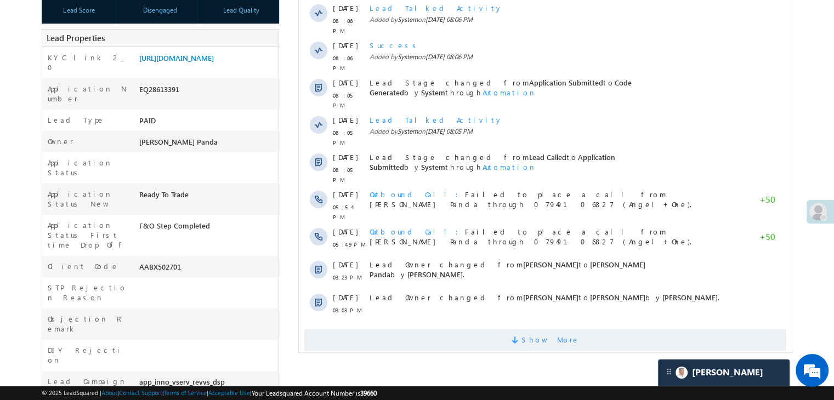
click at [564, 329] on span "Show More" at bounding box center [551, 340] width 58 height 22
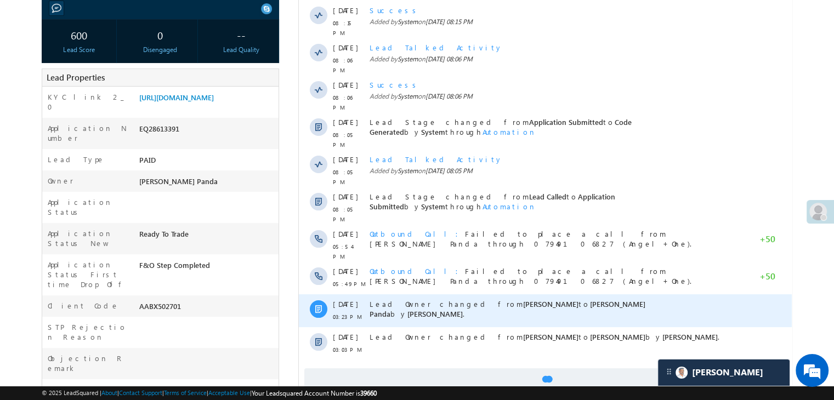
scroll to position [0, 0]
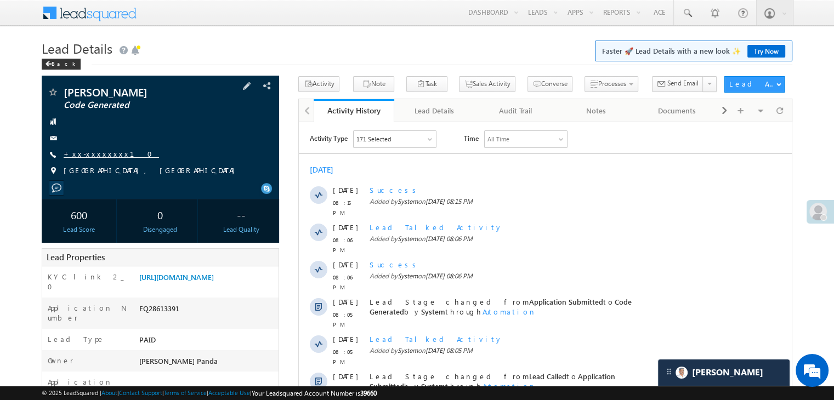
click at [85, 154] on link "+xx-xxxxxxxx10" at bounding box center [111, 153] width 95 height 9
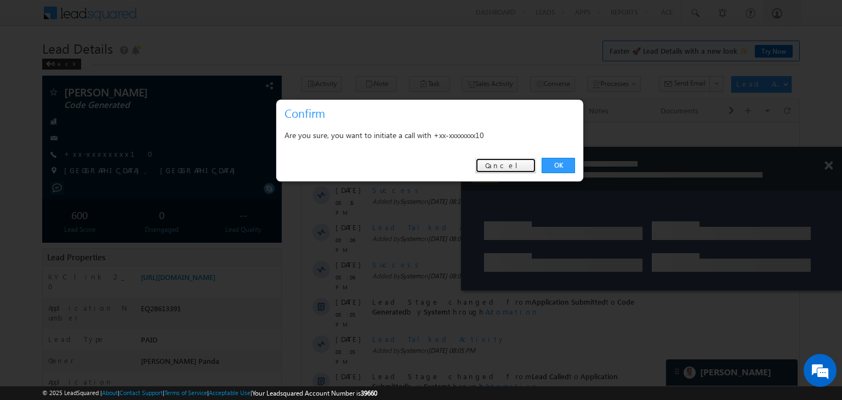
click at [522, 167] on link "Cancel" at bounding box center [506, 165] width 61 height 15
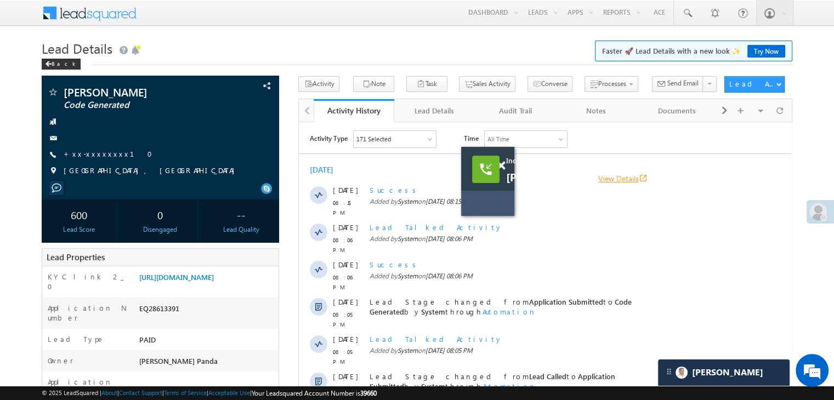
click at [648, 176] on link "View Details open_in_new" at bounding box center [622, 178] width 49 height 10
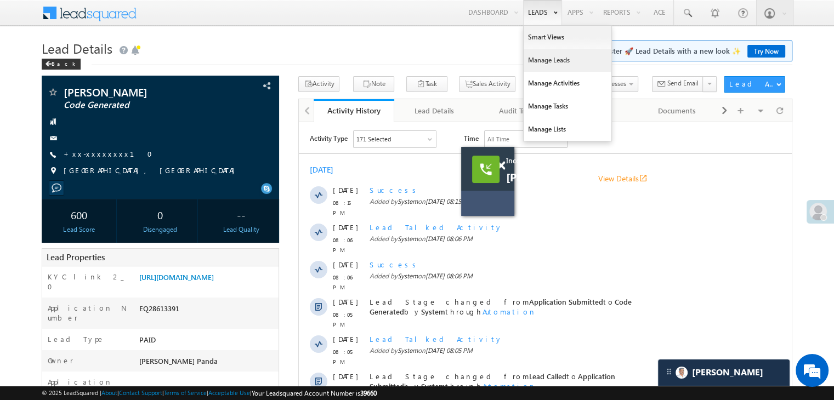
click at [546, 63] on link "Manage Leads" at bounding box center [568, 60] width 88 height 23
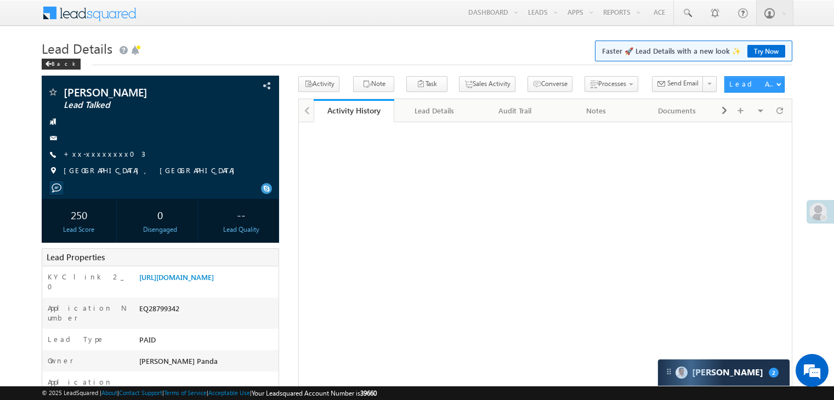
scroll to position [85, 0]
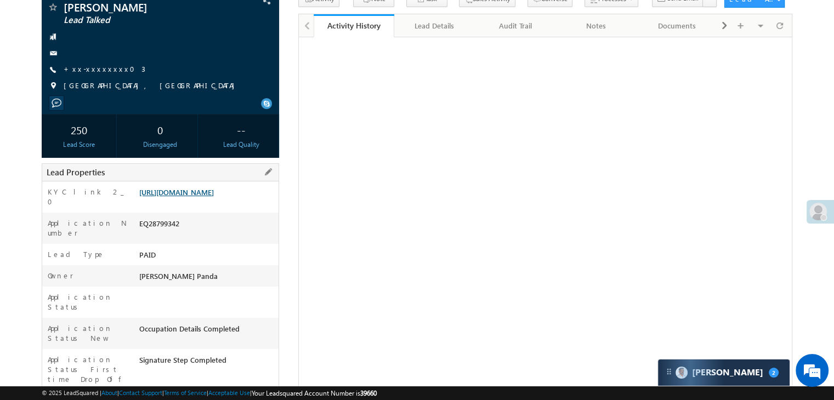
click at [214, 197] on link "https://angelbroking1-pk3em7sa.customui-test.leadsquared.com?leadId=09d52fd0-b5…" at bounding box center [176, 192] width 75 height 9
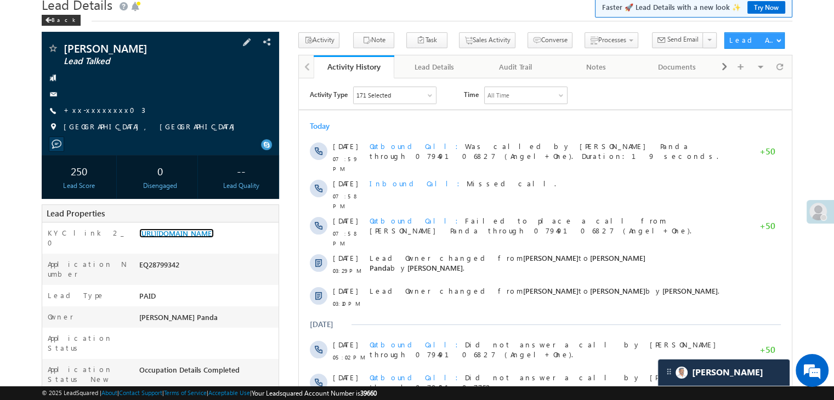
scroll to position [0, 0]
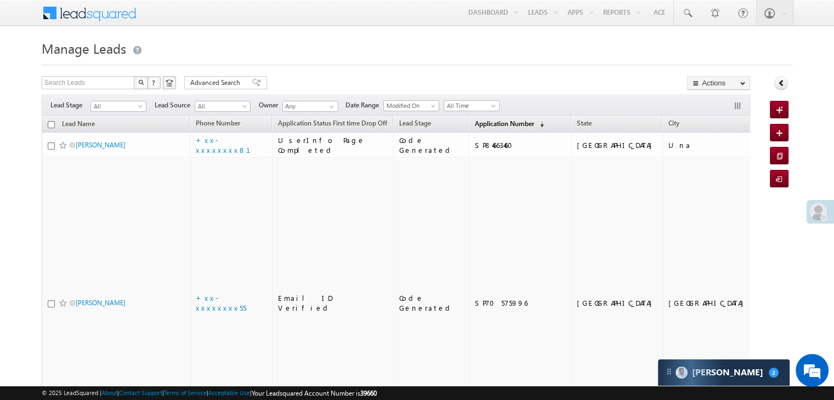
click at [482, 124] on span "Application Number" at bounding box center [503, 124] width 59 height 8
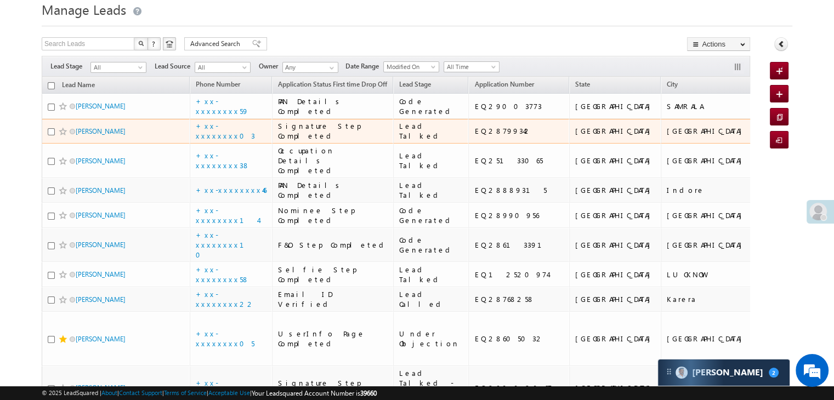
scroll to position [55, 0]
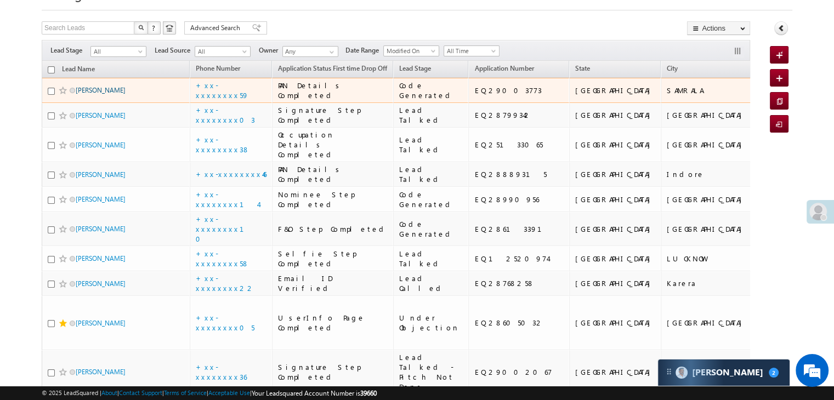
click at [94, 94] on link "[PERSON_NAME]" at bounding box center [101, 90] width 50 height 8
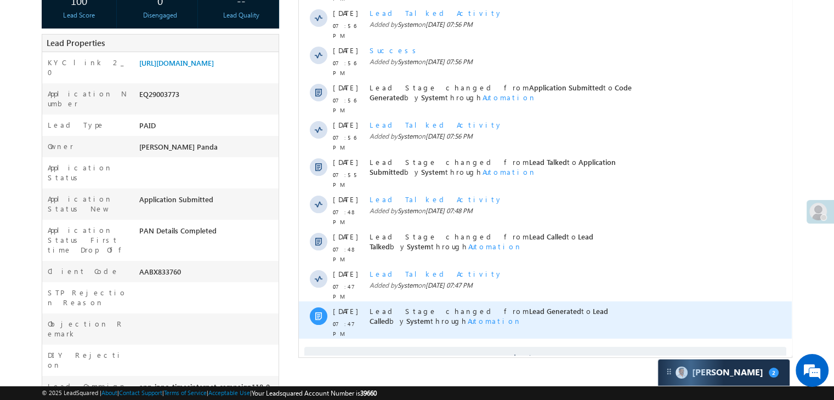
scroll to position [274, 0]
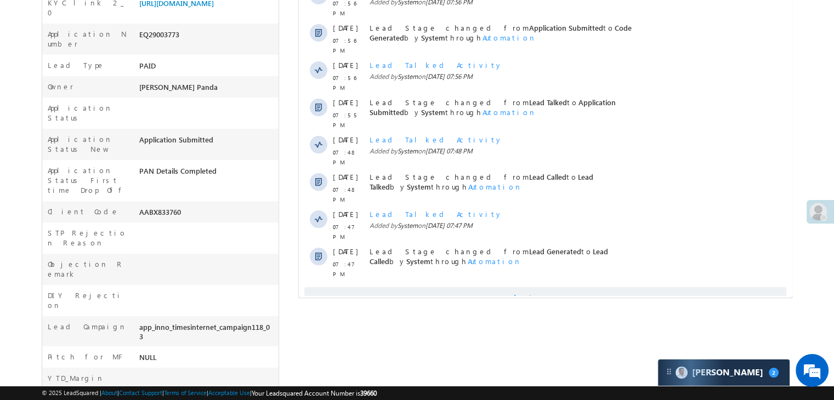
click at [540, 287] on span "Show More" at bounding box center [551, 298] width 58 height 22
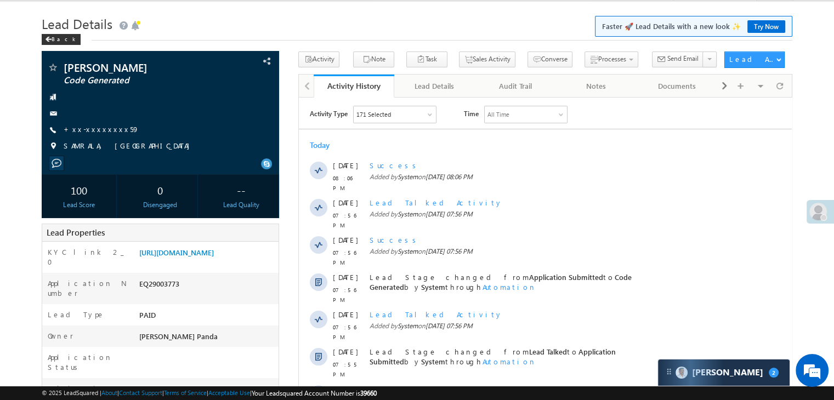
scroll to position [0, 0]
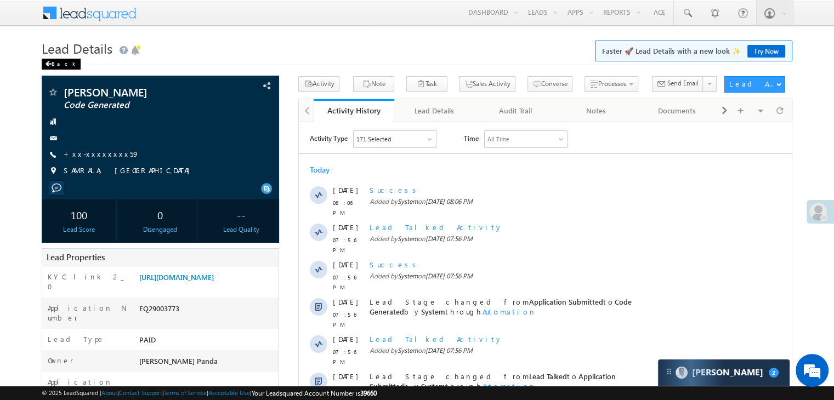
click at [48, 64] on span at bounding box center [48, 63] width 7 height 5
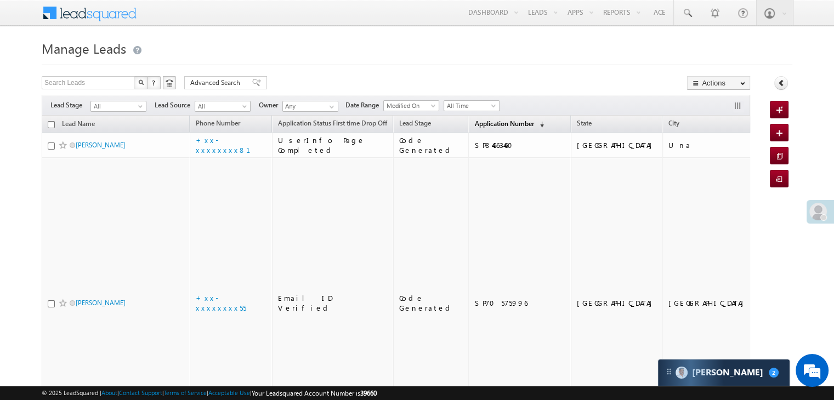
click at [487, 126] on span "Application Number" at bounding box center [503, 124] width 59 height 8
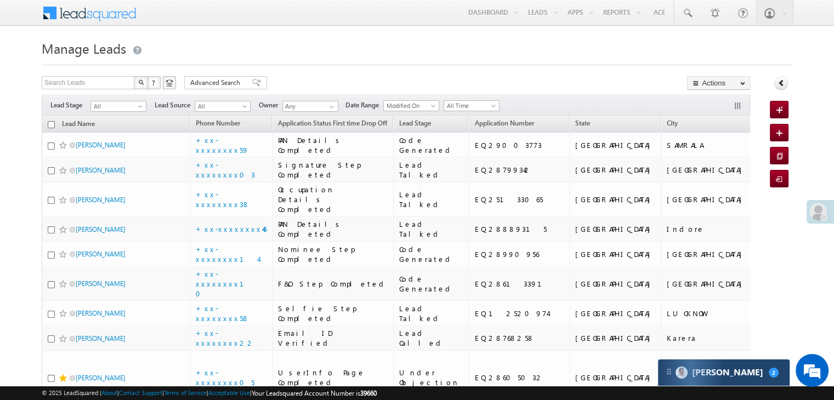
click at [721, 378] on div "Carter 2" at bounding box center [724, 373] width 132 height 26
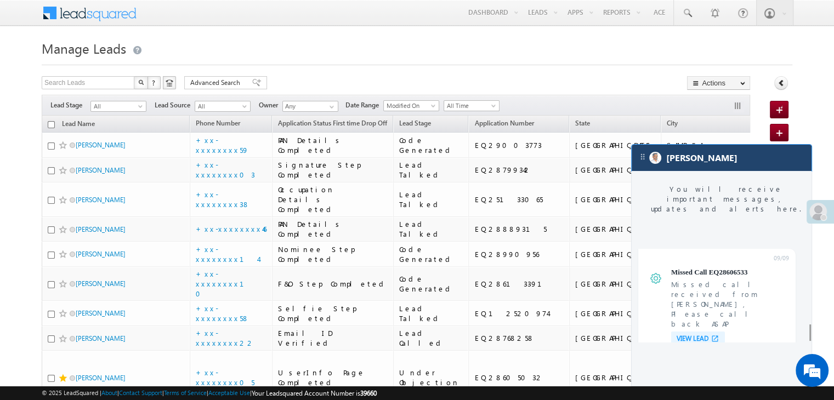
scroll to position [4349, 0]
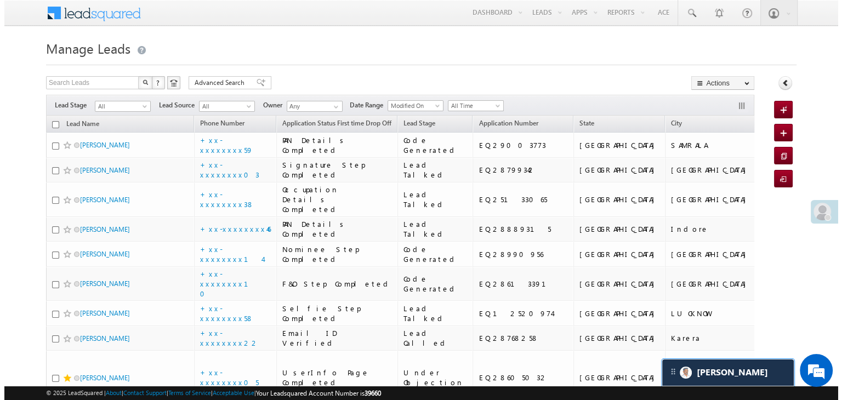
scroll to position [4411, 0]
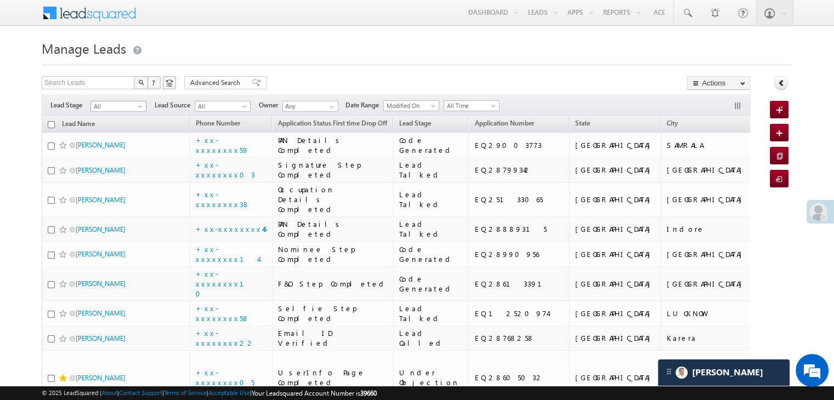
click at [139, 109] on span at bounding box center [141, 108] width 9 height 9
click at [121, 126] on link "Lead Generated" at bounding box center [118, 130] width 55 height 10
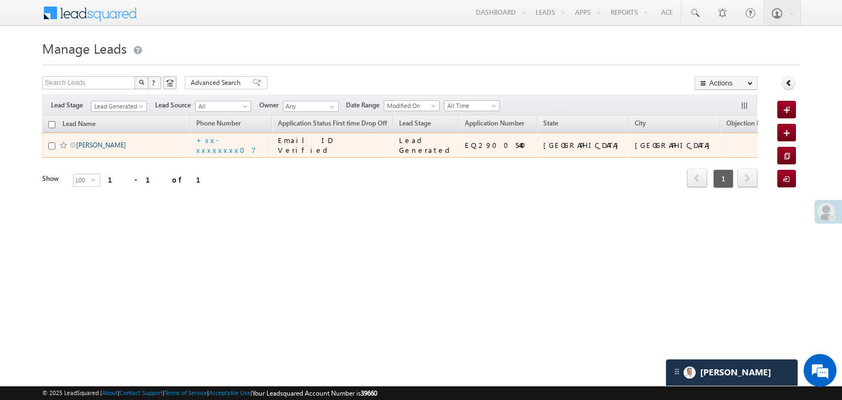
click at [101, 149] on link "[PERSON_NAME]" at bounding box center [101, 145] width 50 height 8
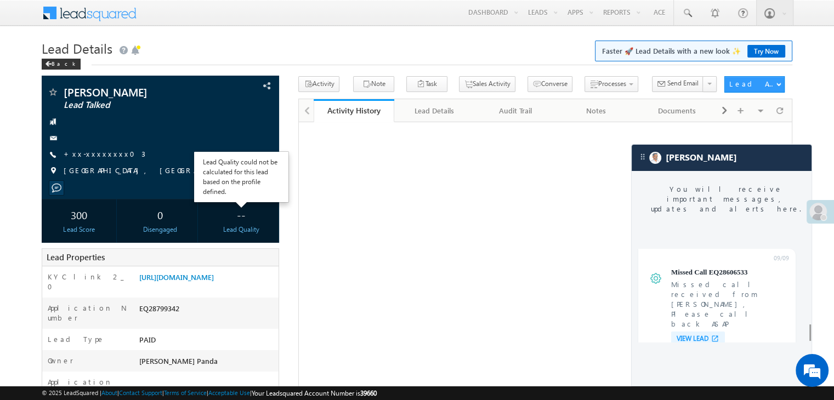
scroll to position [4323, 0]
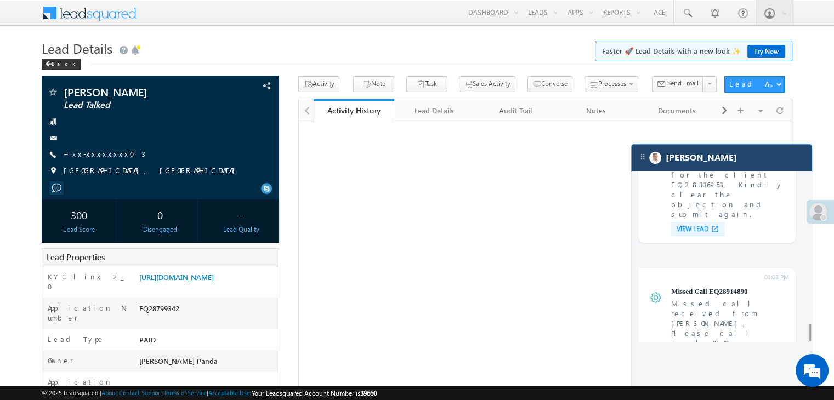
click at [712, 163] on div "[PERSON_NAME]" at bounding box center [722, 158] width 180 height 26
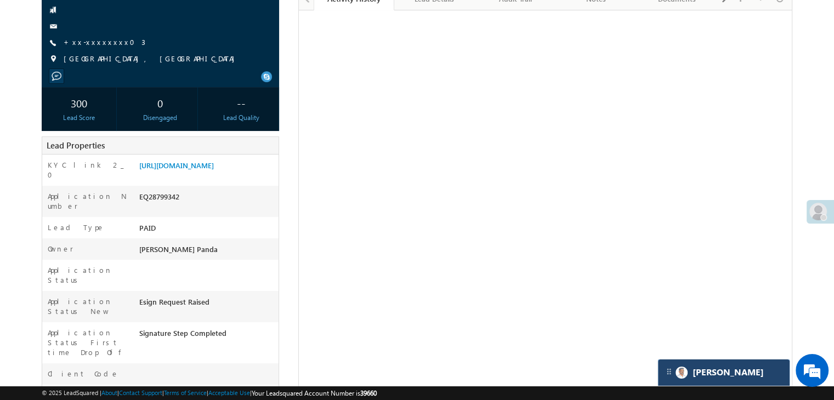
scroll to position [0, 0]
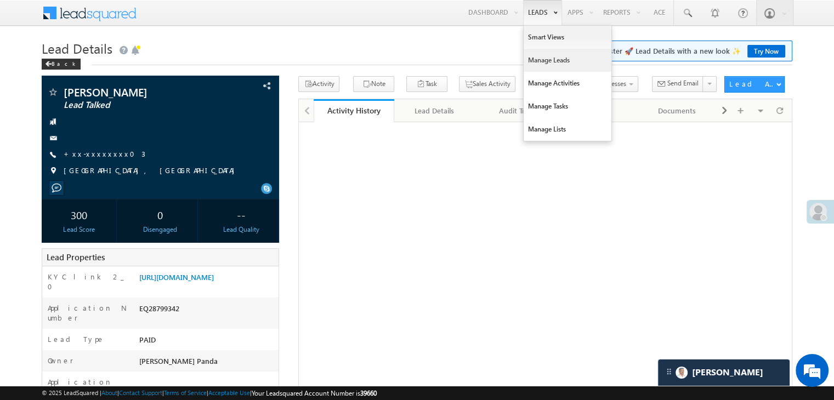
click at [540, 62] on link "Manage Leads" at bounding box center [568, 60] width 88 height 23
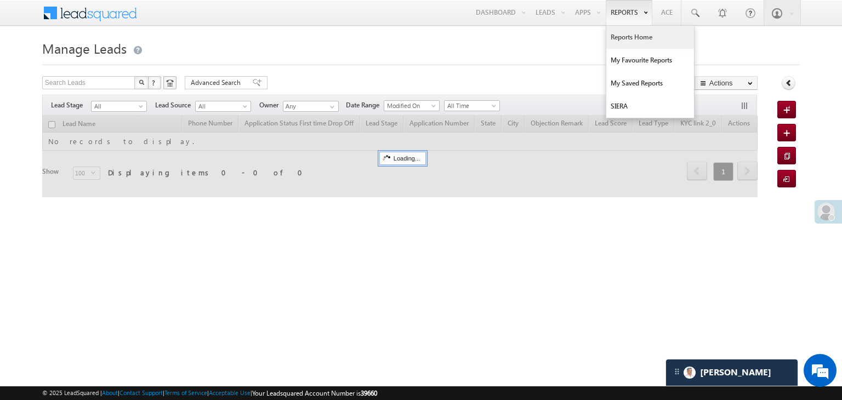
click at [626, 32] on link "Reports Home" at bounding box center [651, 37] width 88 height 23
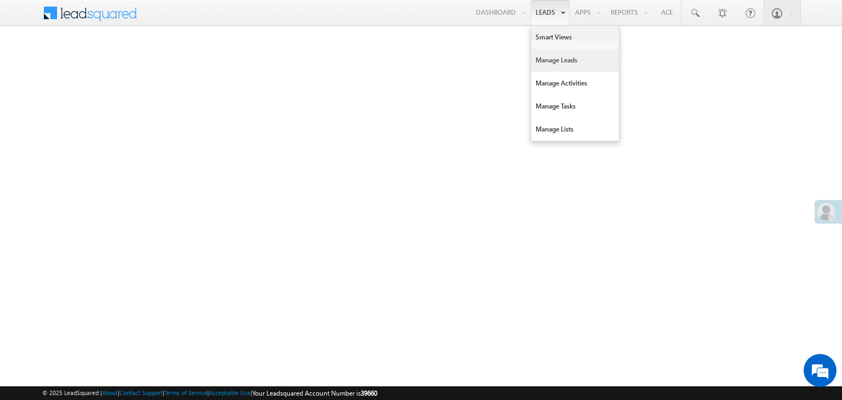
click at [554, 60] on link "Manage Leads" at bounding box center [575, 60] width 88 height 23
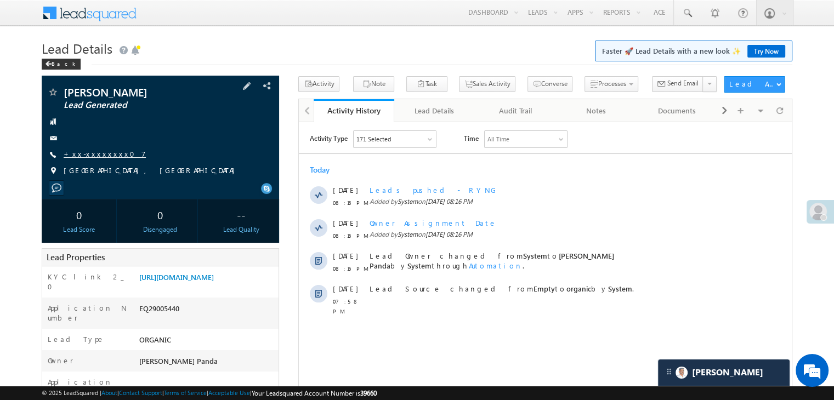
click at [101, 154] on link "+xx-xxxxxxxx07" at bounding box center [105, 153] width 82 height 9
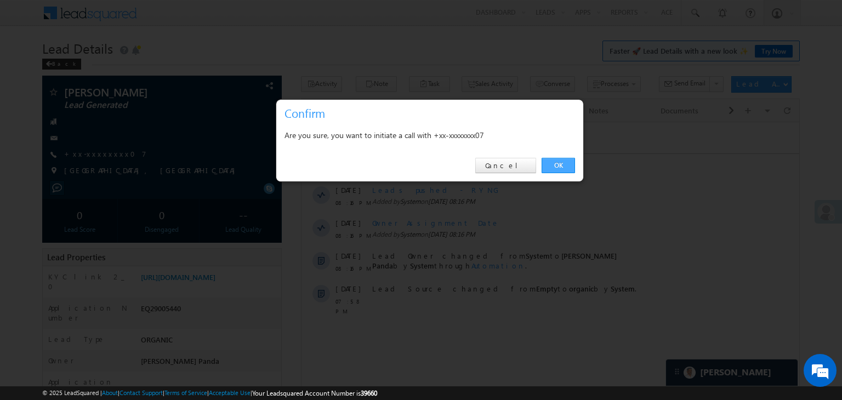
click at [565, 167] on link "OK" at bounding box center [558, 165] width 33 height 15
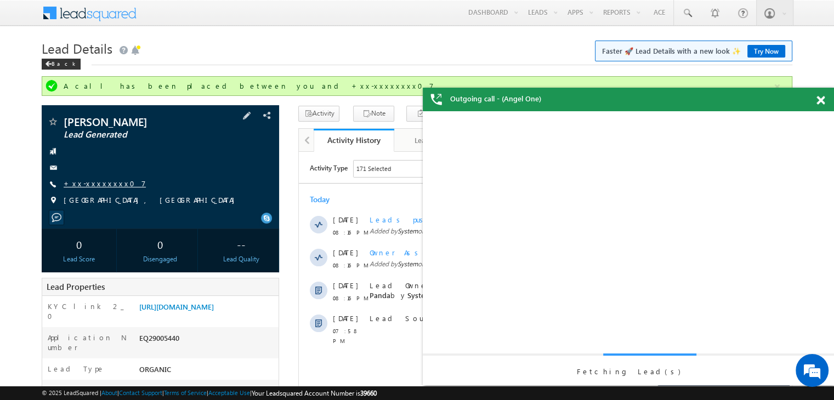
click at [90, 185] on link "+xx-xxxxxxxx07" at bounding box center [105, 183] width 82 height 9
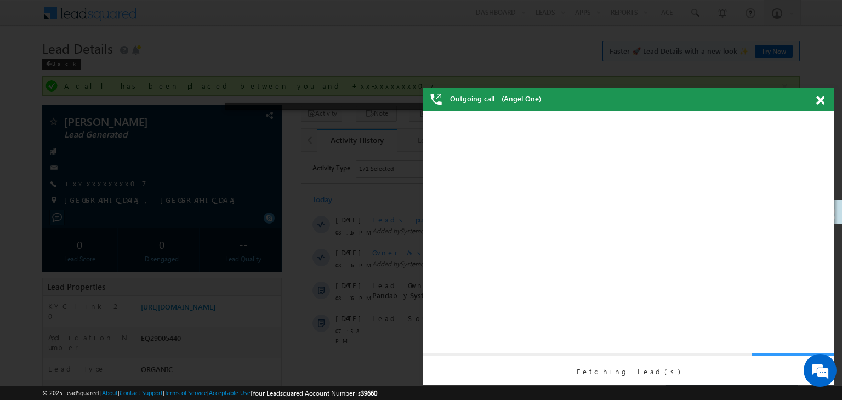
click at [821, 101] on span at bounding box center [821, 100] width 8 height 9
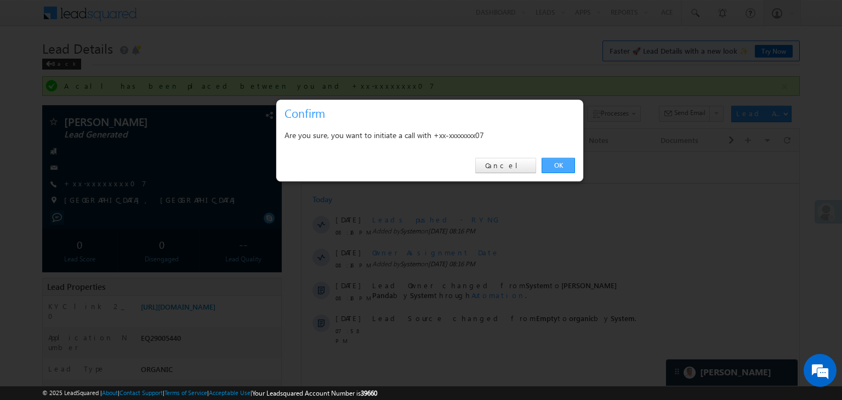
click at [562, 162] on link "OK" at bounding box center [558, 165] width 33 height 15
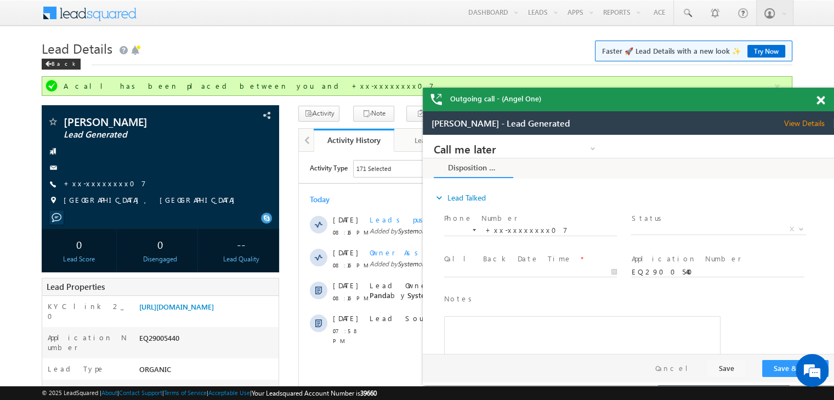
click at [825, 102] on div at bounding box center [826, 98] width 15 height 21
click at [824, 102] on span at bounding box center [821, 100] width 8 height 9
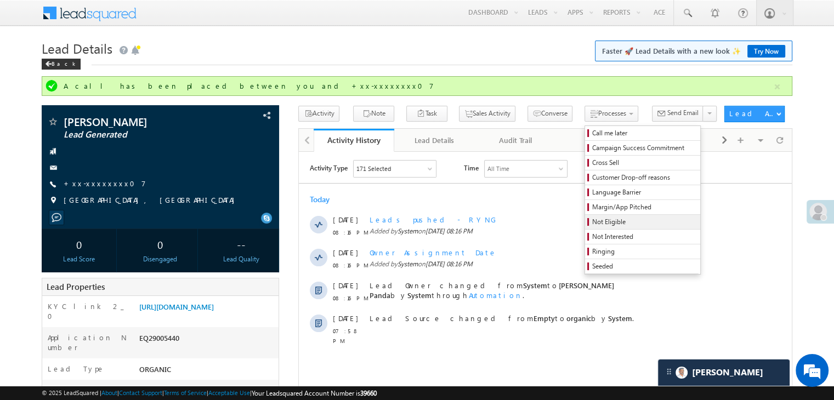
click at [599, 224] on span "Not Eligible" at bounding box center [644, 222] width 104 height 10
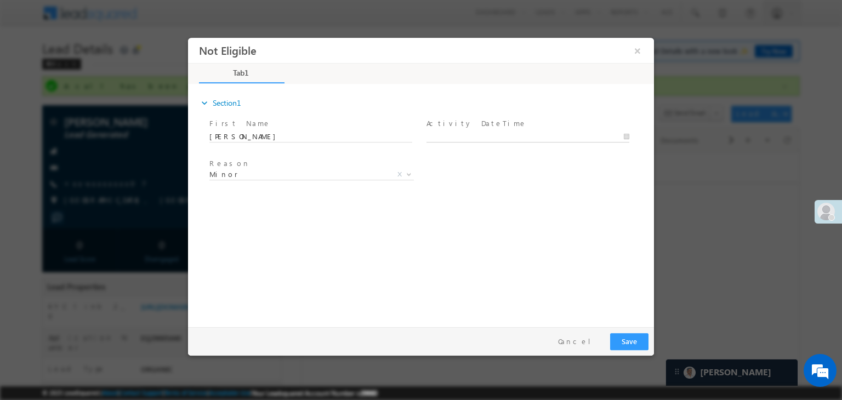
type input "09/15/25 8:19 PM"
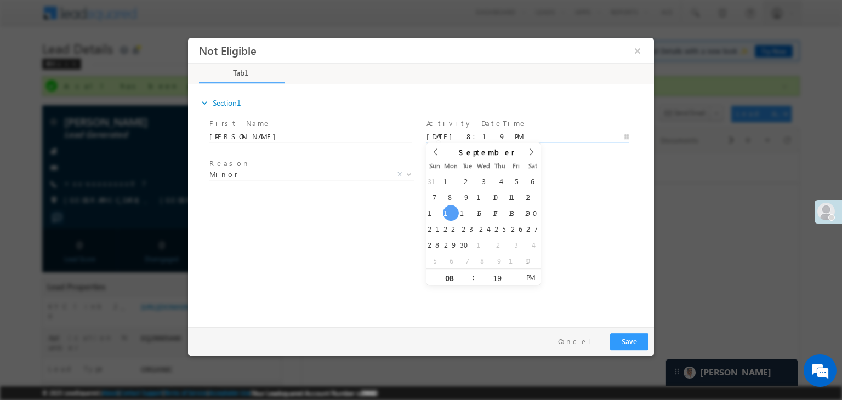
click at [512, 135] on input "09/15/25 8:19 PM" at bounding box center [528, 137] width 203 height 11
click at [581, 182] on div "Reason * Minor Existing Client Out of India DRA - FDS Termination DRA - Already…" at bounding box center [430, 176] width 447 height 41
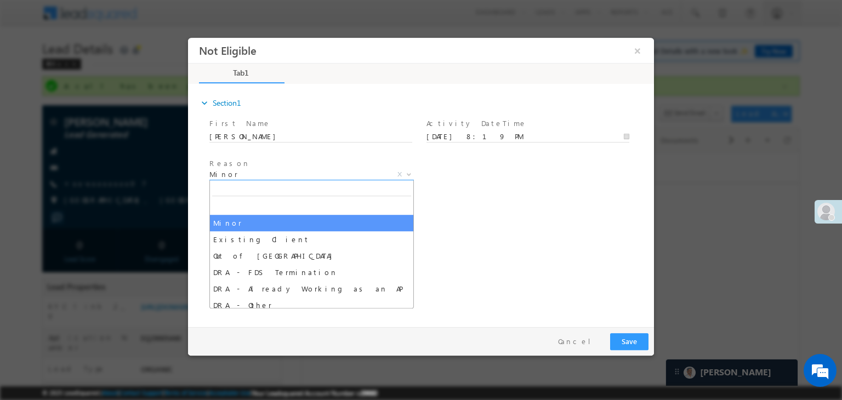
click at [357, 177] on span "Minor" at bounding box center [299, 174] width 178 height 10
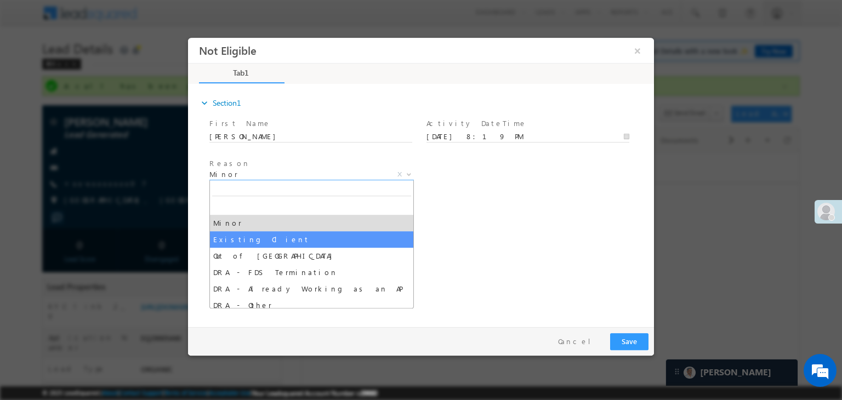
select select "Existing Client"
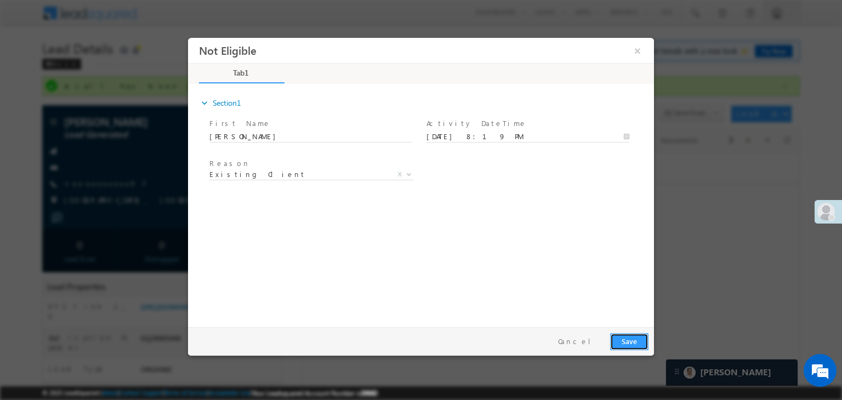
click at [635, 340] on button "Save" at bounding box center [629, 341] width 38 height 17
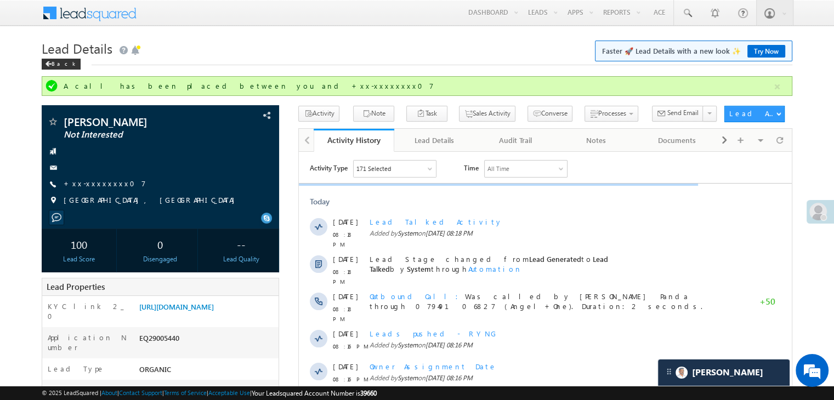
scroll to position [5234, 0]
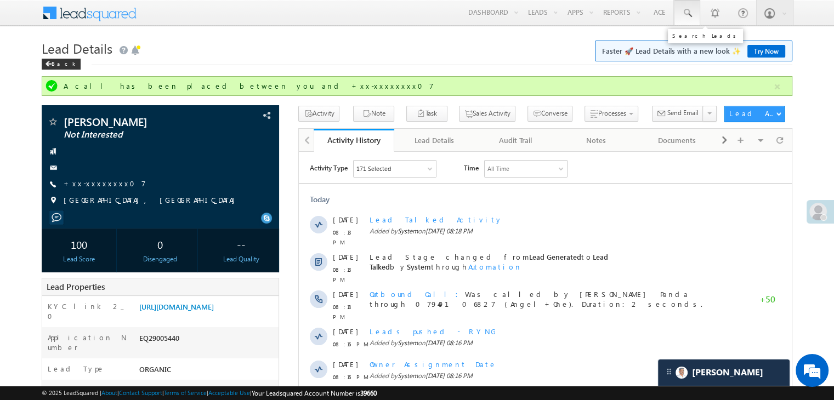
click at [687, 14] on span at bounding box center [687, 13] width 11 height 11
paste input "EQ28758347"
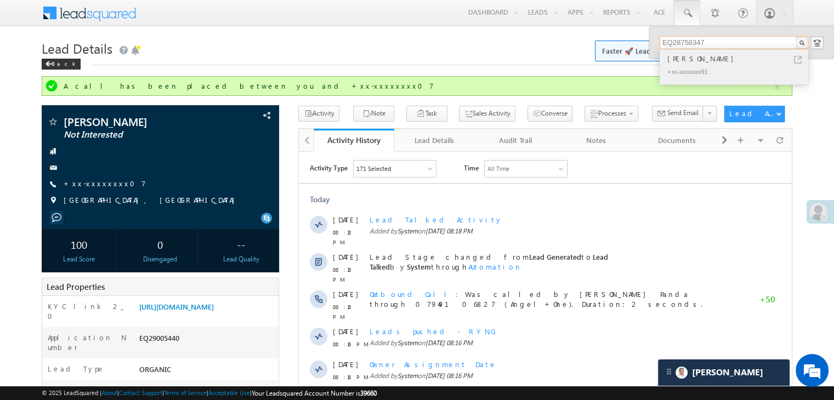
type input "EQ28758347"
click at [677, 58] on div "Naina devi" at bounding box center [738, 59] width 147 height 12
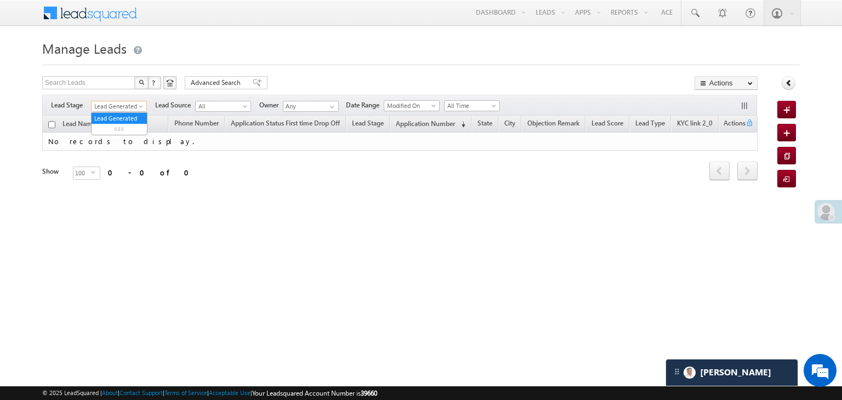
click at [144, 108] on span at bounding box center [142, 108] width 9 height 9
click at [125, 115] on link "All" at bounding box center [119, 119] width 55 height 10
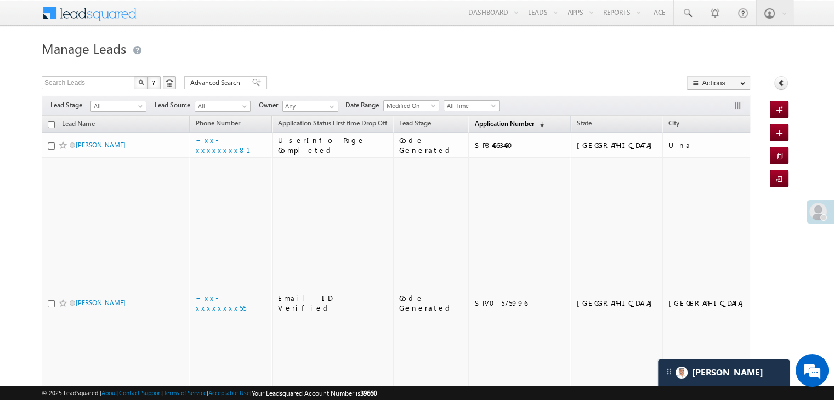
click at [489, 122] on span "Application Number" at bounding box center [503, 124] width 59 height 8
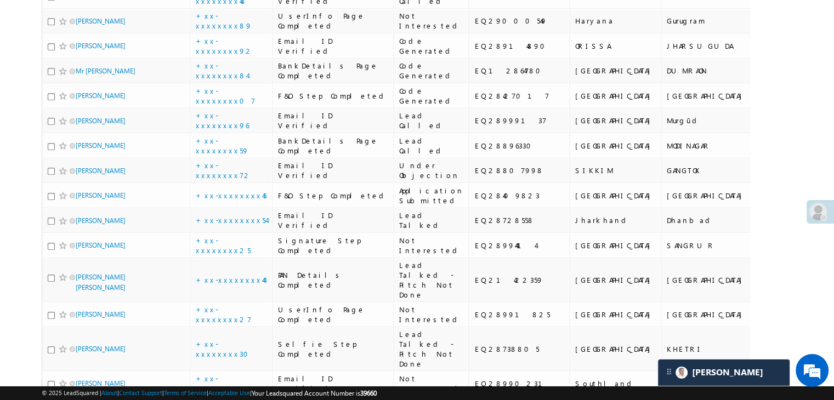
scroll to position [603, 0]
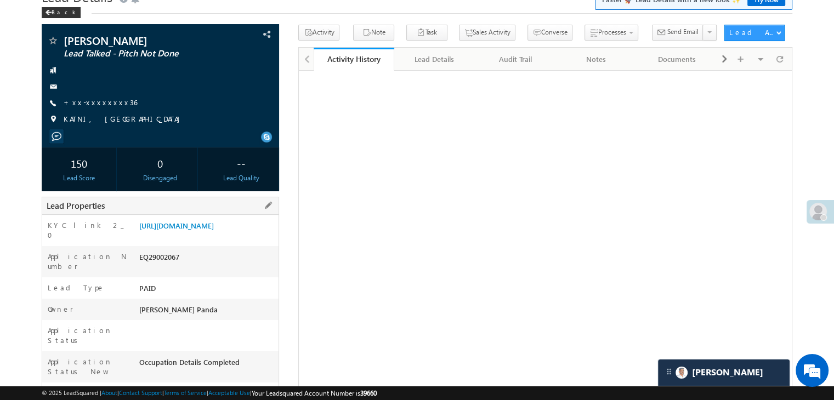
scroll to position [165, 0]
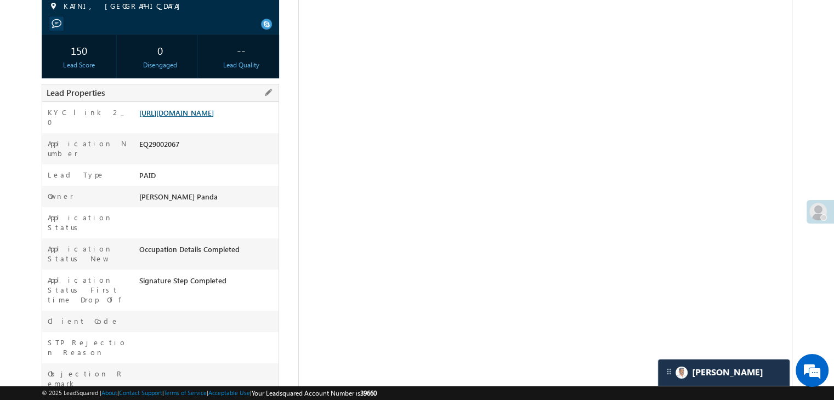
click at [207, 117] on link "[URL][DOMAIN_NAME]" at bounding box center [176, 112] width 75 height 9
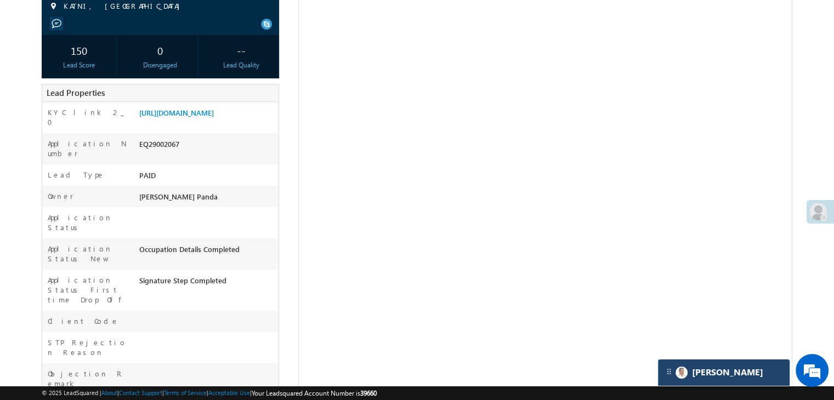
click at [745, 380] on div "[PERSON_NAME]" at bounding box center [724, 373] width 132 height 26
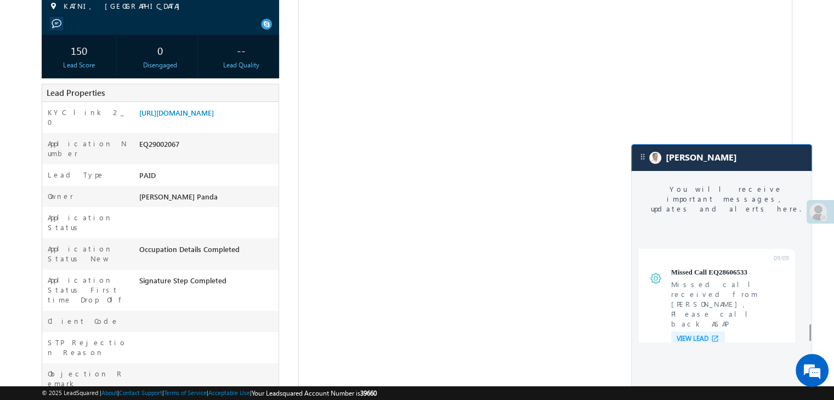
scroll to position [4323, 0]
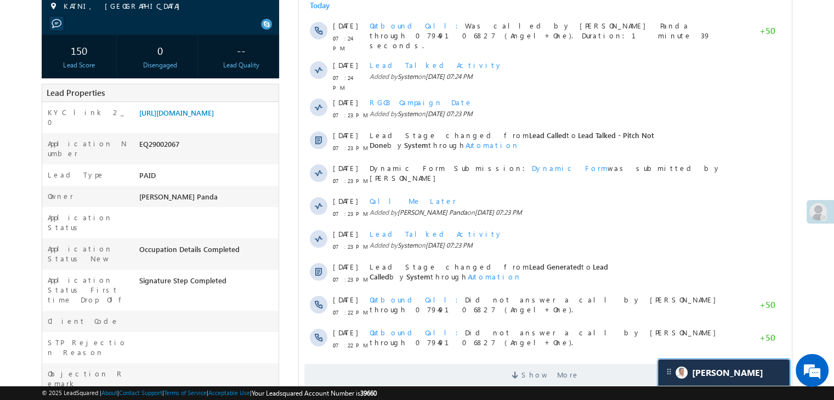
scroll to position [0, 0]
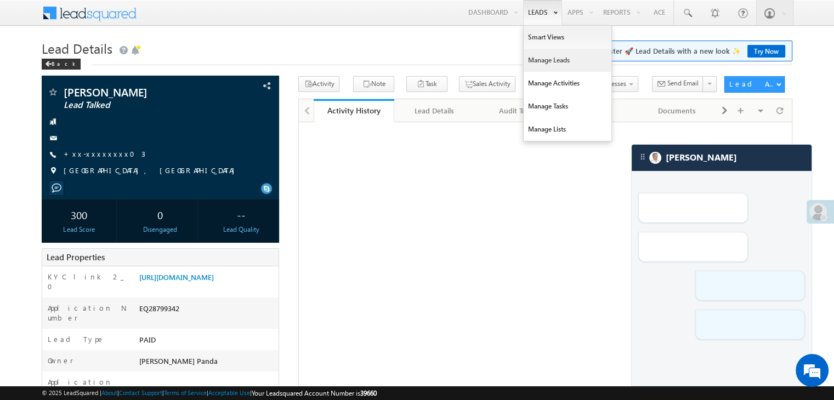
click at [548, 57] on link "Manage Leads" at bounding box center [568, 60] width 88 height 23
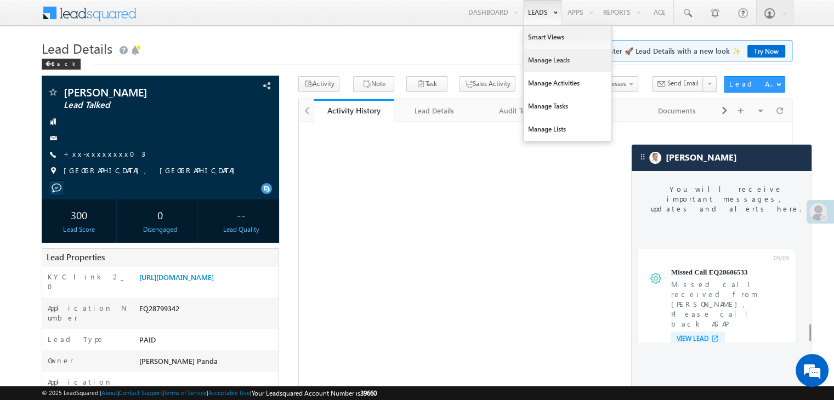
scroll to position [4323, 0]
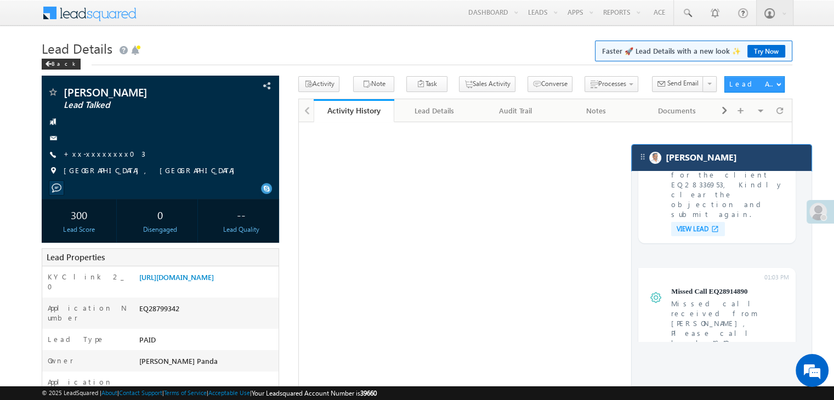
click at [767, 161] on div "[PERSON_NAME]" at bounding box center [722, 158] width 180 height 26
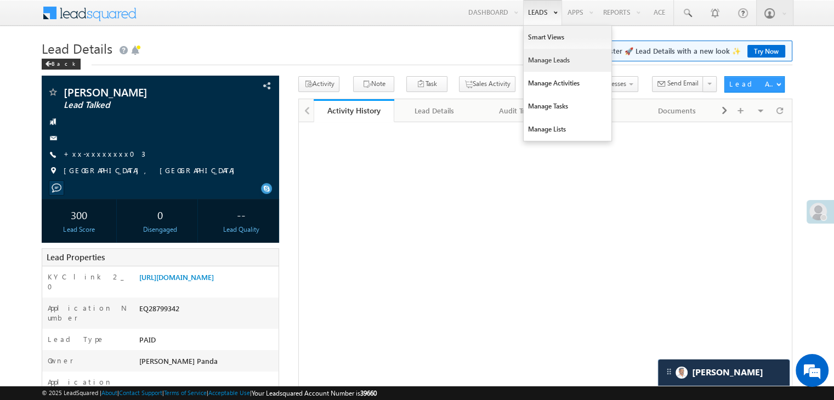
scroll to position [0, 0]
click at [544, 63] on link "Manage Leads" at bounding box center [568, 60] width 88 height 23
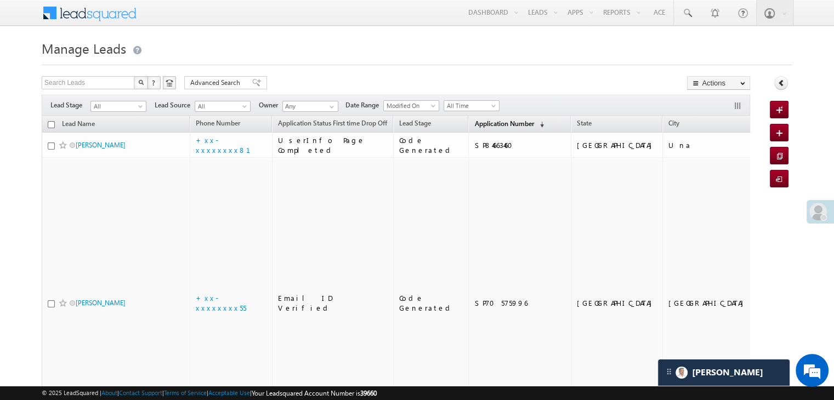
click at [476, 123] on span "Application Number" at bounding box center [503, 124] width 59 height 8
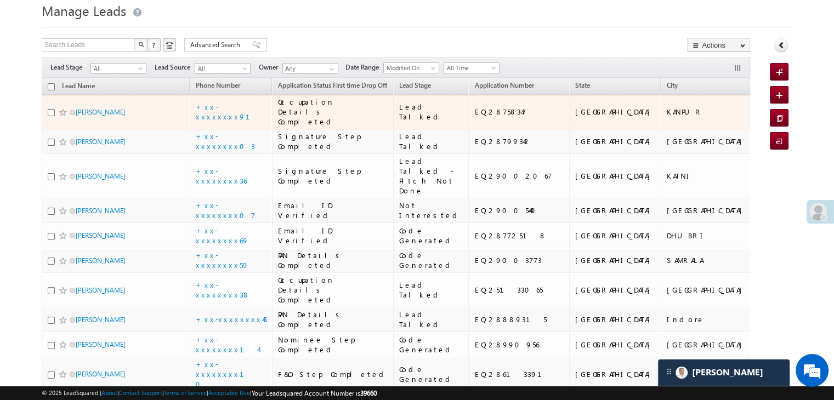
scroll to position [55, 0]
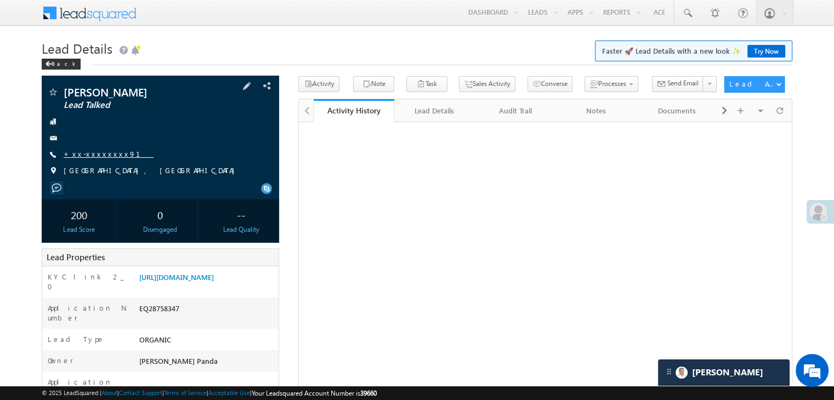
click at [101, 152] on link "+xx-xxxxxxxx91" at bounding box center [109, 153] width 90 height 9
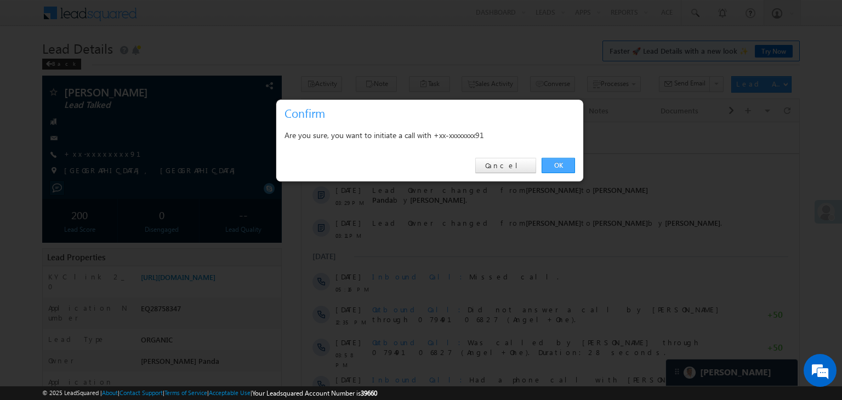
click at [553, 163] on link "OK" at bounding box center [558, 165] width 33 height 15
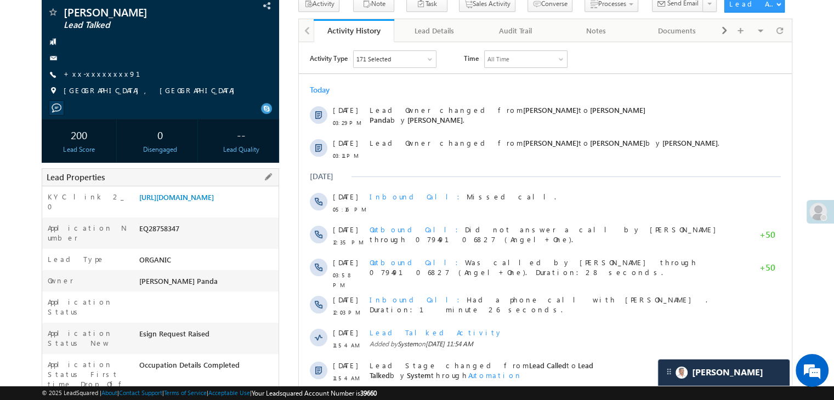
scroll to position [139, 0]
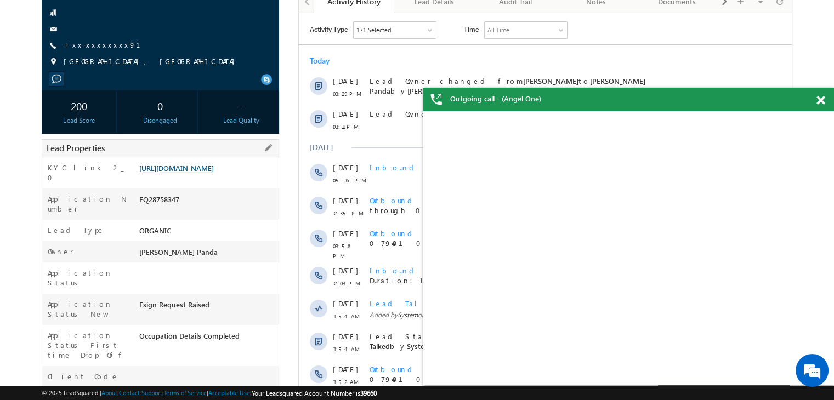
click at [214, 173] on link "[URL][DOMAIN_NAME]" at bounding box center [176, 167] width 75 height 9
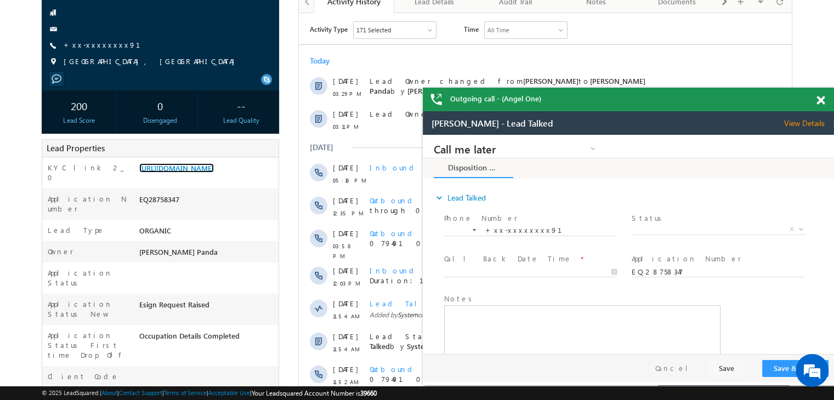
scroll to position [0, 0]
click at [822, 99] on span at bounding box center [821, 100] width 8 height 9
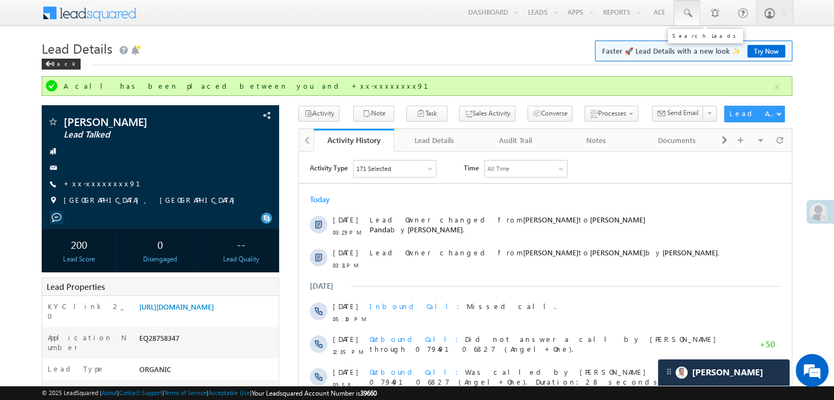
click at [688, 13] on span at bounding box center [687, 13] width 11 height 11
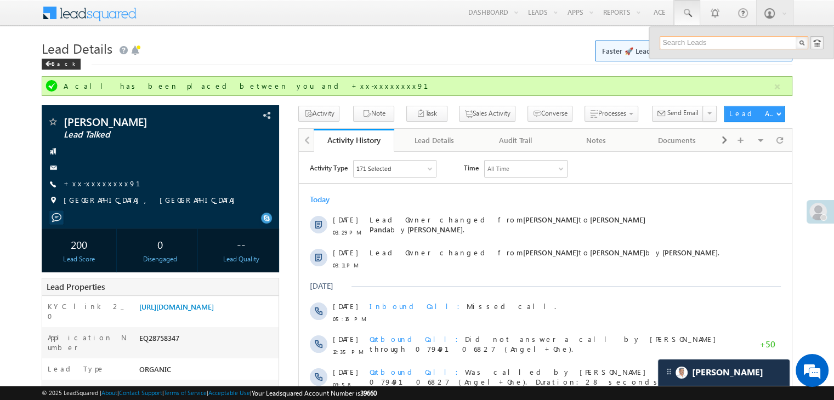
paste input "EQ28886190"
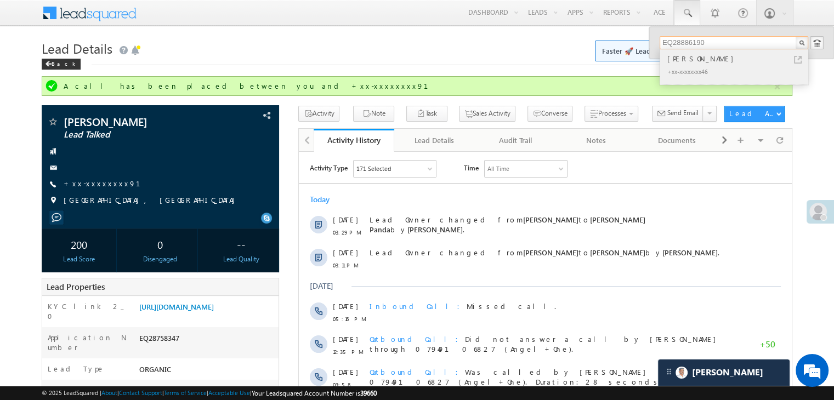
type input "EQ28886190"
click at [674, 60] on div "Pratima kalita" at bounding box center [738, 59] width 147 height 12
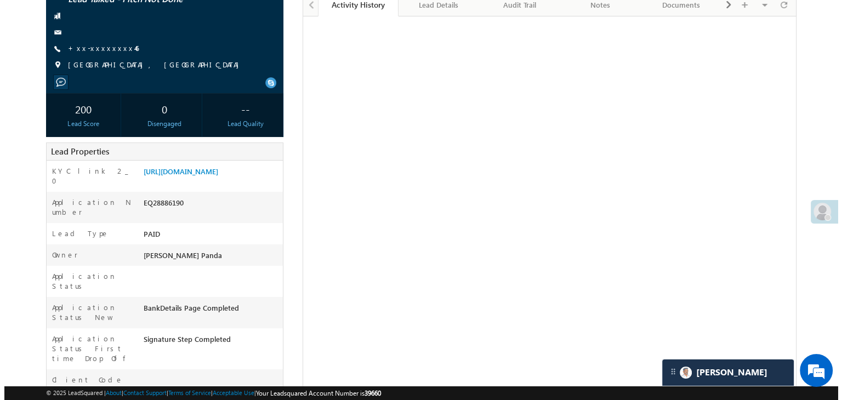
scroll to position [110, 0]
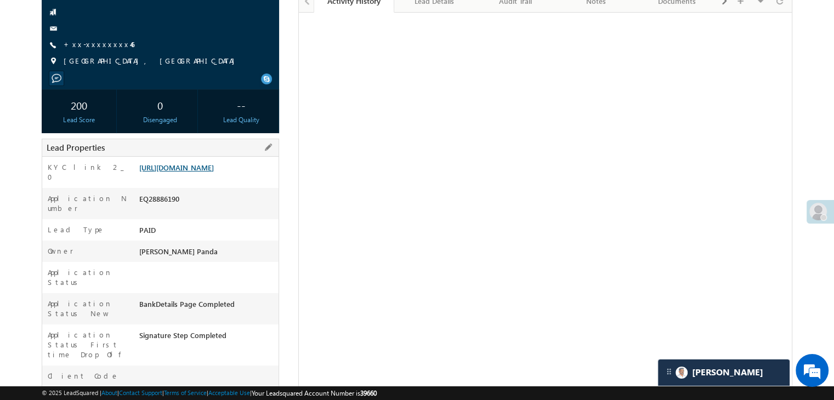
click at [194, 172] on link "[URL][DOMAIN_NAME]" at bounding box center [176, 167] width 75 height 9
click at [84, 42] on link "+xx-xxxxxxxx46" at bounding box center [99, 43] width 71 height 9
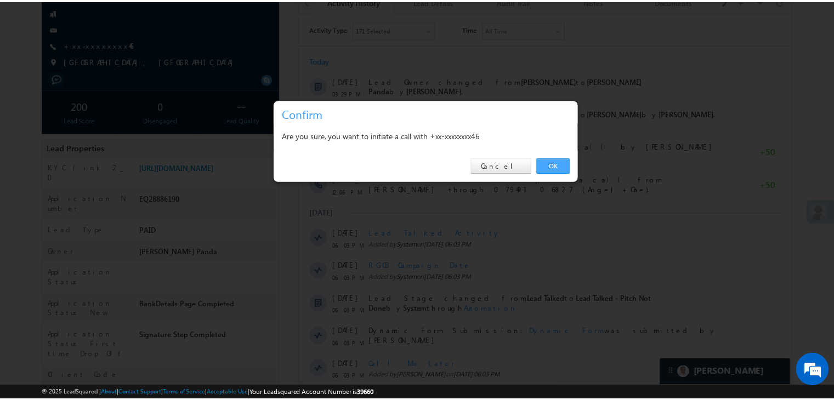
scroll to position [0, 0]
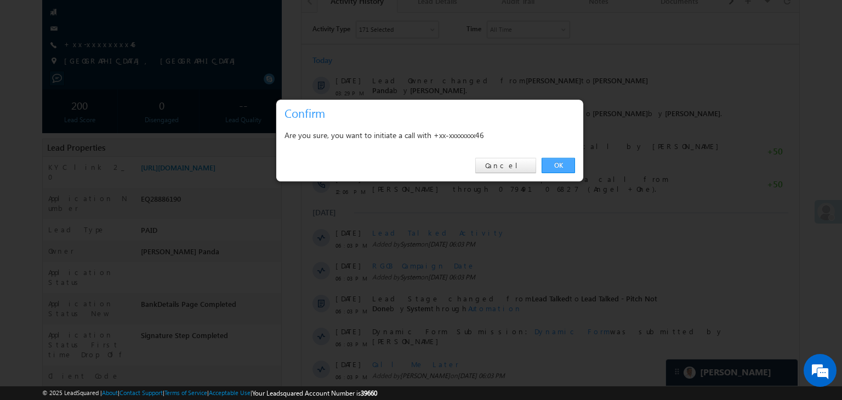
drag, startPoint x: 260, startPoint y: 163, endPoint x: 560, endPoint y: 162, distance: 300.0
click at [560, 162] on link "OK" at bounding box center [558, 165] width 33 height 15
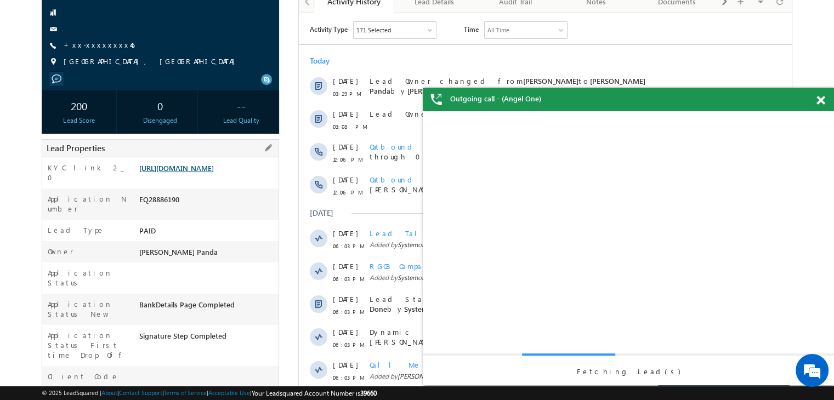
click at [214, 173] on link "[URL][DOMAIN_NAME]" at bounding box center [176, 167] width 75 height 9
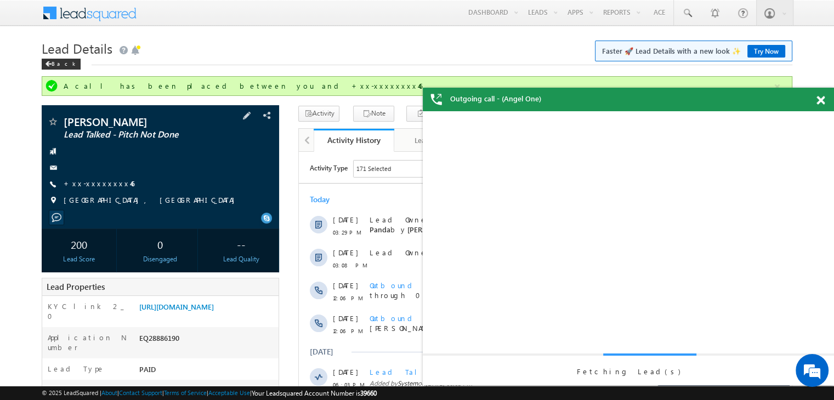
click at [99, 189] on span "+xx-xxxxxxxx46" at bounding box center [99, 184] width 71 height 11
click at [94, 183] on link "+xx-xxxxxxxx46" at bounding box center [99, 183] width 71 height 9
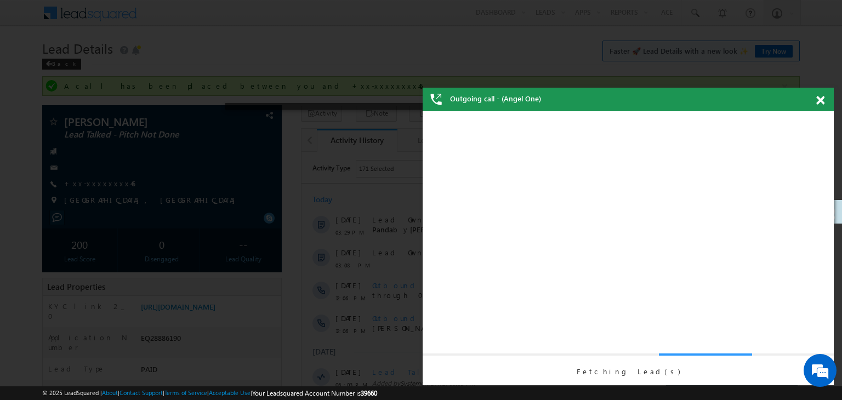
click at [819, 101] on span at bounding box center [821, 100] width 8 height 9
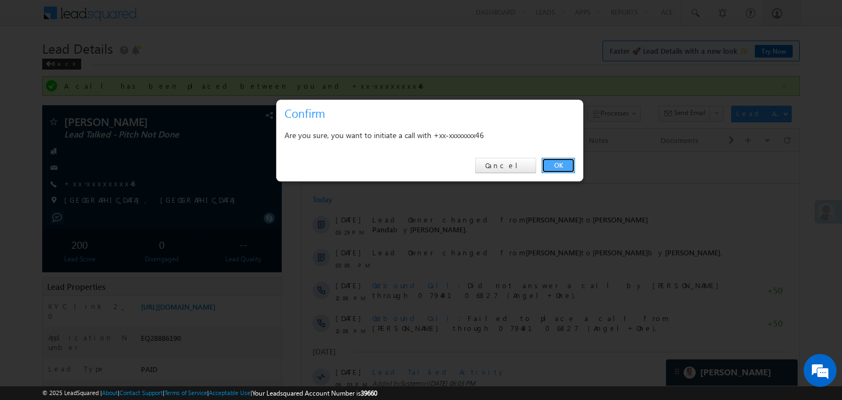
click at [562, 163] on link "OK" at bounding box center [558, 165] width 33 height 15
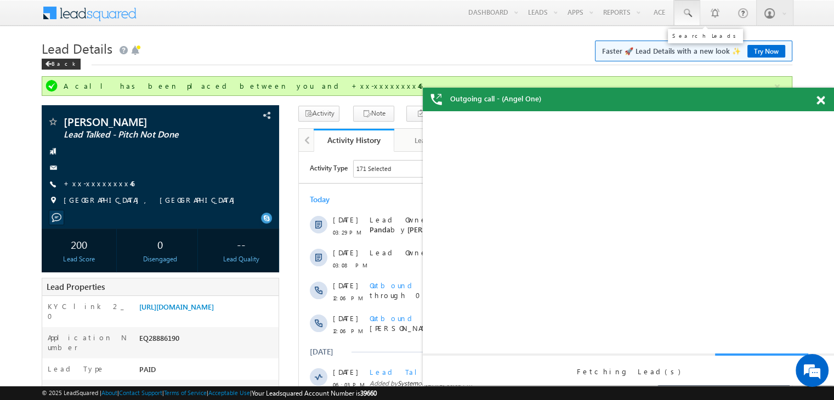
click at [684, 9] on span at bounding box center [687, 13] width 11 height 11
paste input "EQ28785843"
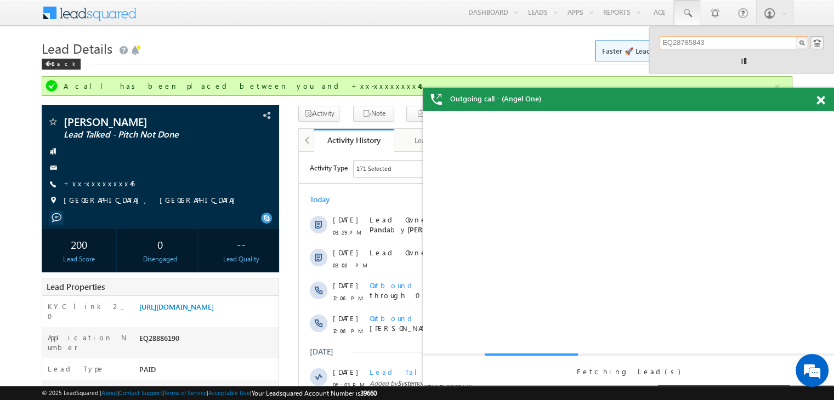
type input "EQ28785843"
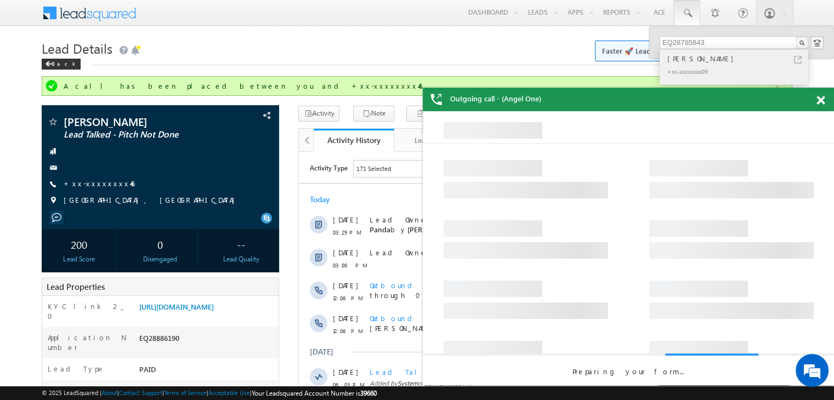
click at [706, 55] on div "[PERSON_NAME]" at bounding box center [738, 59] width 147 height 12
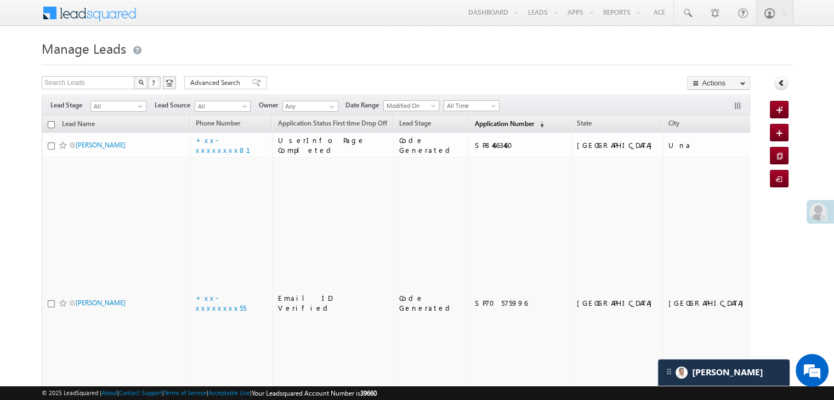
click at [484, 123] on span "Application Number" at bounding box center [503, 124] width 59 height 8
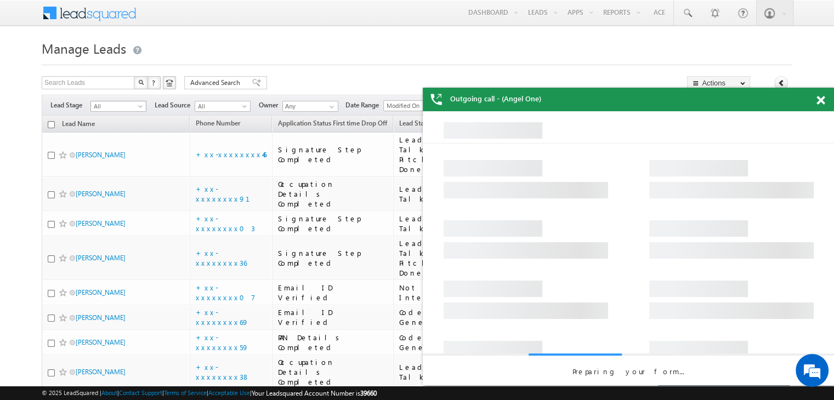
click at [141, 109] on span at bounding box center [141, 108] width 9 height 9
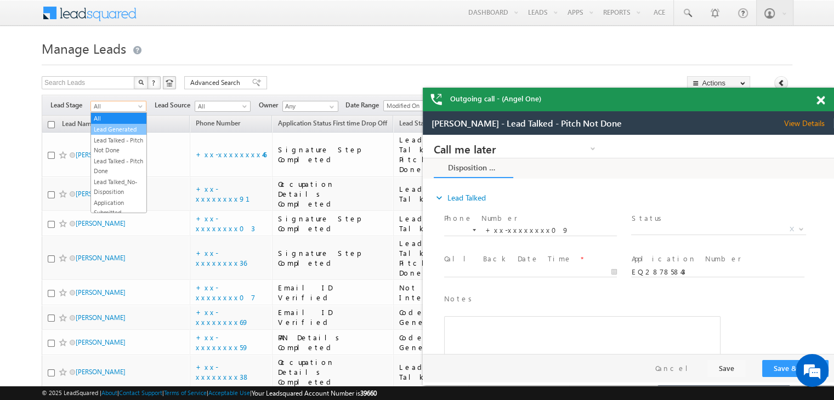
click at [118, 134] on link "Lead Generated" at bounding box center [118, 130] width 55 height 10
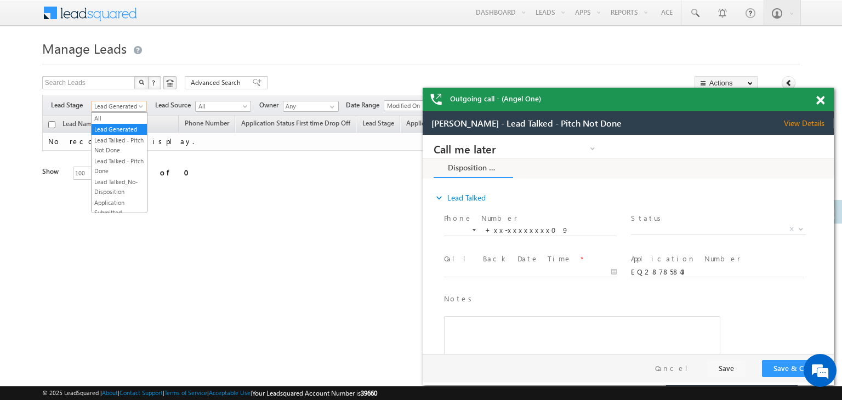
click at [143, 108] on span at bounding box center [142, 108] width 9 height 9
click at [118, 116] on link "All" at bounding box center [119, 119] width 55 height 10
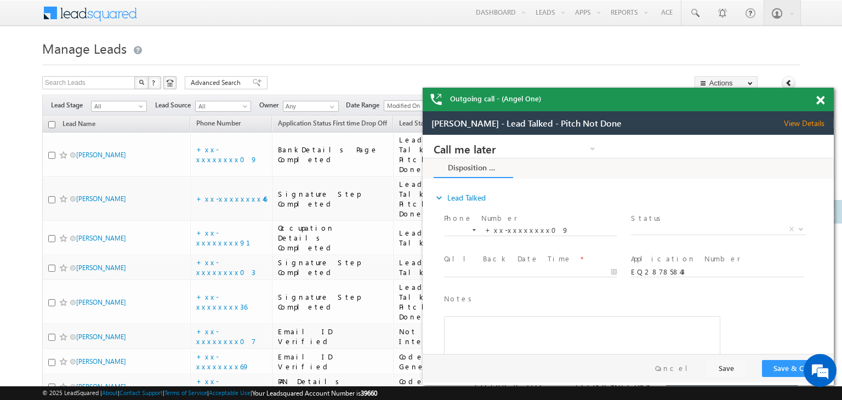
click at [820, 101] on span at bounding box center [821, 100] width 8 height 9
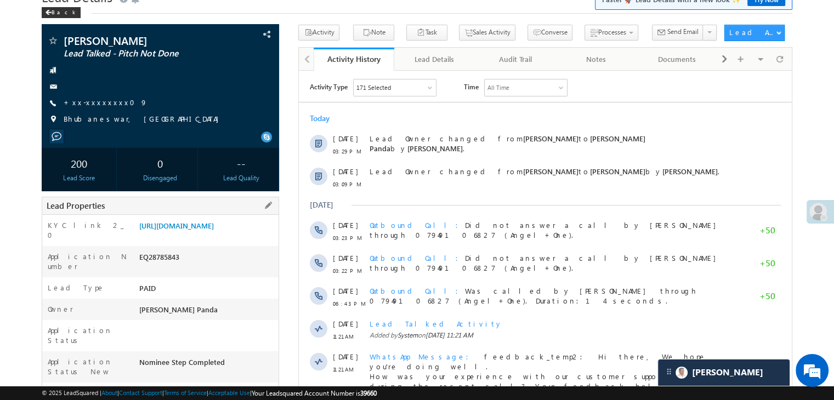
scroll to position [110, 0]
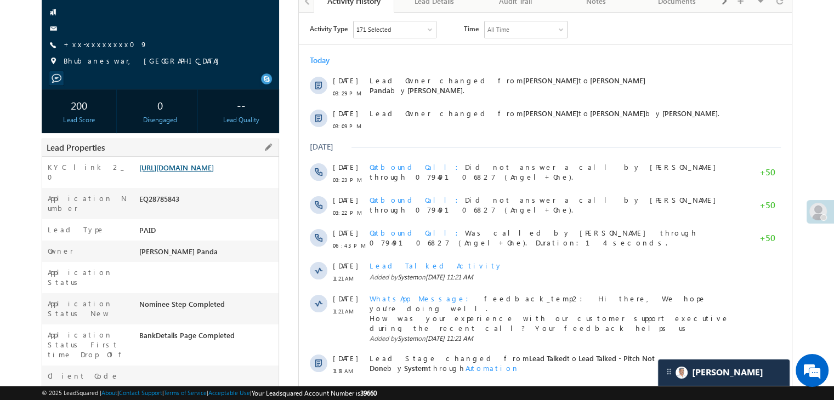
click at [214, 172] on link "[URL][DOMAIN_NAME]" at bounding box center [176, 167] width 75 height 9
click at [89, 45] on link "+xx-xxxxxxxx09" at bounding box center [106, 43] width 84 height 9
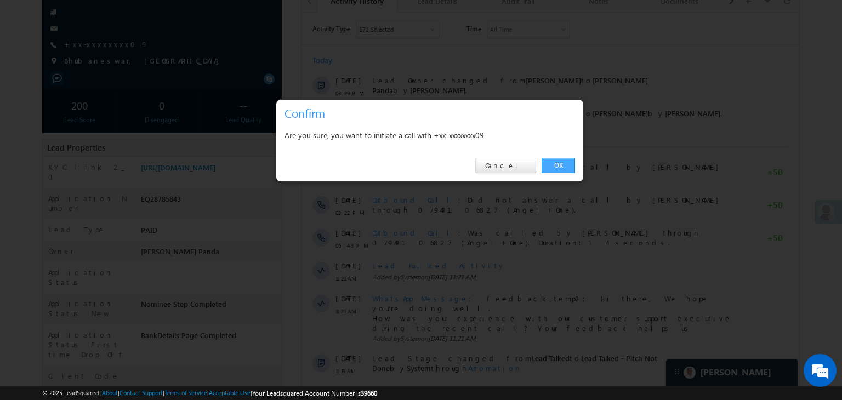
click at [548, 162] on link "OK" at bounding box center [558, 165] width 33 height 15
